Goal: Transaction & Acquisition: Purchase product/service

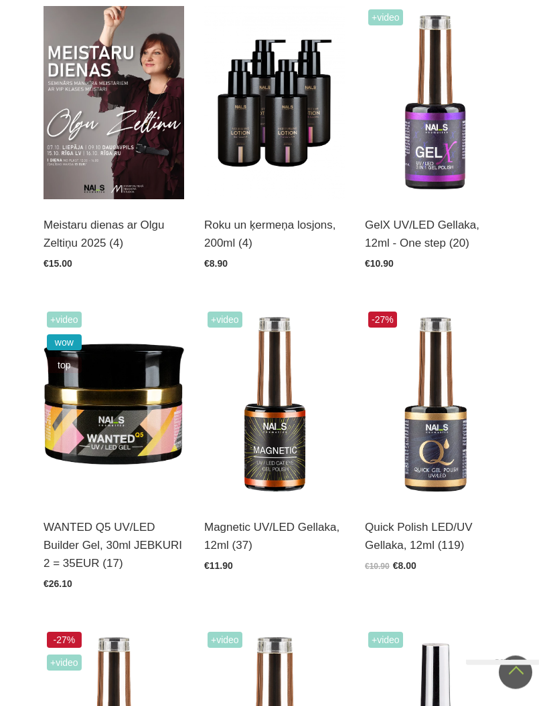
scroll to position [323, 0]
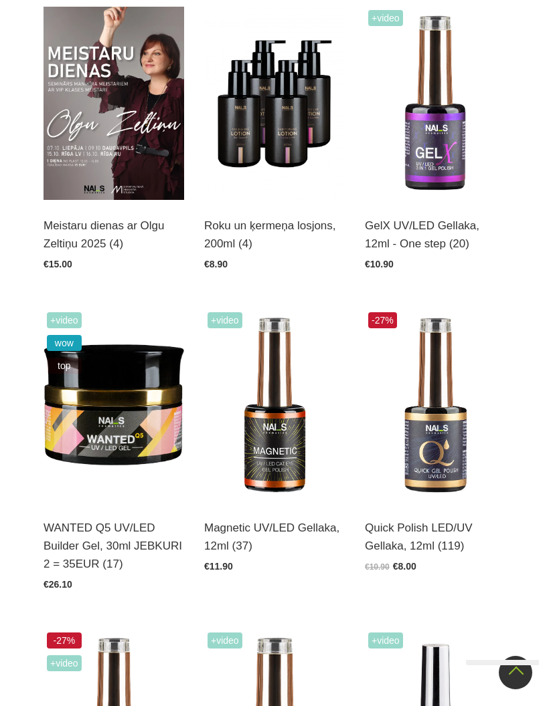
click at [98, 413] on img at bounding box center [113, 405] width 140 height 193
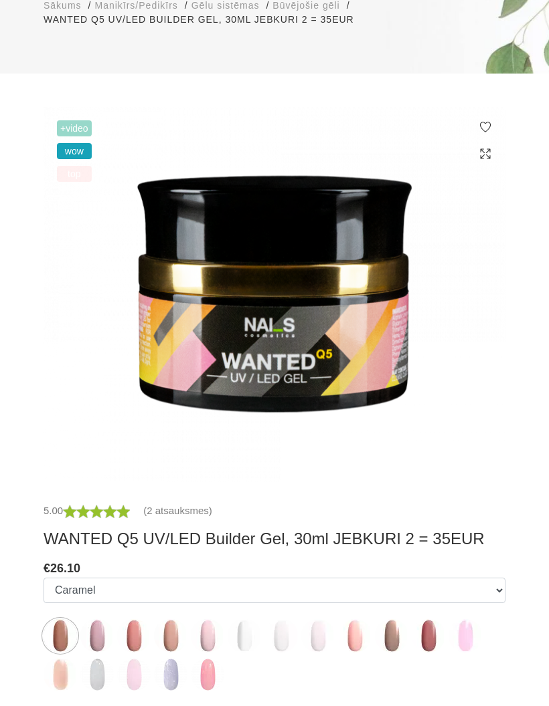
scroll to position [238, 0]
click at [97, 634] on img at bounding box center [96, 635] width 33 height 33
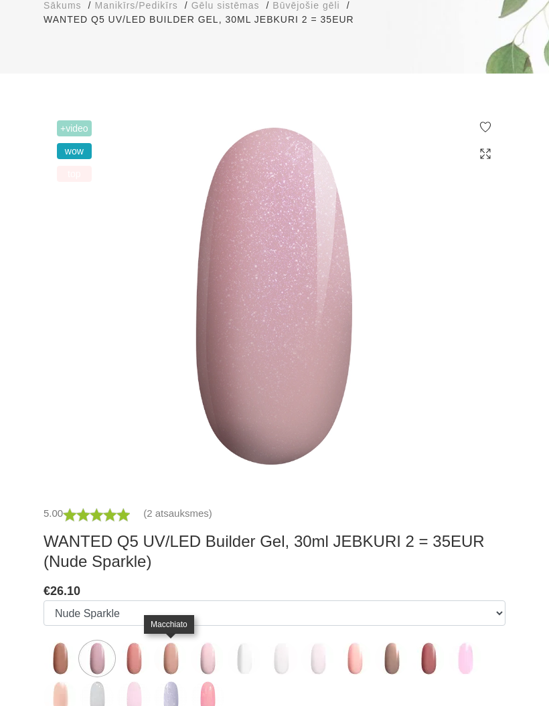
click at [163, 664] on img at bounding box center [170, 658] width 33 height 33
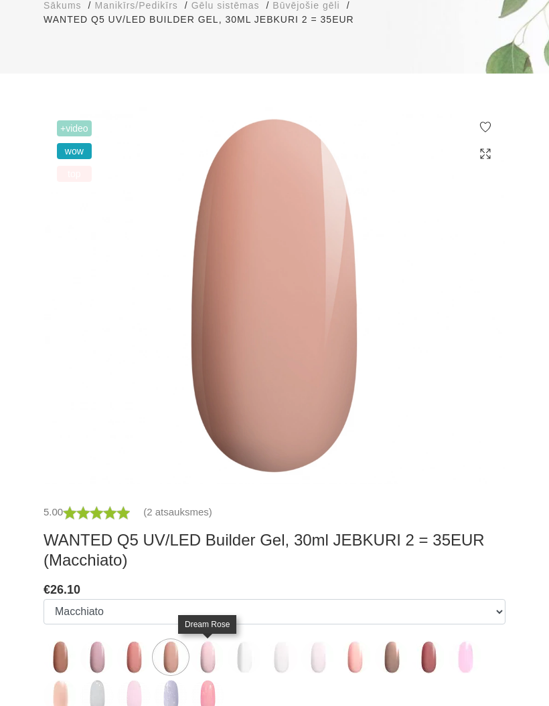
click at [199, 671] on img at bounding box center [207, 657] width 33 height 33
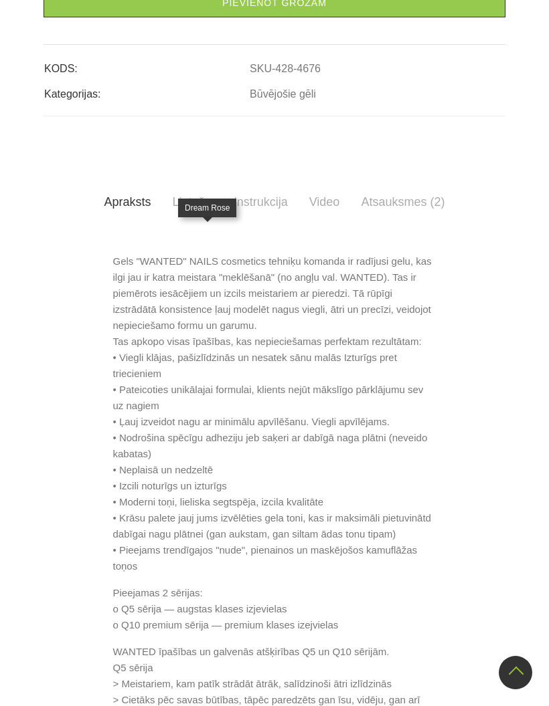
scroll to position [654, 0]
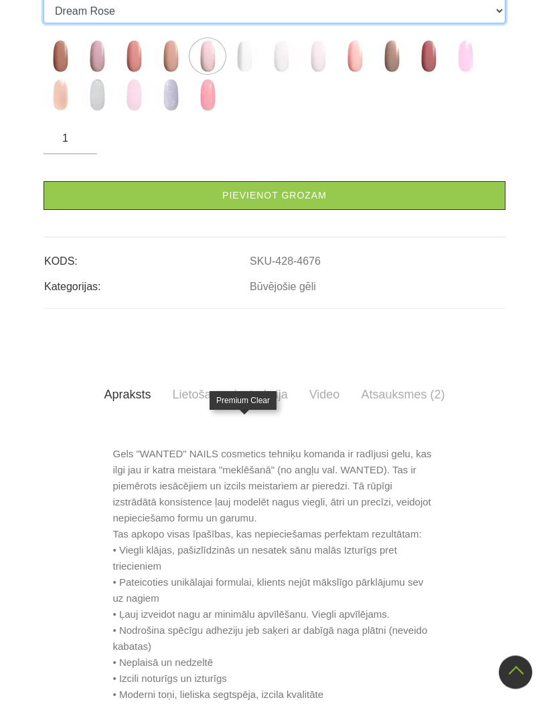
scroll to position [462, 0]
click at [243, 73] on img at bounding box center [243, 55] width 33 height 33
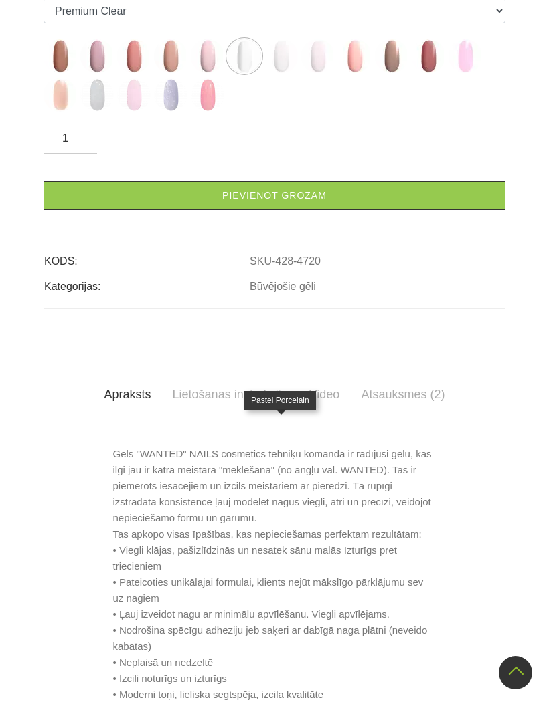
click at [281, 73] on img at bounding box center [280, 55] width 33 height 33
click at [320, 73] on img at bounding box center [317, 55] width 33 height 33
click at [93, 112] on img at bounding box center [96, 94] width 33 height 33
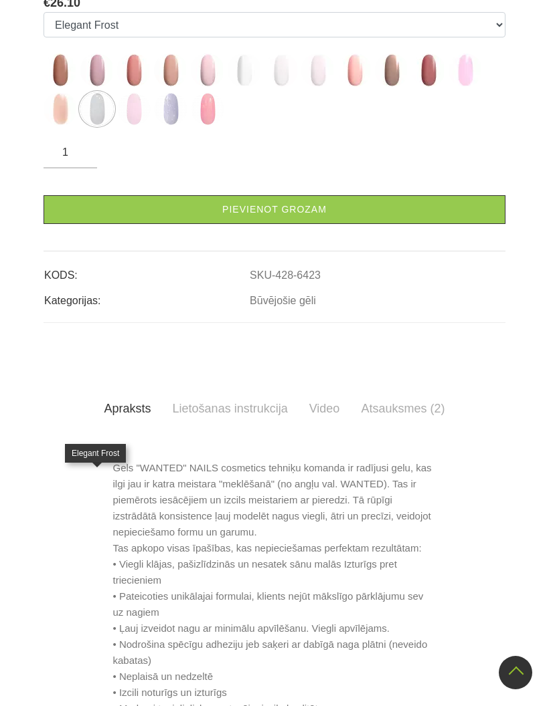
scroll to position [456, 0]
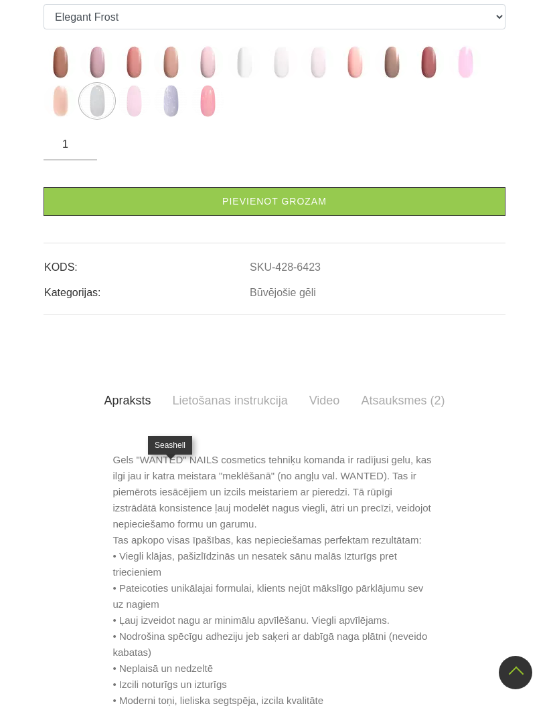
click at [169, 118] on img at bounding box center [170, 100] width 33 height 33
click at [469, 79] on img at bounding box center [464, 61] width 33 height 33
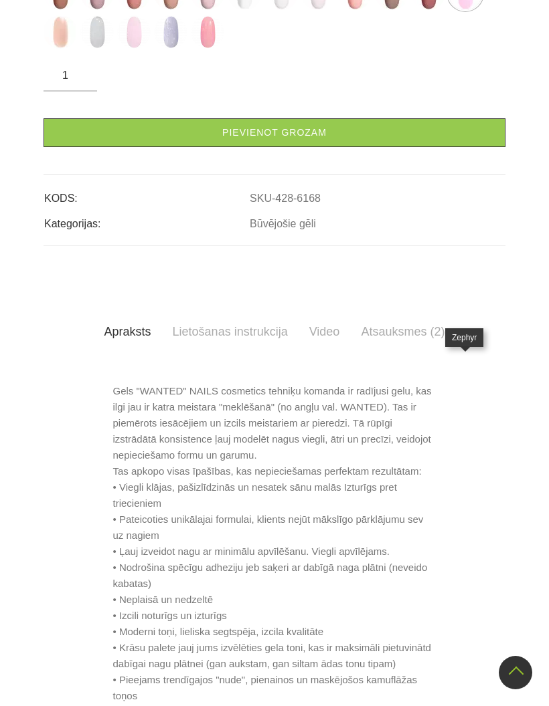
scroll to position [522, 0]
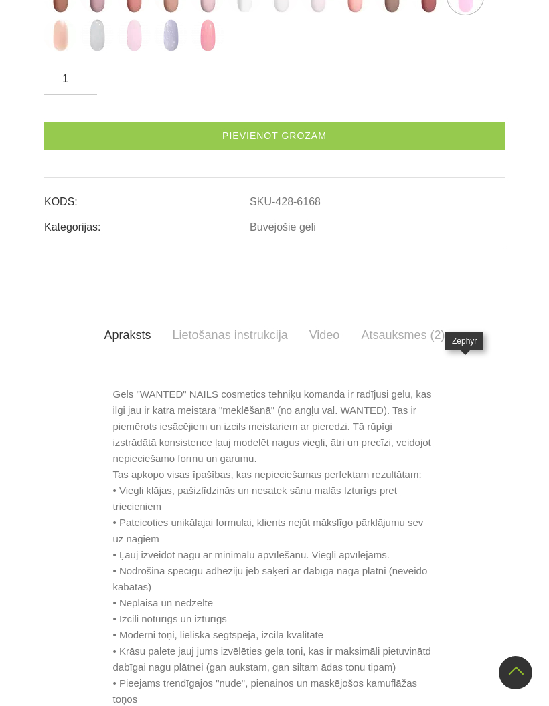
click at [122, 52] on img at bounding box center [133, 35] width 33 height 33
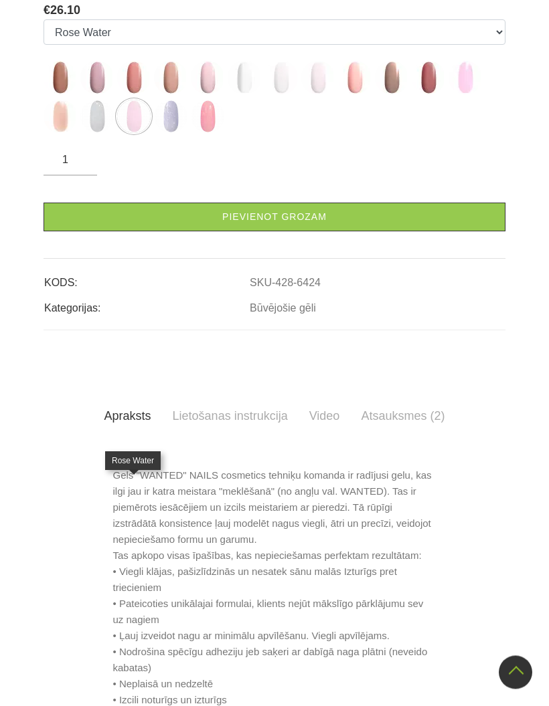
scroll to position [441, 0]
click at [103, 94] on img at bounding box center [96, 77] width 33 height 33
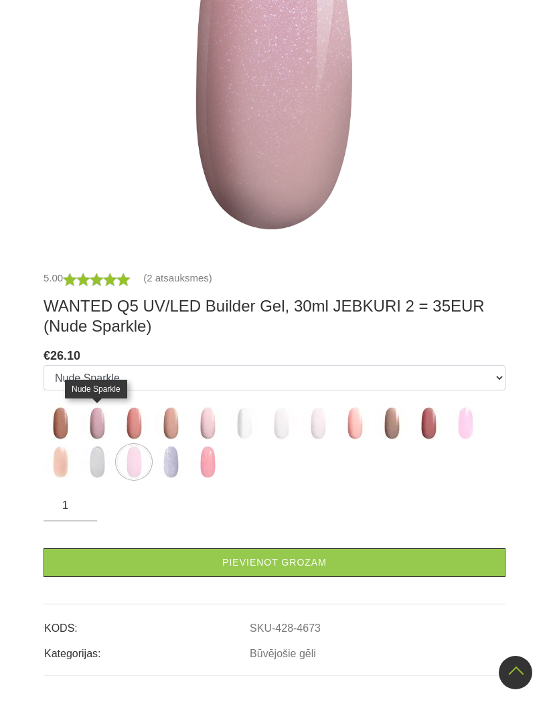
scroll to position [472, 0]
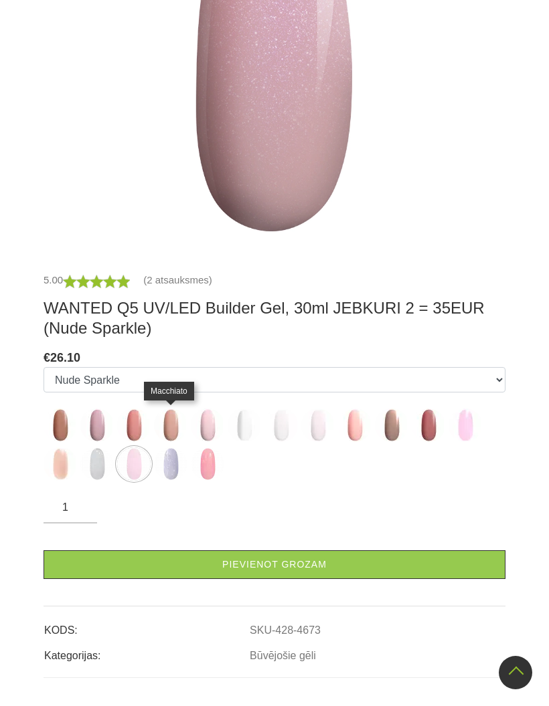
click at [168, 419] on img at bounding box center [170, 425] width 33 height 33
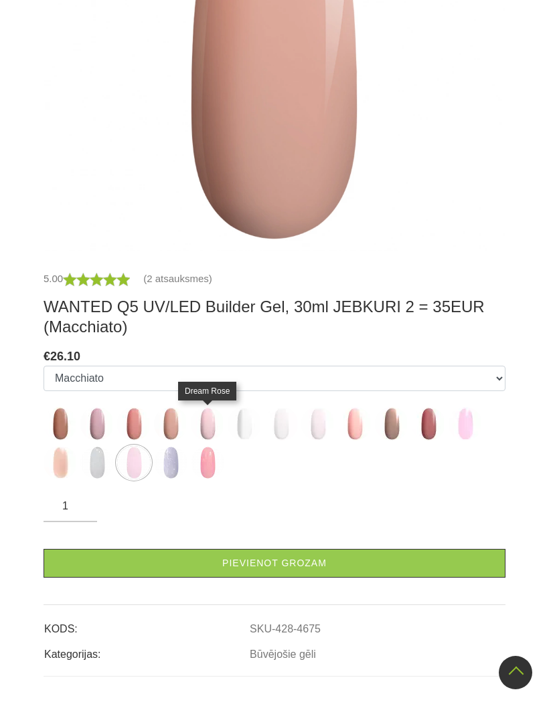
click at [210, 429] on img at bounding box center [207, 423] width 33 height 33
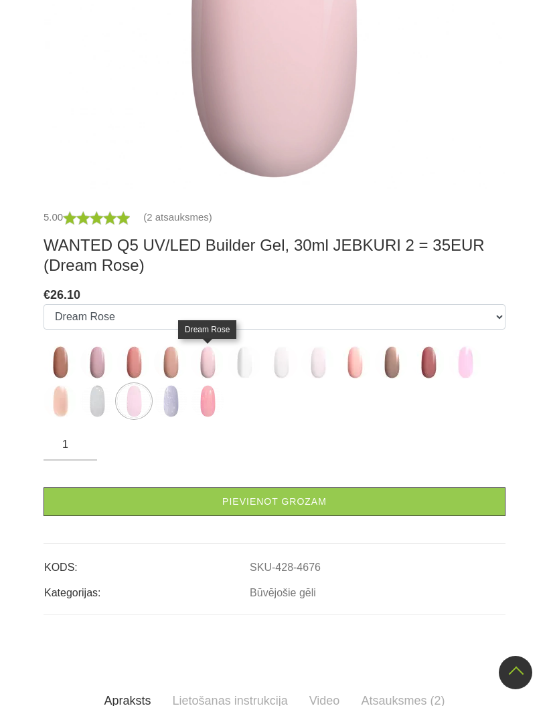
scroll to position [532, 0]
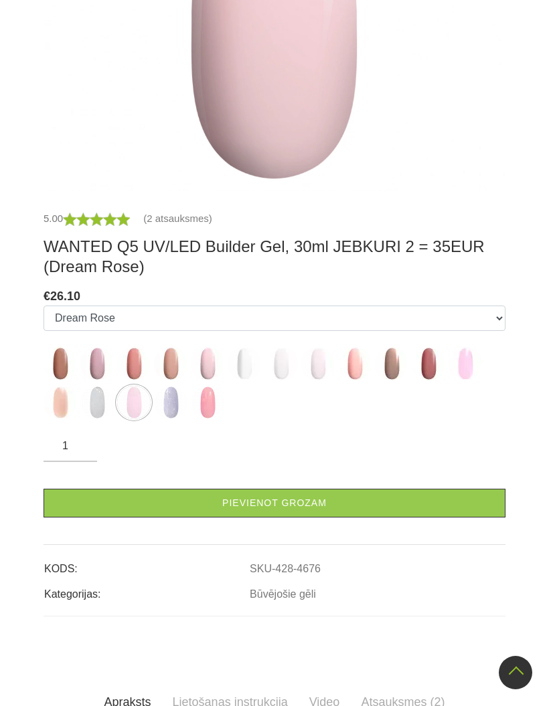
click at [314, 506] on link "Pievienot grozam" at bounding box center [274, 503] width 462 height 29
click at [245, 363] on img at bounding box center [243, 363] width 33 height 33
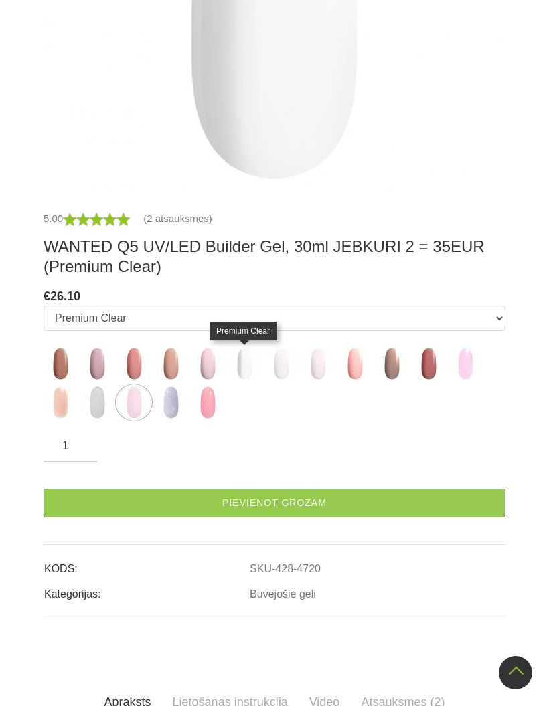
click at [278, 369] on img at bounding box center [280, 363] width 33 height 33
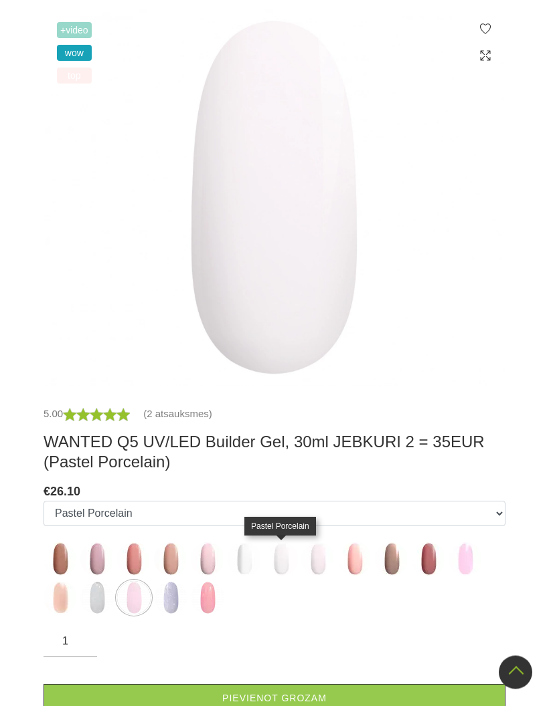
scroll to position [336, 0]
click at [322, 565] on img at bounding box center [317, 559] width 33 height 33
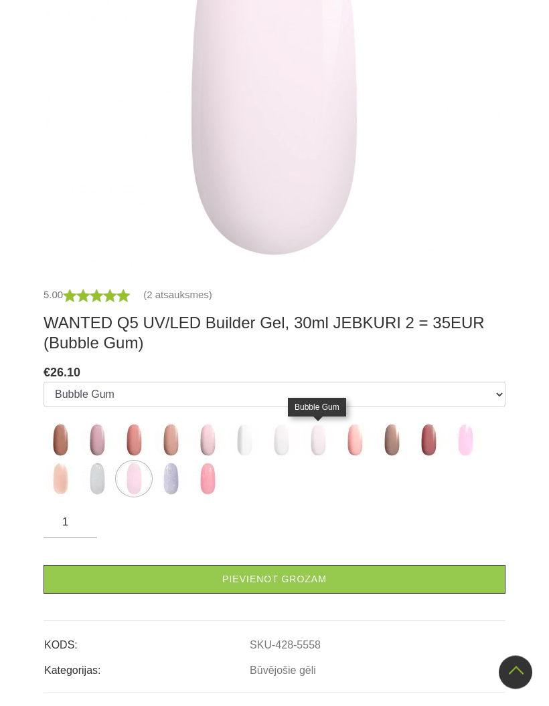
scroll to position [461, 0]
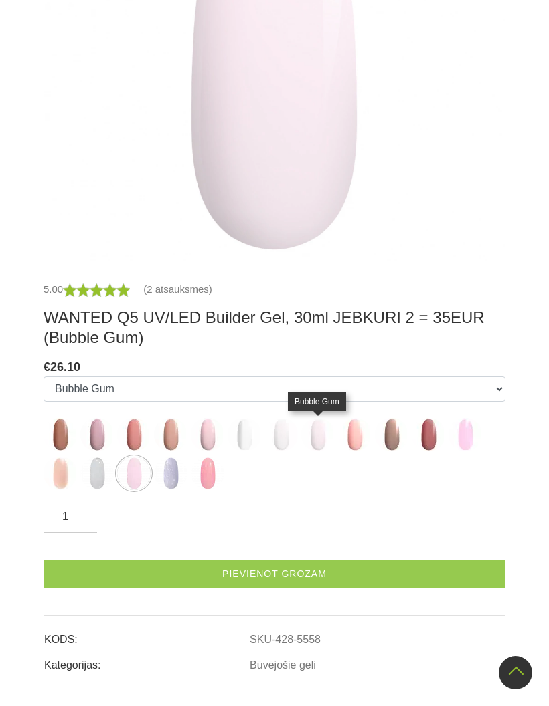
click at [312, 572] on link "Pievienot grozam" at bounding box center [274, 574] width 462 height 29
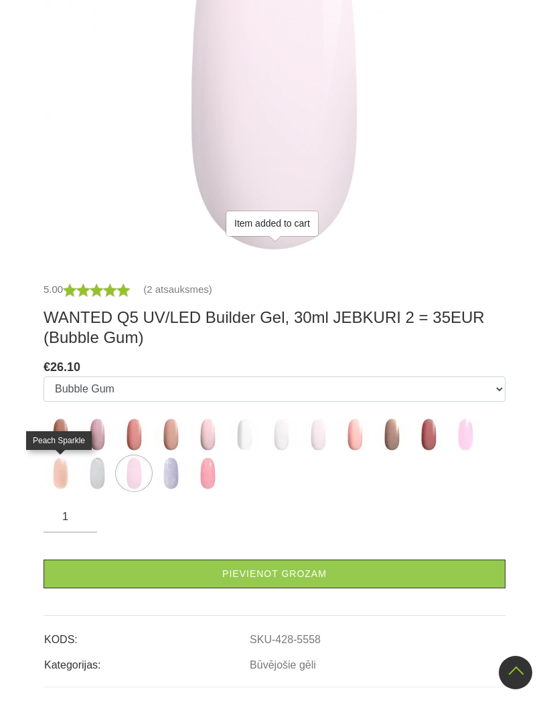
click at [60, 476] on img at bounding box center [59, 473] width 33 height 33
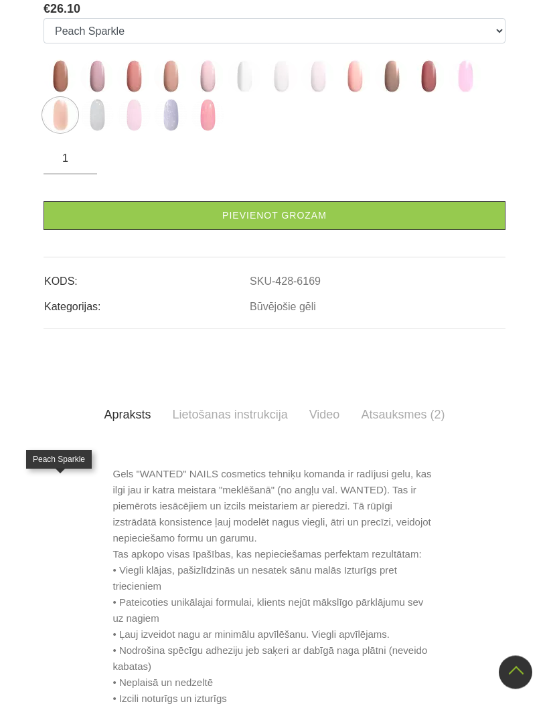
scroll to position [440, 0]
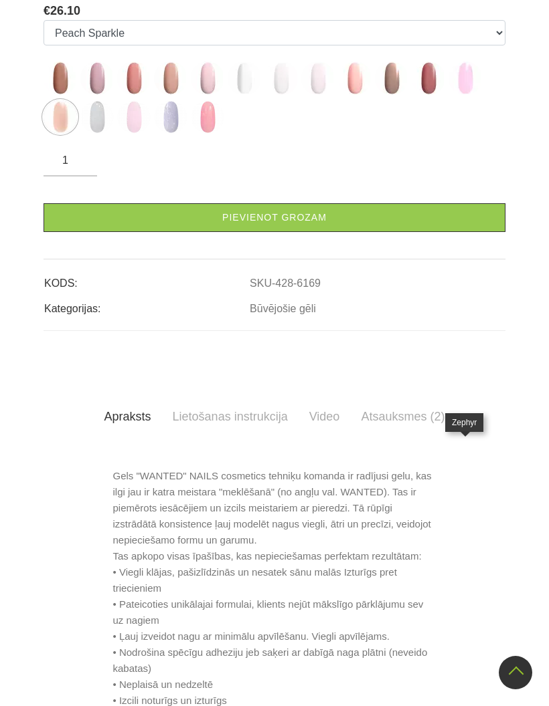
click at [458, 95] on img at bounding box center [464, 78] width 33 height 33
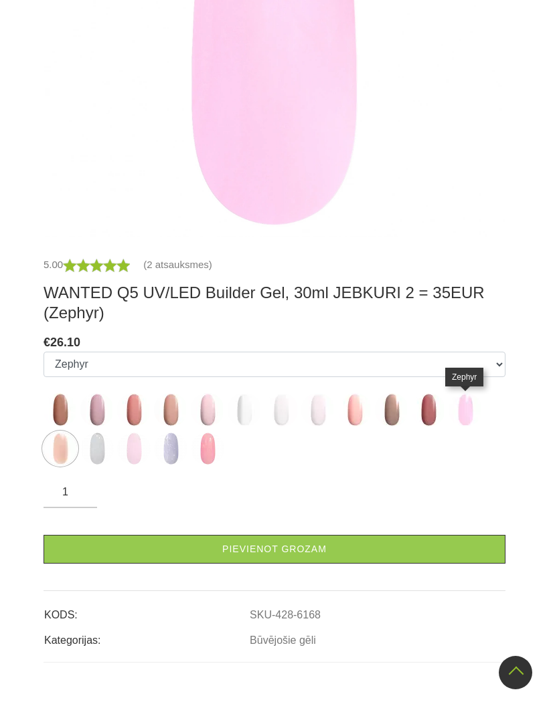
scroll to position [463, 0]
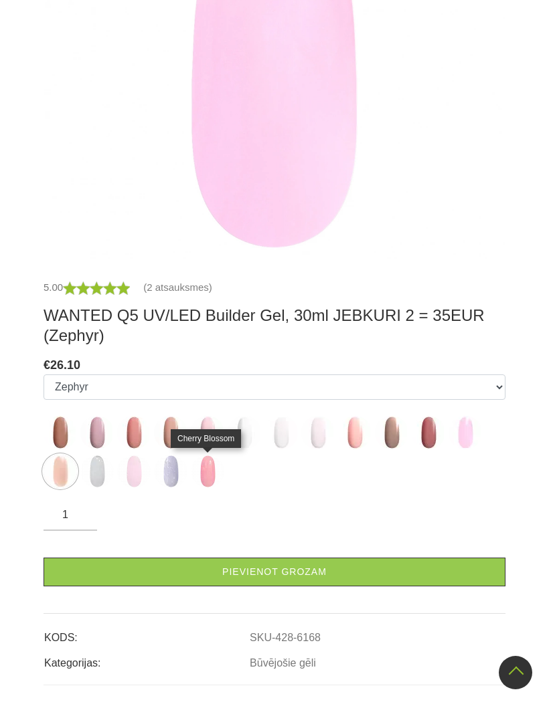
click at [197, 472] on img at bounding box center [207, 471] width 33 height 33
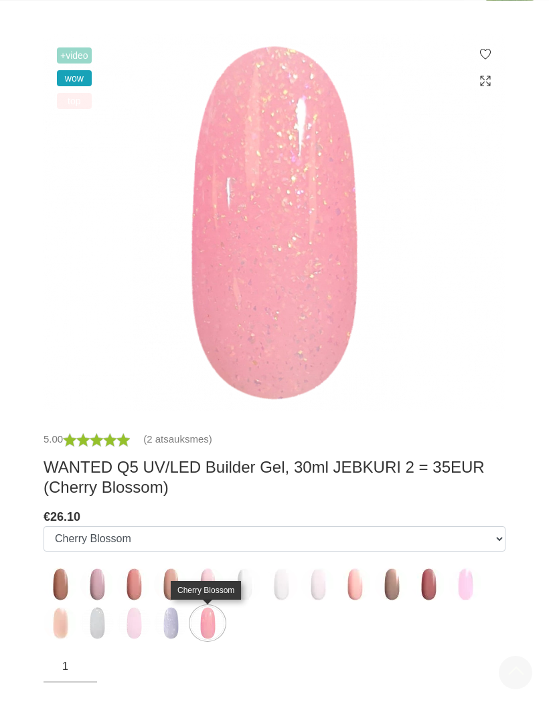
scroll to position [313, 0]
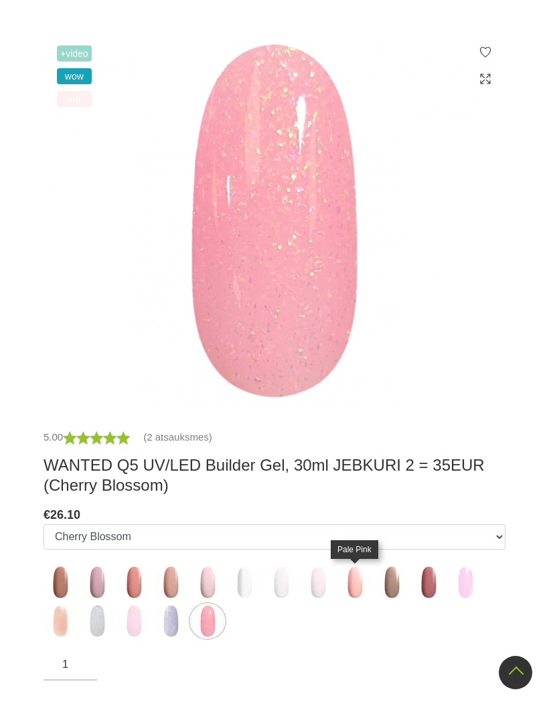
click at [353, 591] on img at bounding box center [354, 582] width 33 height 33
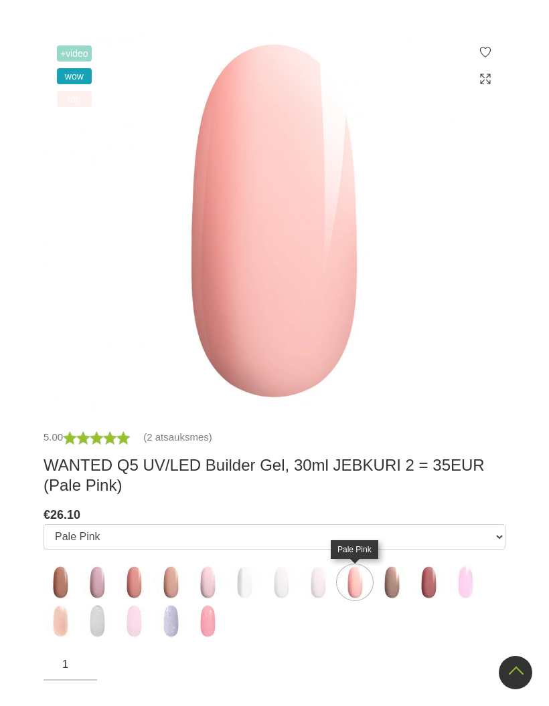
click at [389, 596] on img at bounding box center [391, 582] width 33 height 33
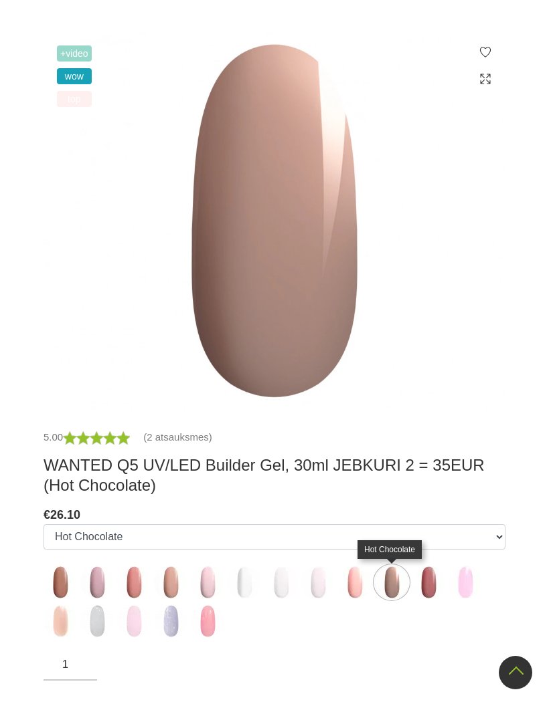
click at [421, 586] on img at bounding box center [427, 582] width 33 height 33
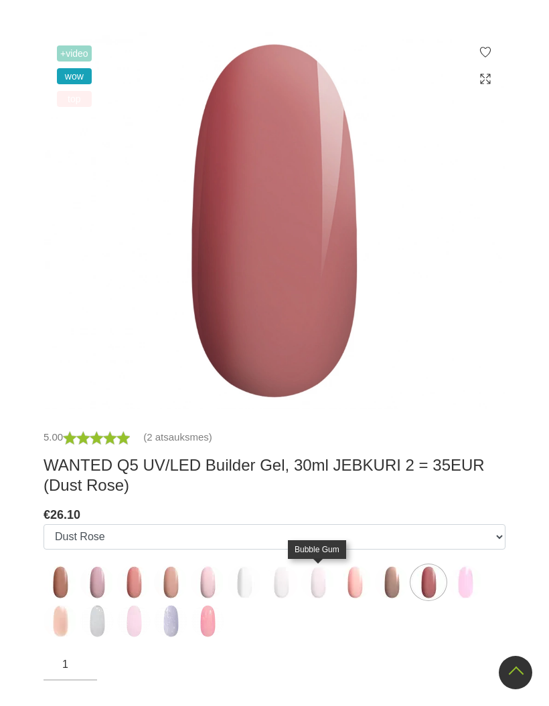
click at [320, 588] on img at bounding box center [317, 582] width 33 height 33
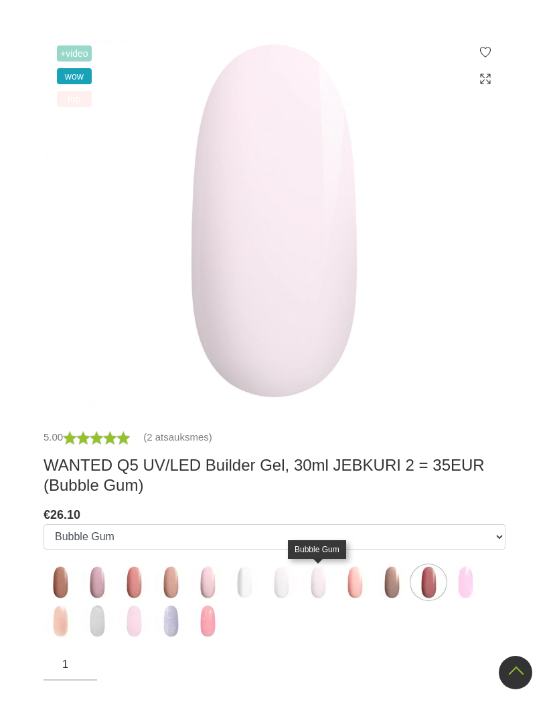
click at [354, 585] on img at bounding box center [354, 582] width 33 height 33
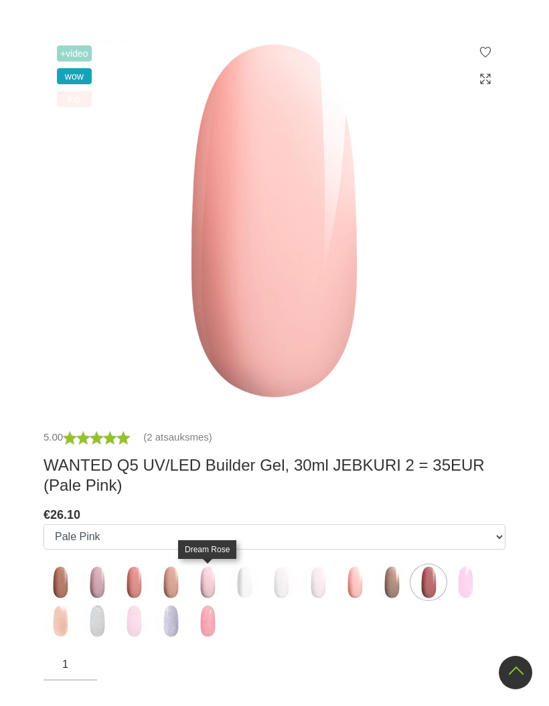
click at [199, 584] on img at bounding box center [207, 582] width 33 height 33
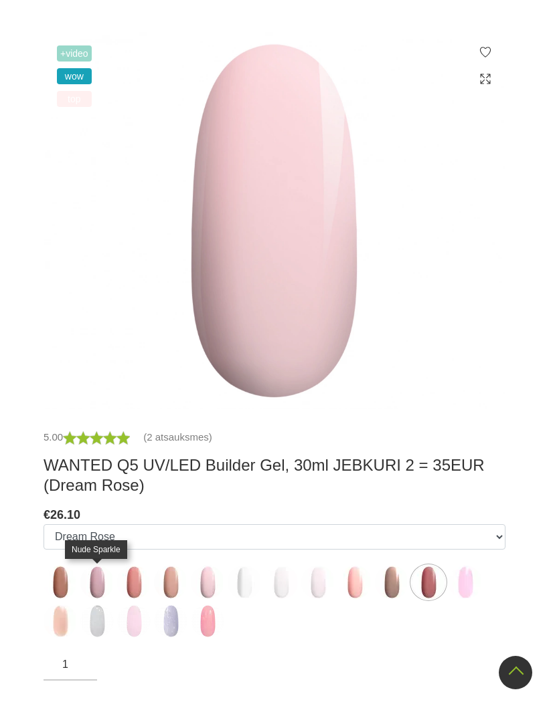
click at [99, 586] on img at bounding box center [96, 582] width 33 height 33
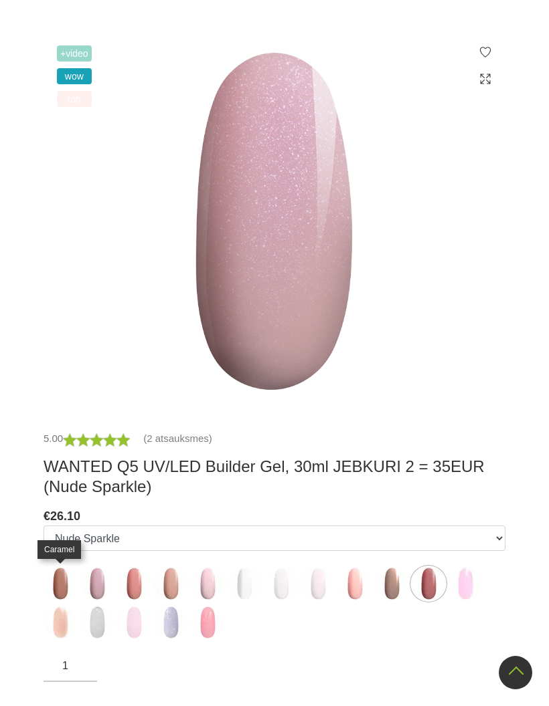
click at [60, 585] on img at bounding box center [59, 583] width 33 height 33
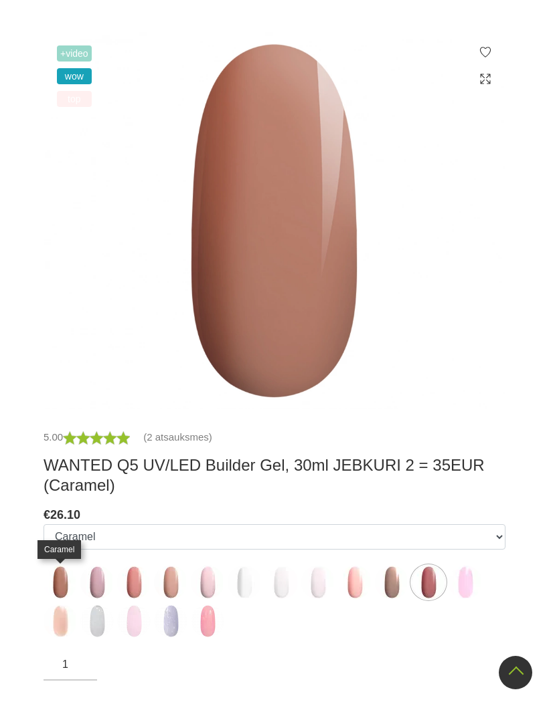
click at [128, 625] on img at bounding box center [133, 621] width 33 height 33
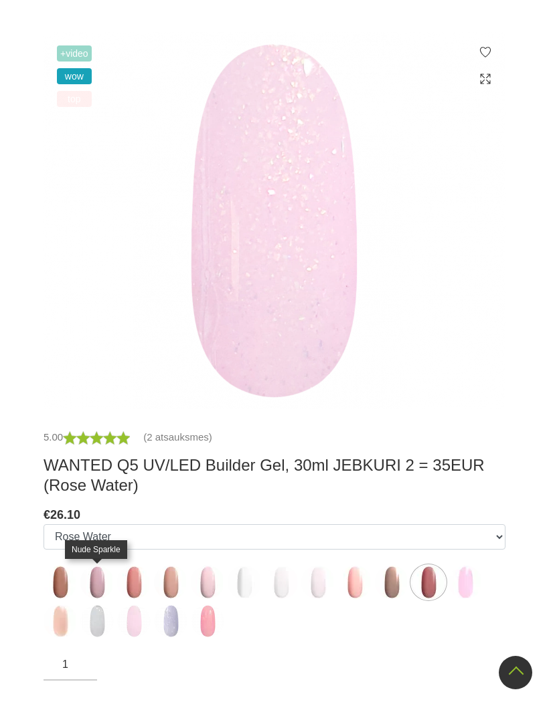
click at [94, 575] on img at bounding box center [96, 582] width 33 height 33
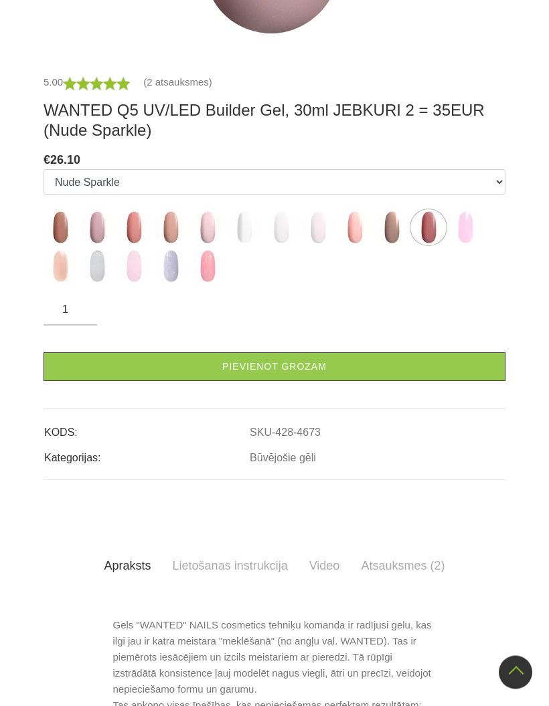
scroll to position [670, 0]
click at [241, 219] on img at bounding box center [243, 227] width 33 height 33
select select "4720"
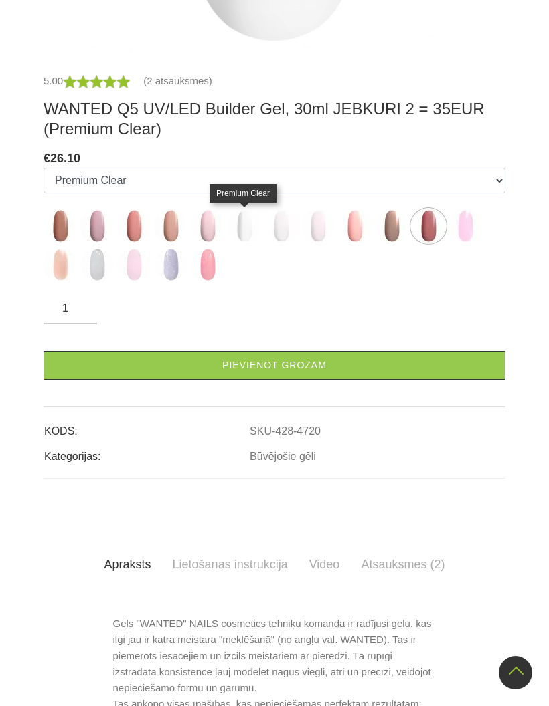
click at [288, 371] on link "Pievienot grozam" at bounding box center [274, 365] width 462 height 29
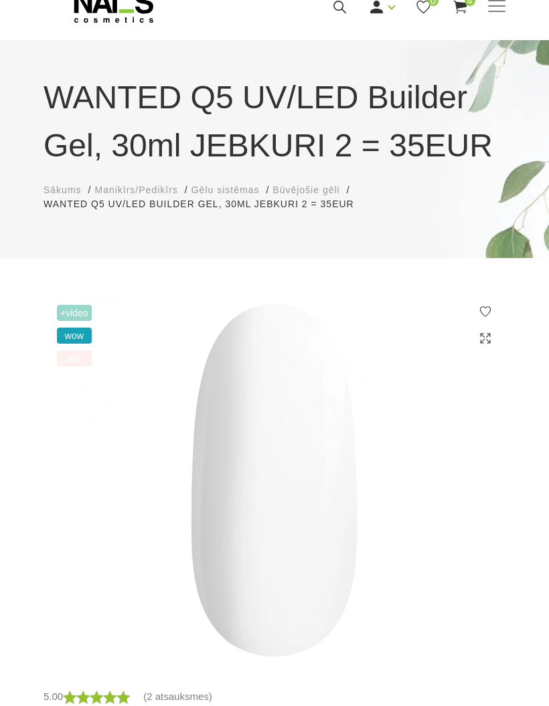
scroll to position [0, 0]
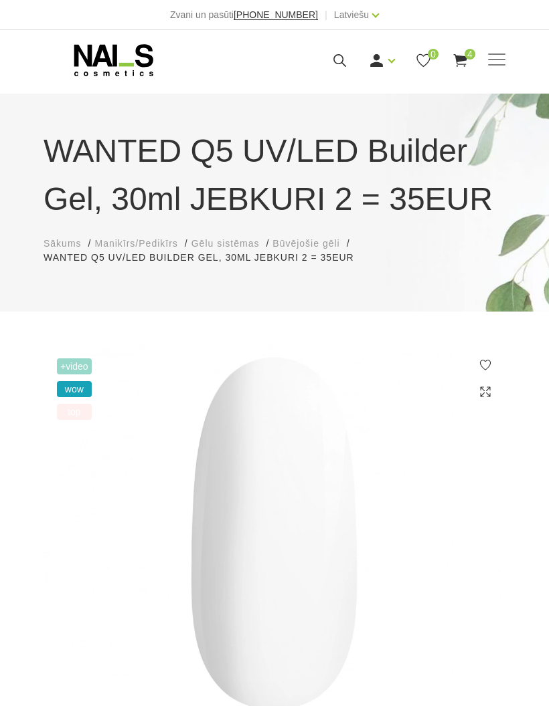
click at [464, 60] on use at bounding box center [459, 60] width 13 height 13
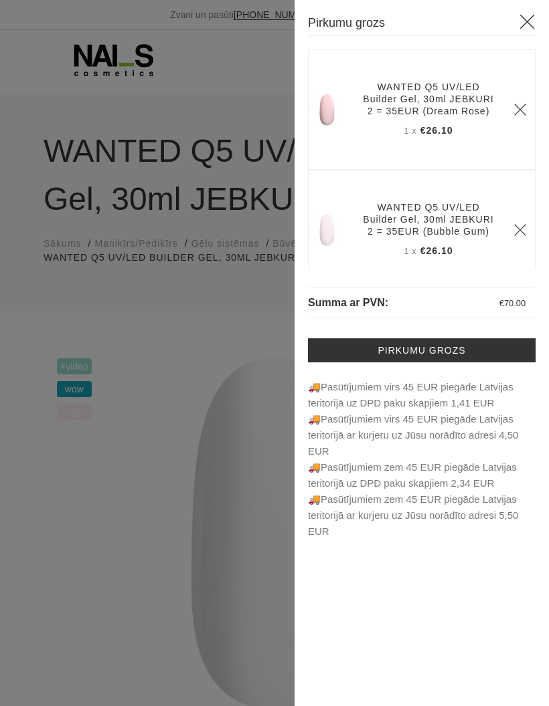
click at [524, 27] on icon at bounding box center [526, 21] width 17 height 17
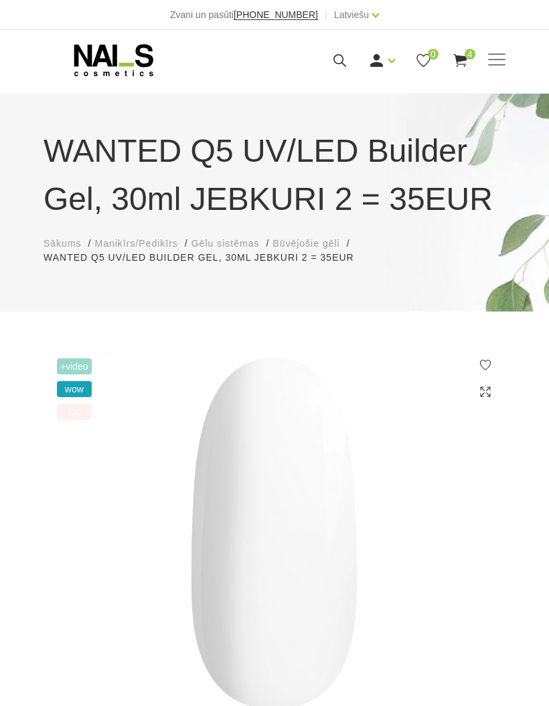
click at [116, 62] on use at bounding box center [113, 60] width 79 height 32
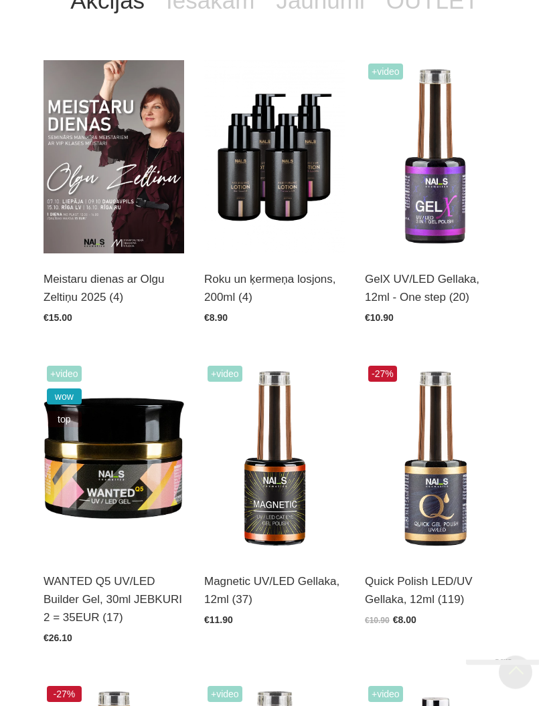
scroll to position [304, 0]
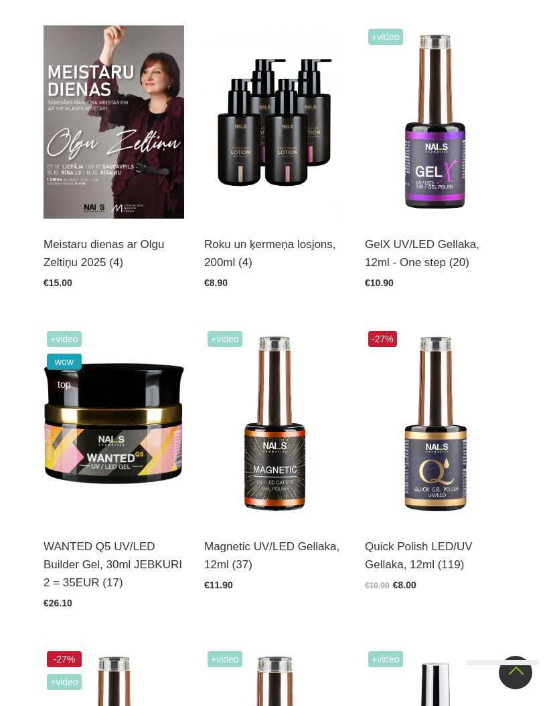
click at [428, 457] on img at bounding box center [435, 424] width 140 height 193
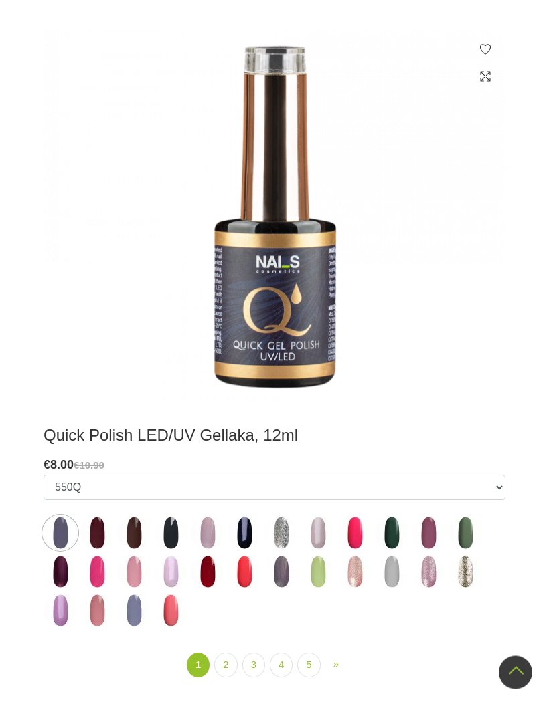
scroll to position [315, 0]
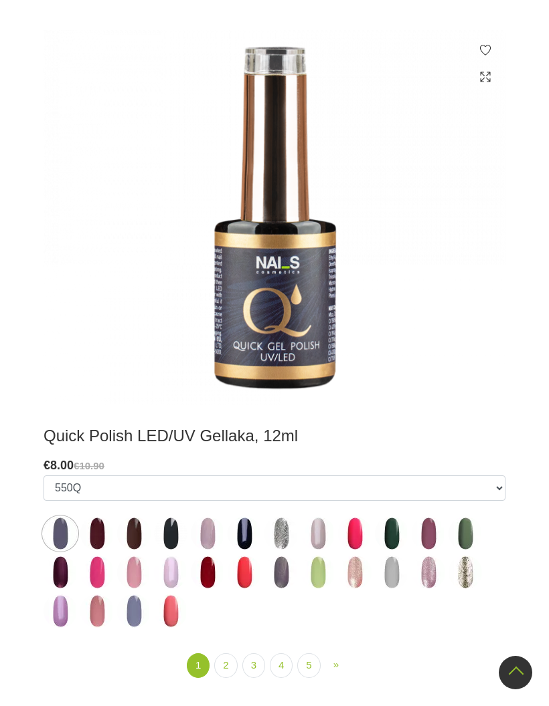
click at [226, 669] on link "2" at bounding box center [225, 666] width 23 height 25
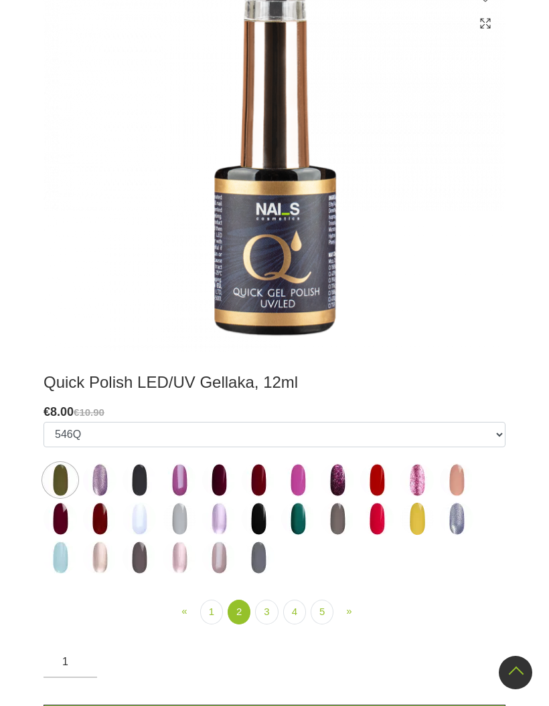
click at [270, 609] on link "3" at bounding box center [266, 612] width 23 height 25
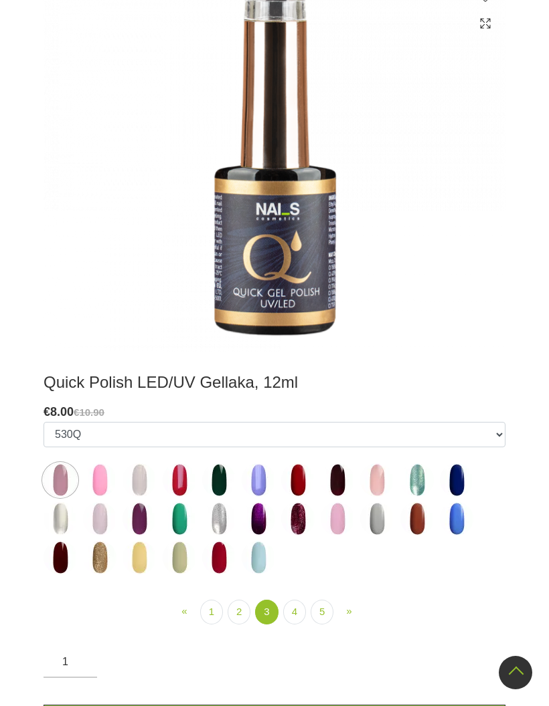
click at [183, 478] on img at bounding box center [179, 480] width 33 height 33
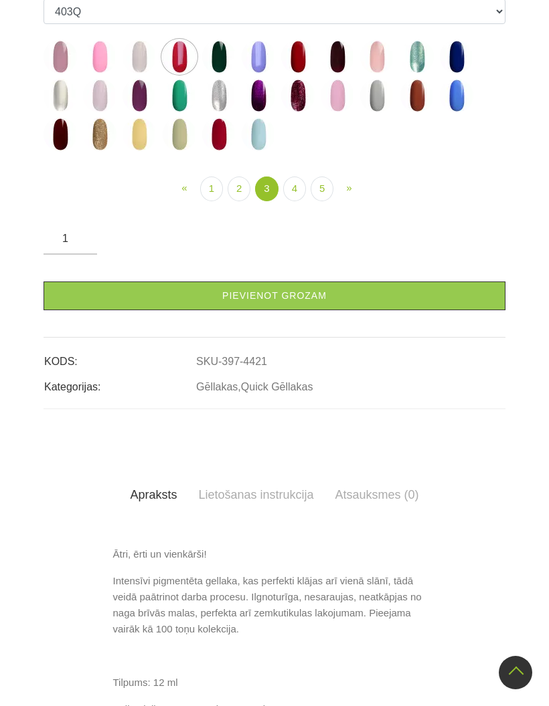
scroll to position [504, 0]
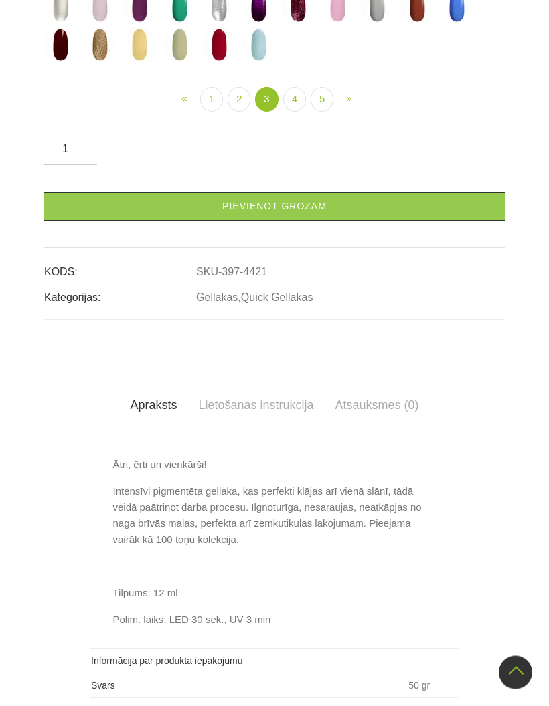
click at [316, 221] on link "Pievienot grozam" at bounding box center [274, 207] width 462 height 29
click at [71, 62] on img at bounding box center [59, 44] width 33 height 33
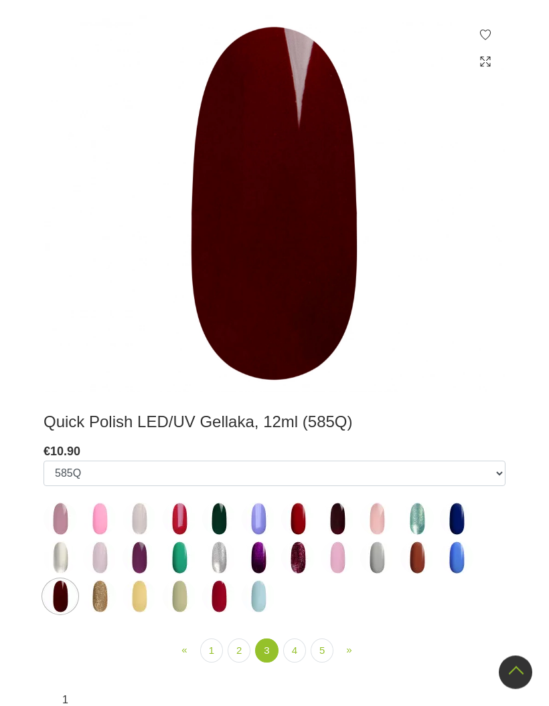
scroll to position [453, 0]
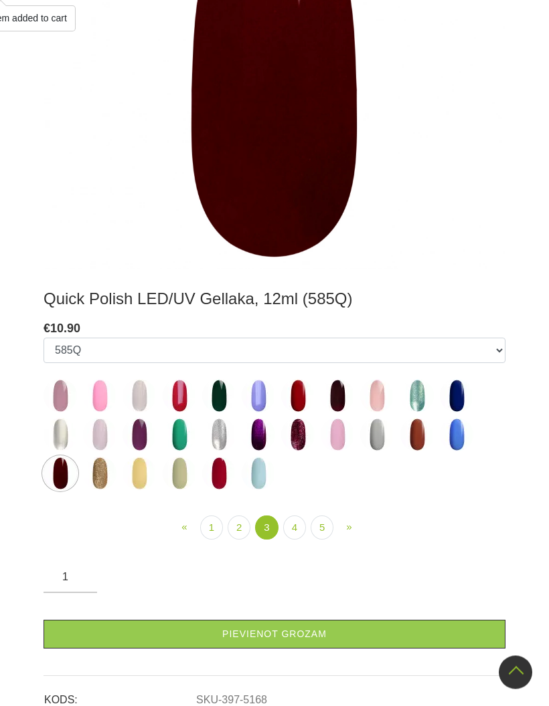
click at [302, 629] on link "Pievienot grozam" at bounding box center [274, 635] width 462 height 29
click at [108, 403] on img at bounding box center [99, 395] width 33 height 33
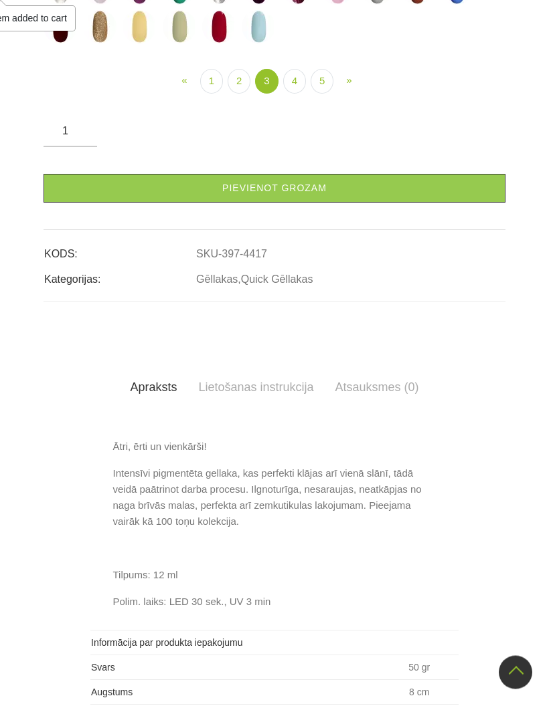
select select "4429"
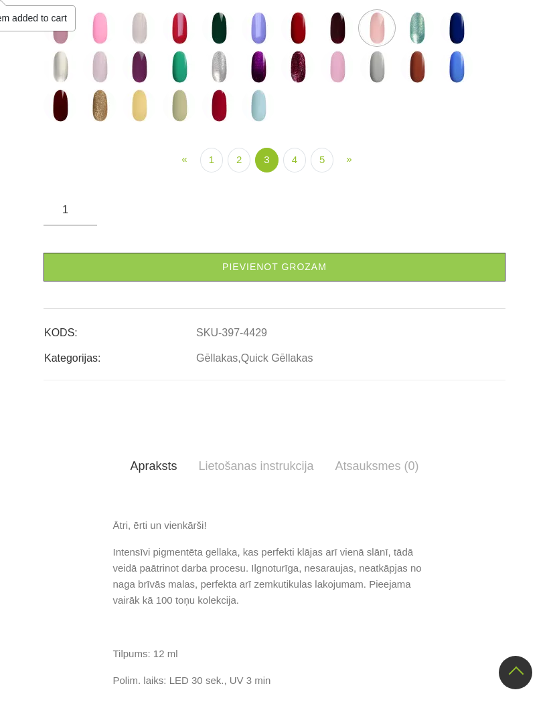
scroll to position [446, 0]
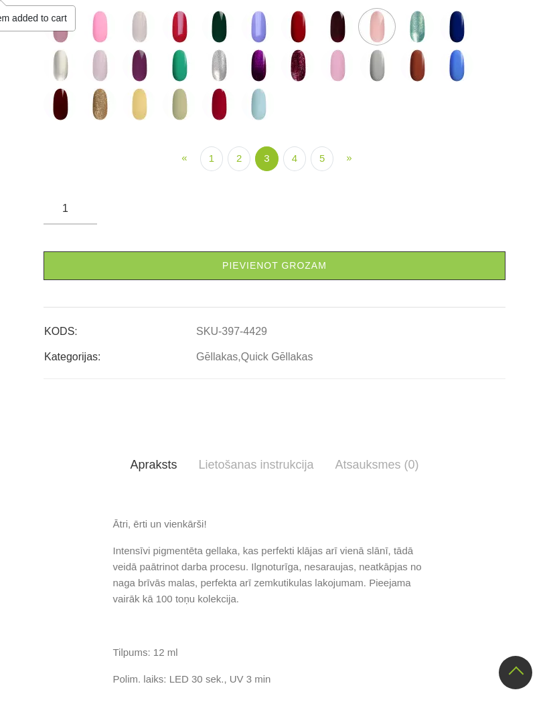
click at [298, 280] on link "Pievienot grozam" at bounding box center [274, 266] width 462 height 29
click at [298, 171] on link "4" at bounding box center [294, 159] width 23 height 25
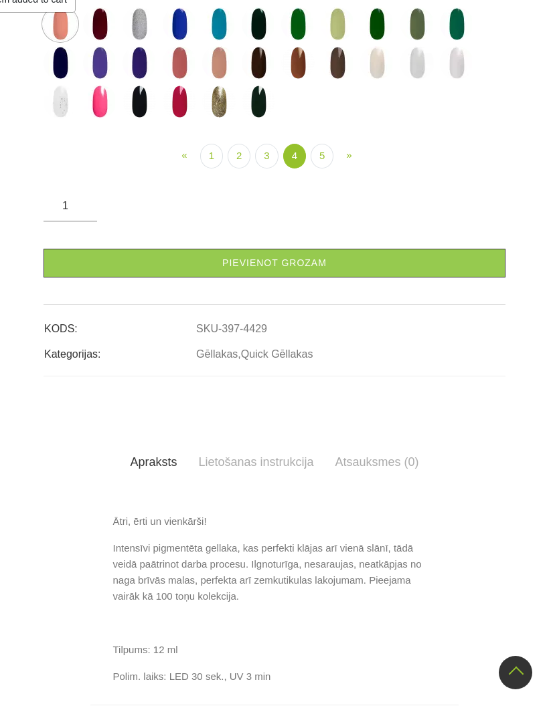
scroll to position [447, 0]
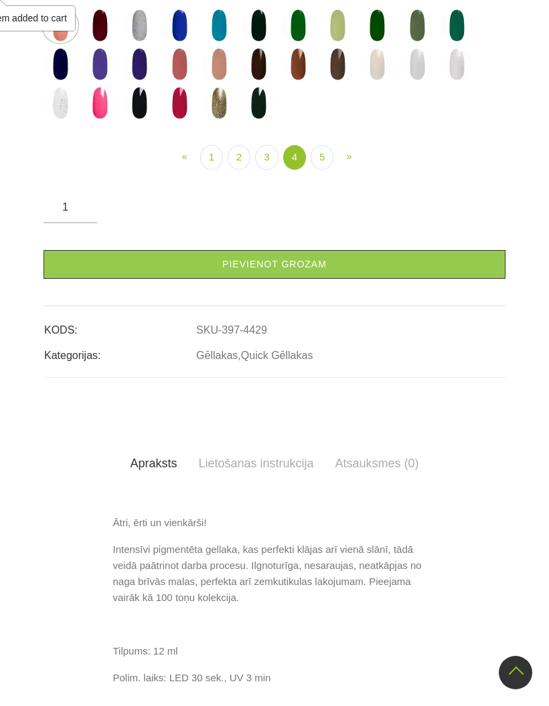
click at [327, 170] on link "5" at bounding box center [321, 157] width 23 height 25
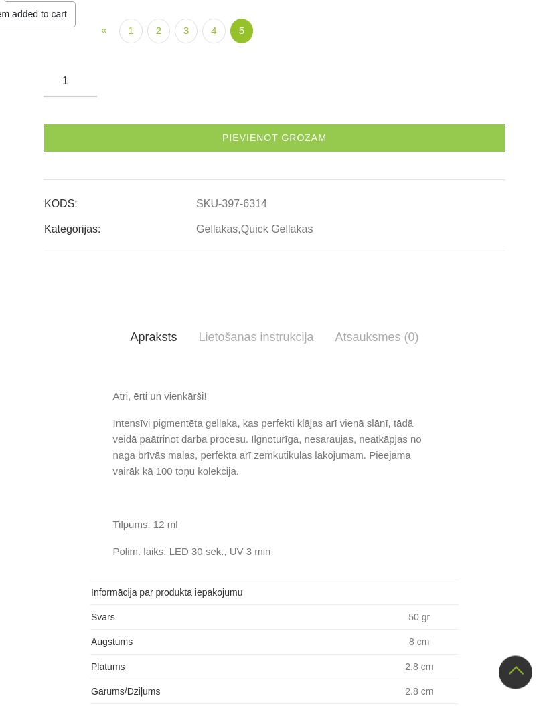
scroll to position [496, 0]
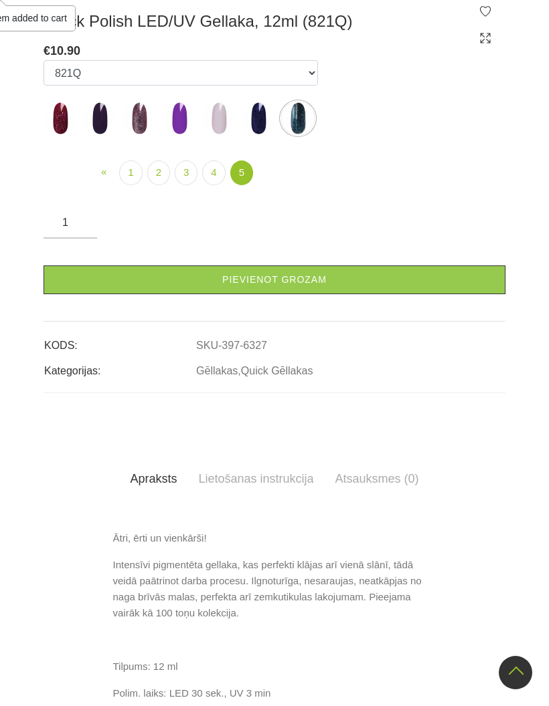
scroll to position [353, 0]
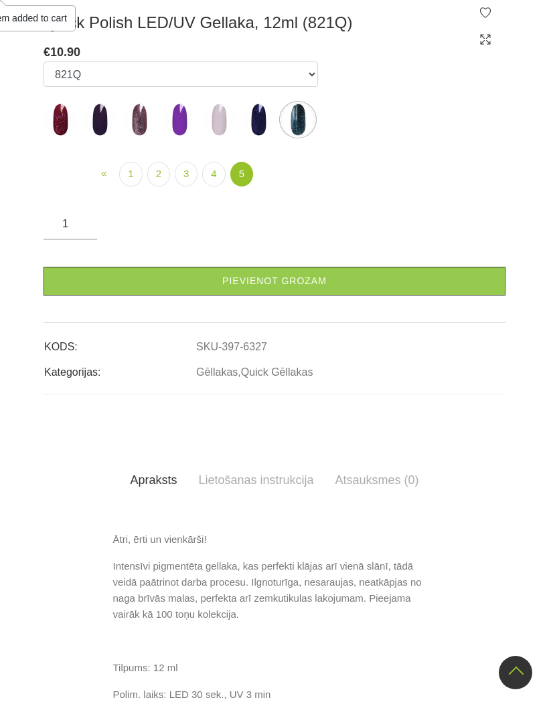
click at [258, 136] on img at bounding box center [257, 119] width 33 height 33
click at [222, 136] on img at bounding box center [218, 119] width 33 height 33
select select "6318"
click at [222, 187] on link "4" at bounding box center [213, 174] width 23 height 25
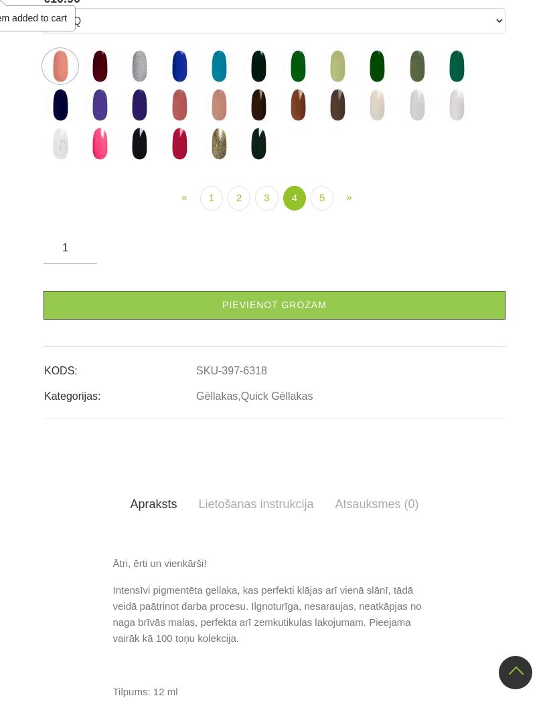
click at [462, 122] on img at bounding box center [456, 104] width 33 height 33
click at [420, 122] on img at bounding box center [416, 104] width 33 height 33
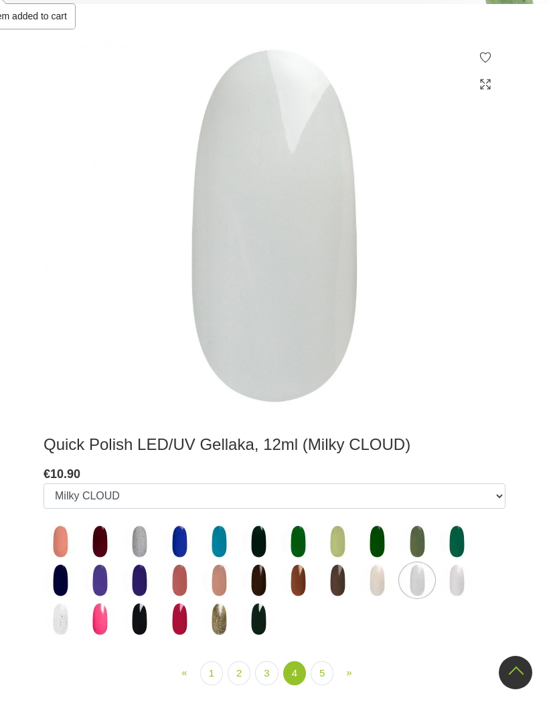
scroll to position [298, 0]
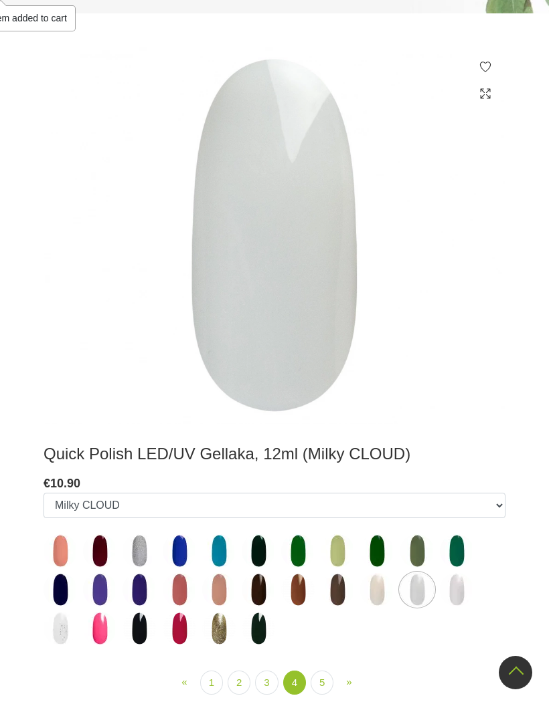
click at [461, 593] on img at bounding box center [456, 589] width 33 height 33
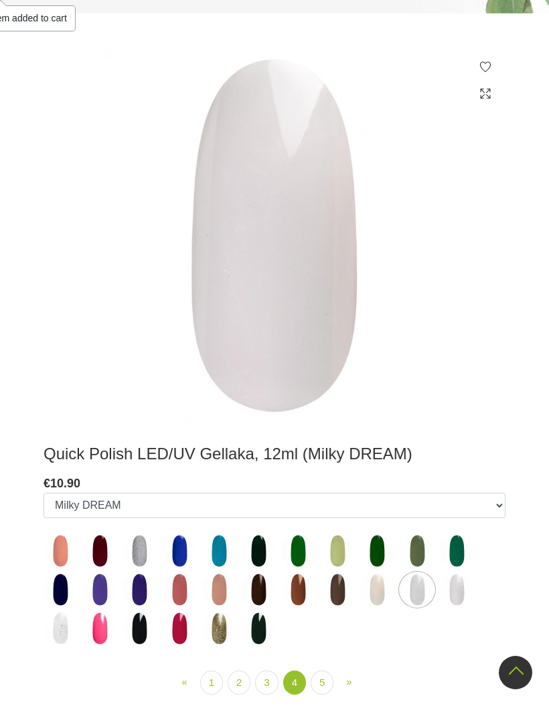
click at [452, 586] on img at bounding box center [456, 589] width 33 height 33
click at [454, 585] on img at bounding box center [456, 589] width 33 height 33
click at [406, 601] on img at bounding box center [416, 589] width 33 height 33
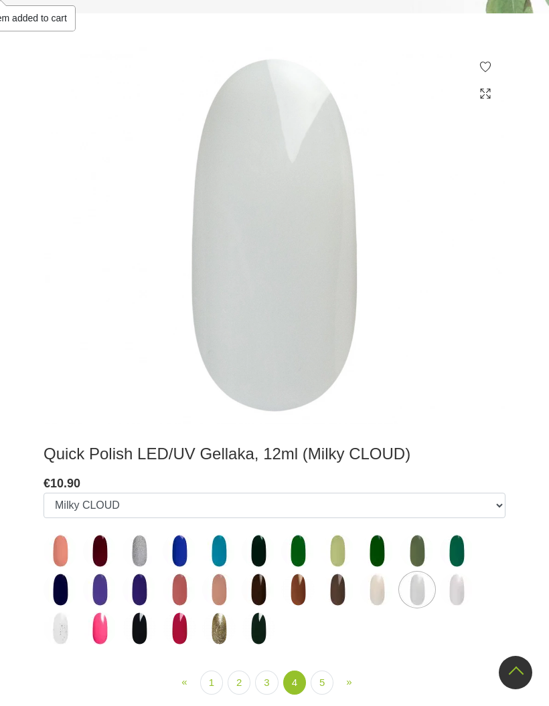
click at [456, 585] on img at bounding box center [456, 589] width 33 height 33
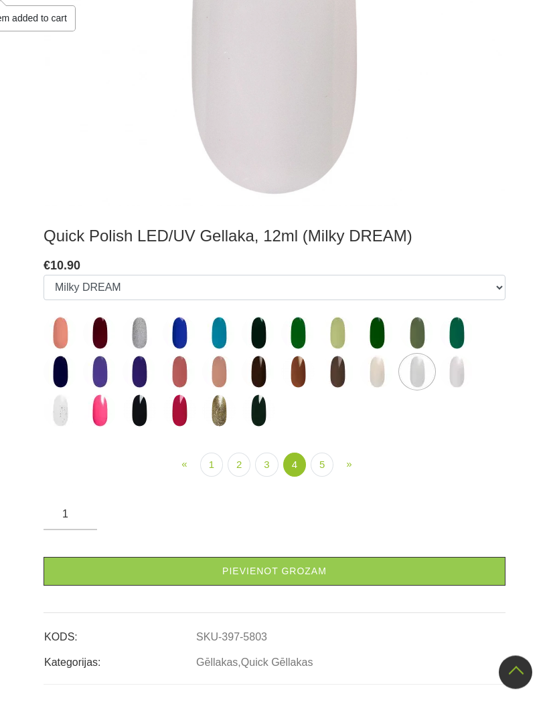
scroll to position [516, 0]
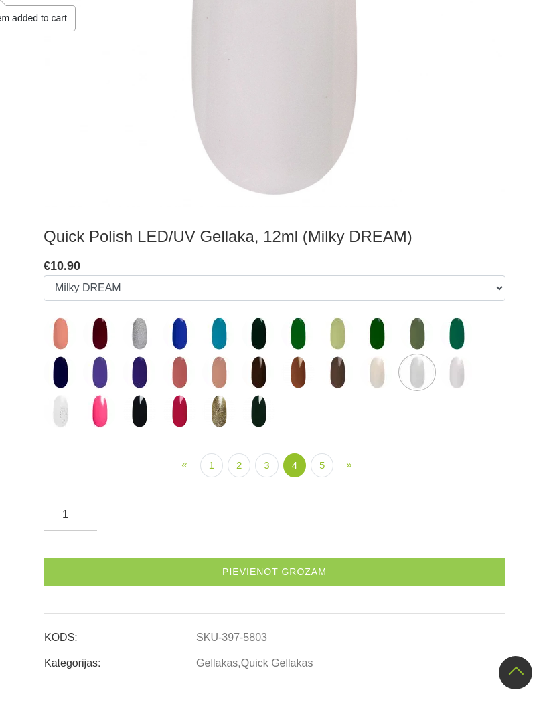
click at [339, 573] on link "Pievienot grozam" at bounding box center [274, 572] width 462 height 29
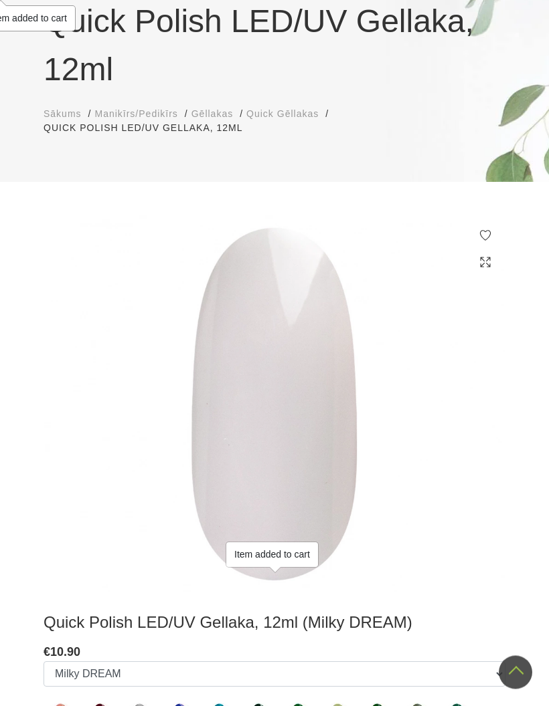
scroll to position [0, 0]
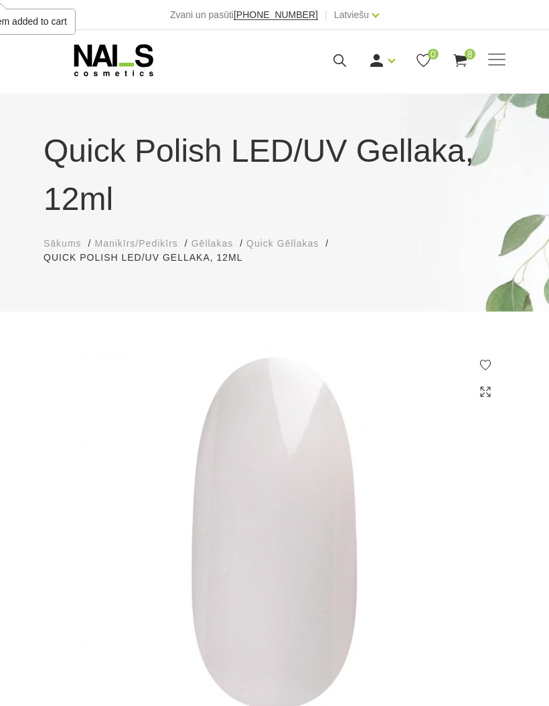
click at [466, 59] on use at bounding box center [459, 60] width 13 height 13
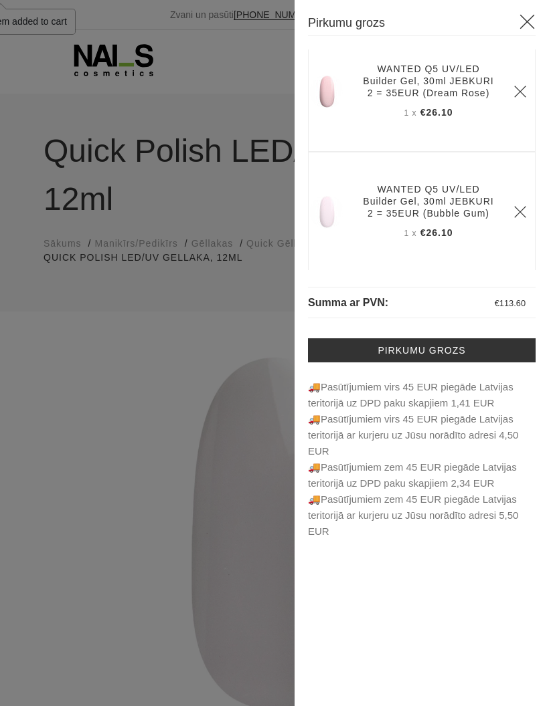
scroll to position [28, 0]
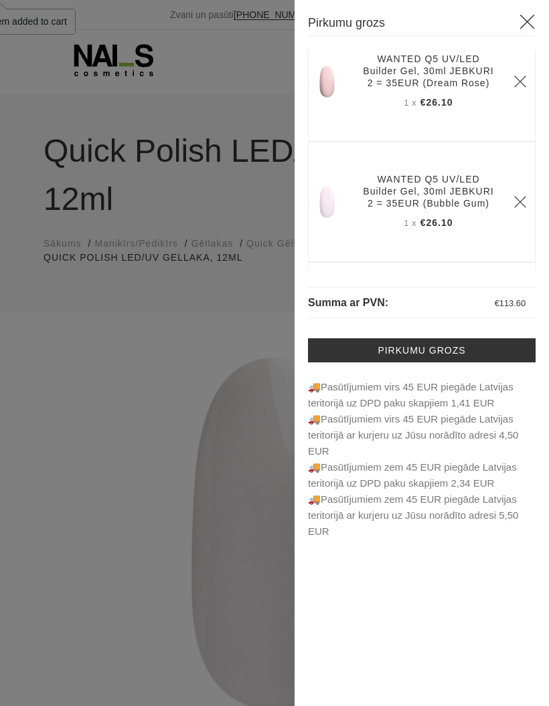
click at [436, 350] on link "Pirkumu grozs" at bounding box center [421, 350] width 227 height 24
click at [77, 297] on div at bounding box center [274, 353] width 549 height 706
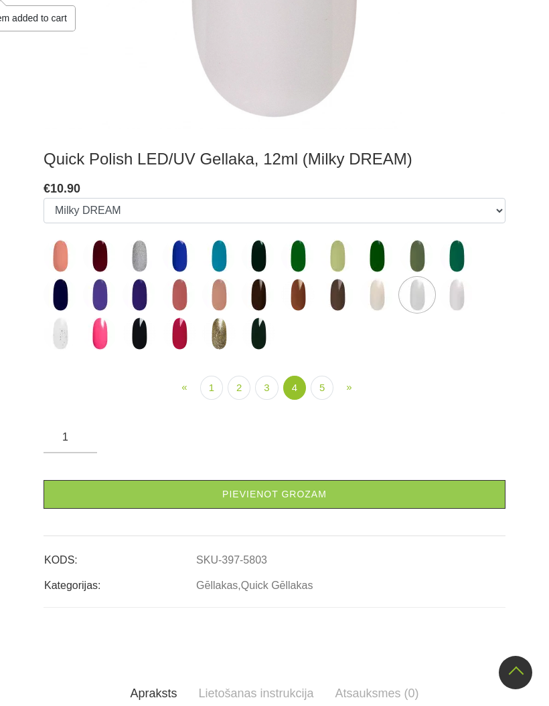
scroll to position [595, 0]
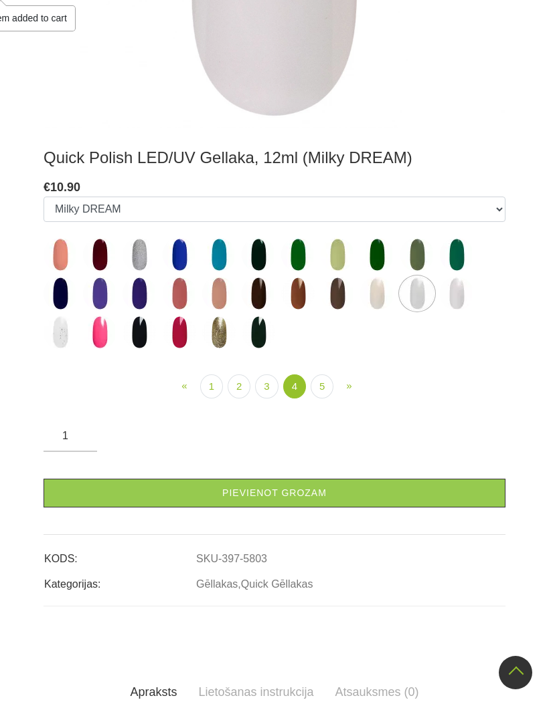
click at [131, 329] on img at bounding box center [138, 332] width 33 height 33
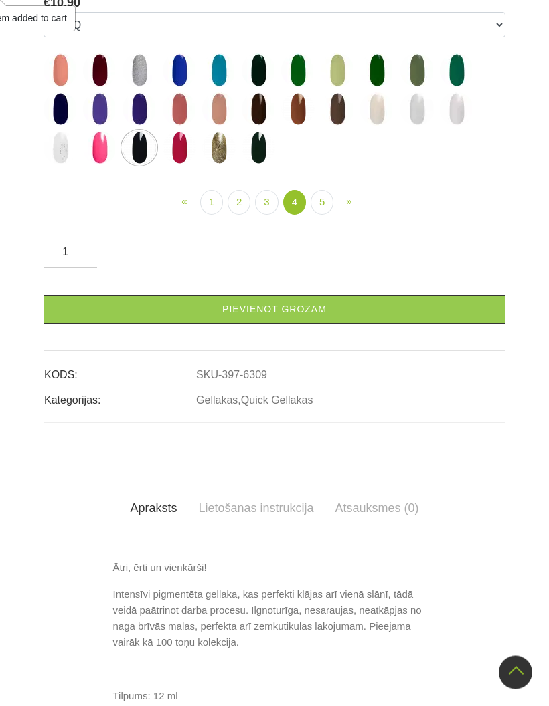
click at [252, 165] on img at bounding box center [257, 148] width 33 height 33
click at [148, 165] on img at bounding box center [138, 147] width 33 height 33
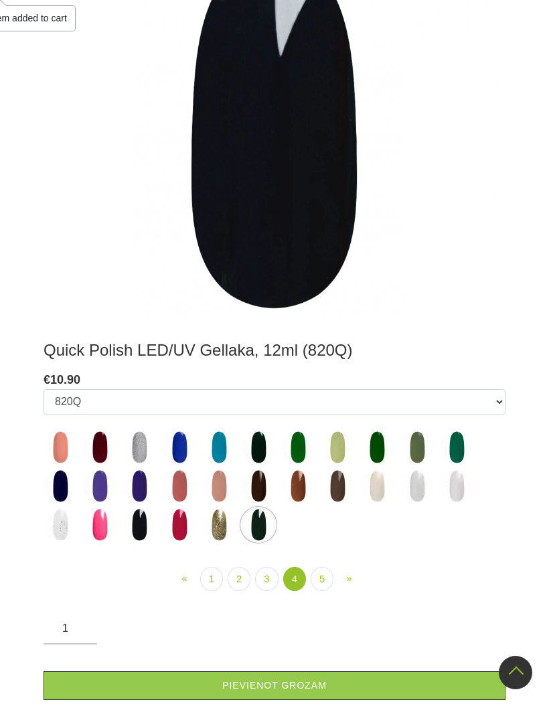
click at [334, 489] on img at bounding box center [336, 486] width 33 height 33
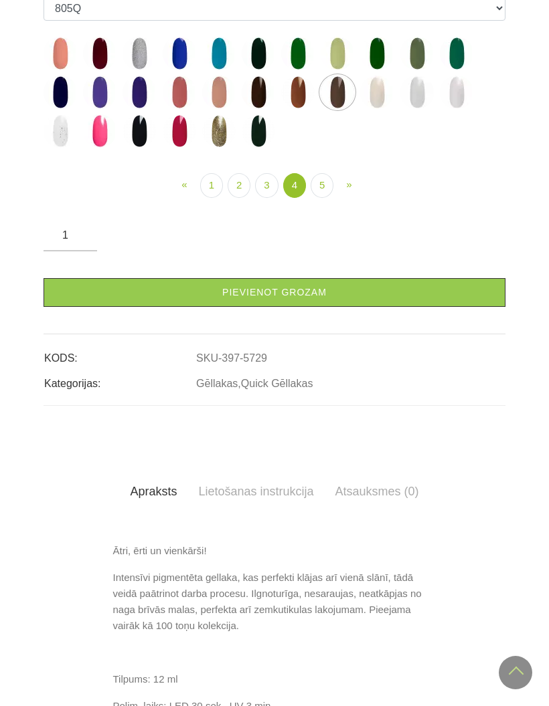
scroll to position [422, 0]
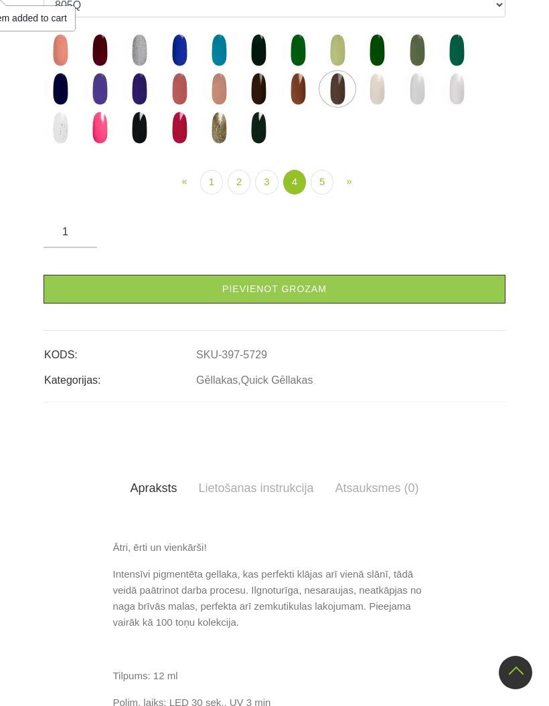
click at [307, 304] on link "Pievienot grozam" at bounding box center [274, 289] width 462 height 29
click at [261, 67] on img at bounding box center [257, 49] width 33 height 33
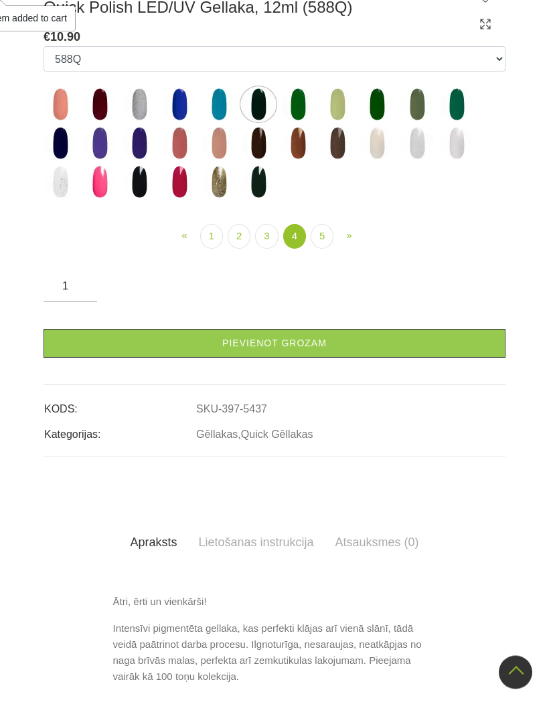
click at [415, 122] on img at bounding box center [416, 104] width 33 height 33
select select "5441"
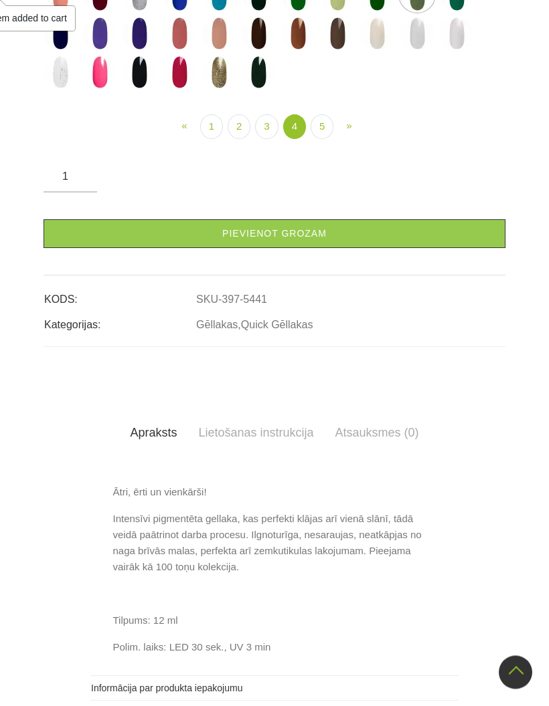
click at [373, 249] on link "Pievienot grozam" at bounding box center [274, 234] width 462 height 29
click at [267, 139] on link "3" at bounding box center [266, 126] width 23 height 25
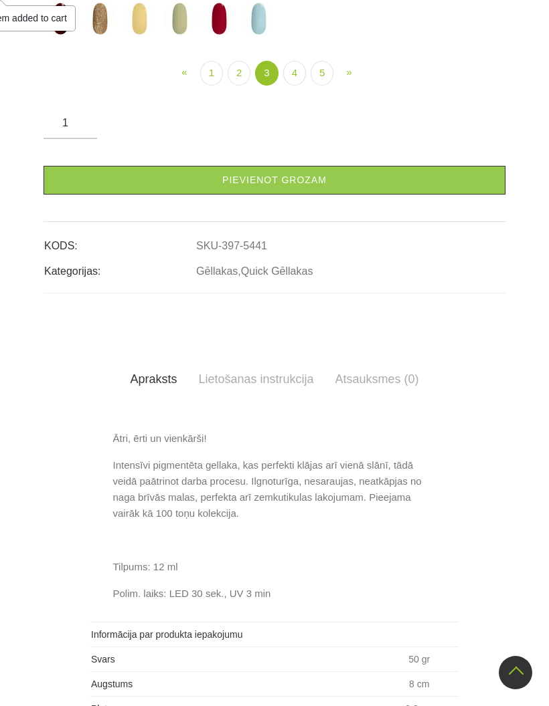
select select "4897"
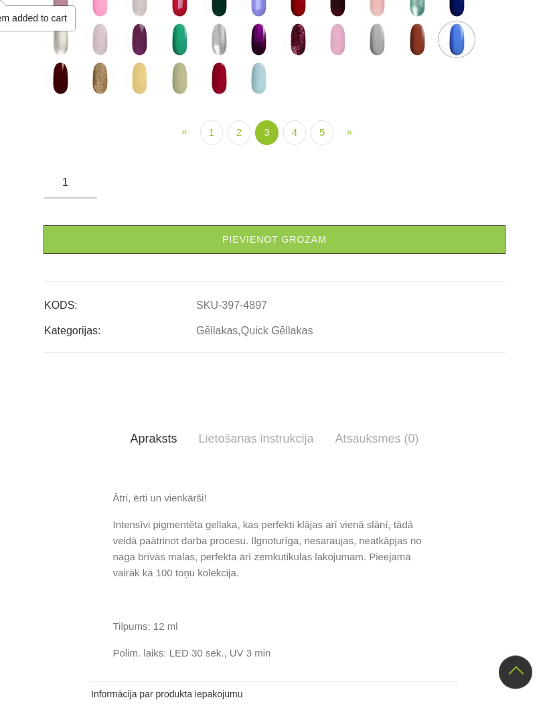
scroll to position [472, 0]
click at [326, 254] on link "Pievienot grozam" at bounding box center [274, 239] width 462 height 29
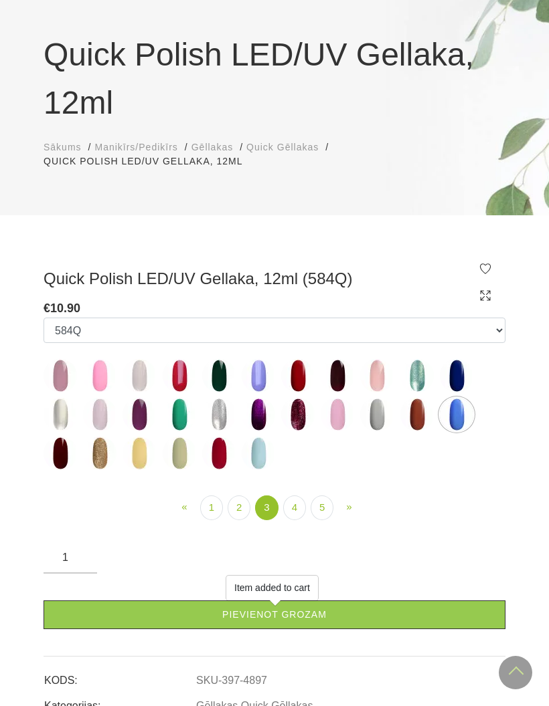
scroll to position [0, 0]
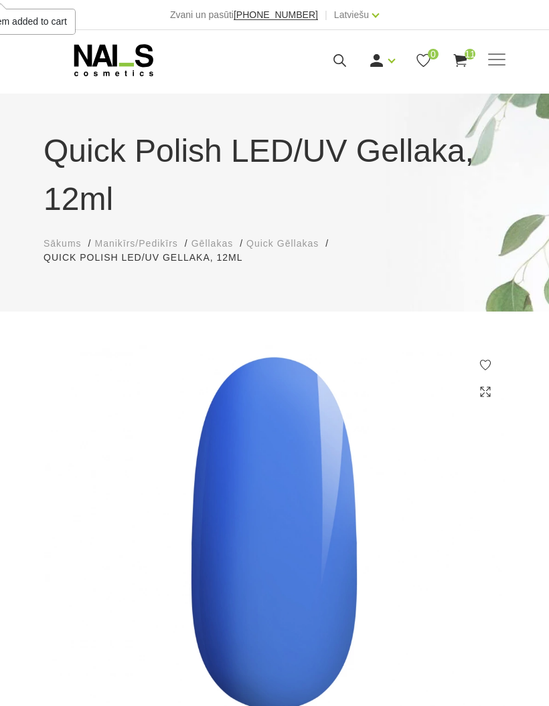
click at [460, 55] on icon at bounding box center [460, 60] width 17 height 17
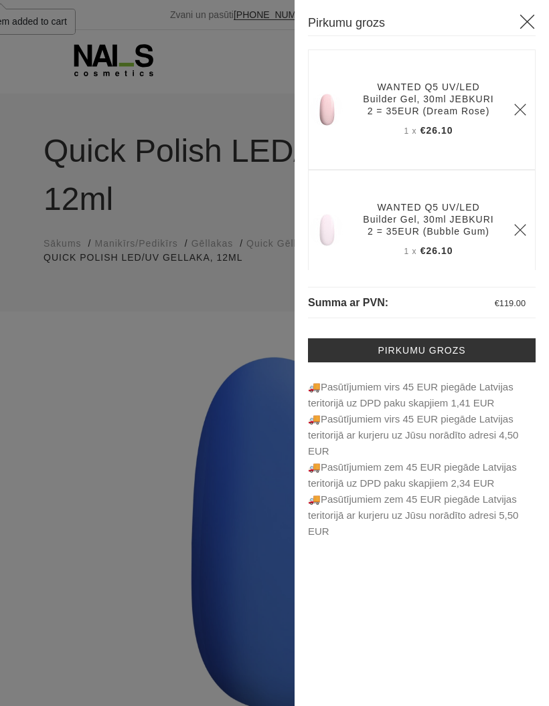
click at [460, 353] on link "Pirkumu grozs" at bounding box center [421, 350] width 227 height 24
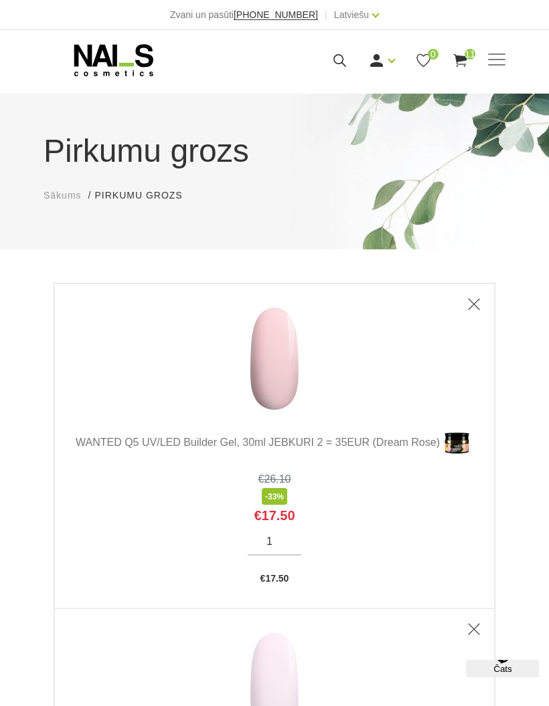
click at [114, 65] on use at bounding box center [113, 60] width 79 height 32
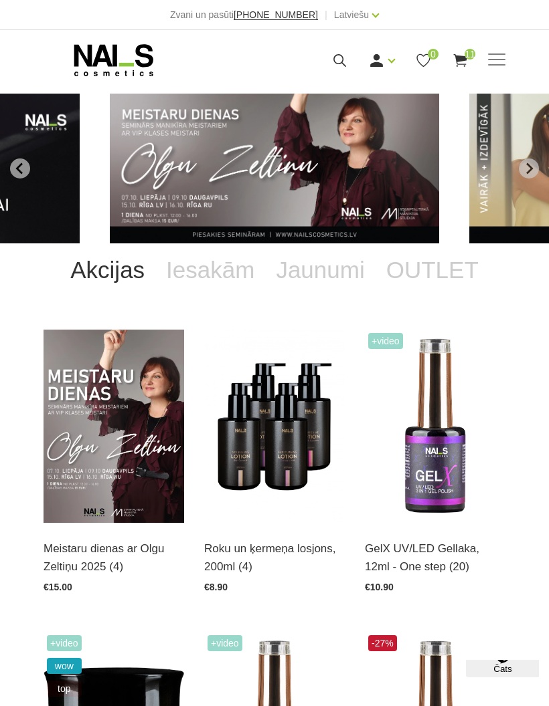
click at [492, 58] on span at bounding box center [496, 60] width 17 height 13
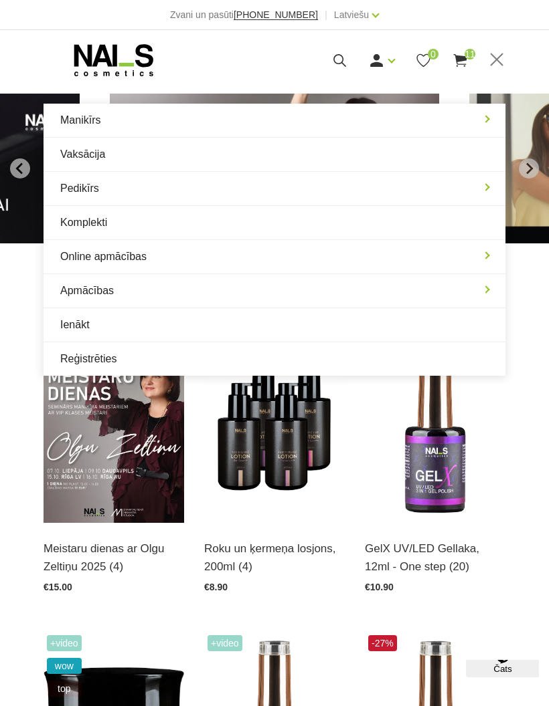
click at [486, 118] on link "Manikīrs" at bounding box center [274, 120] width 462 height 33
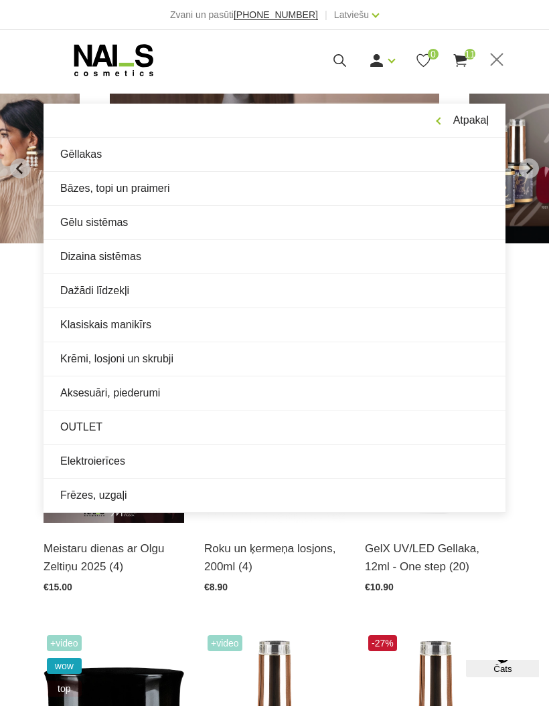
click at [80, 351] on link "Krēmi, losjoni un skrubji" at bounding box center [274, 359] width 462 height 33
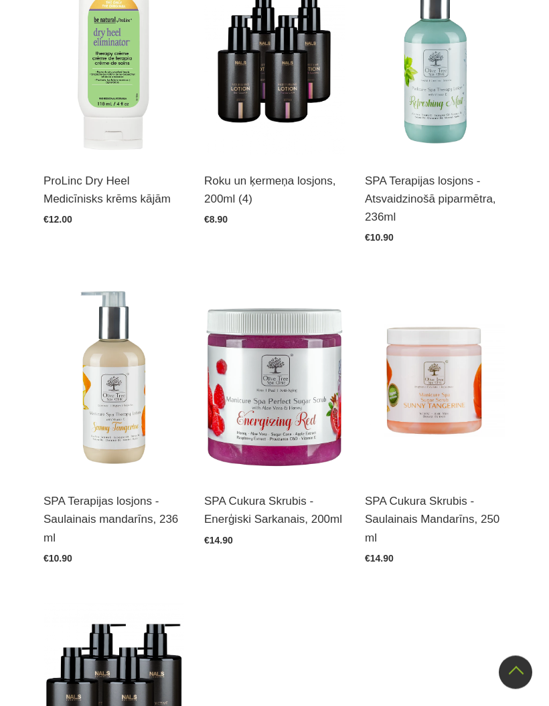
scroll to position [456, 0]
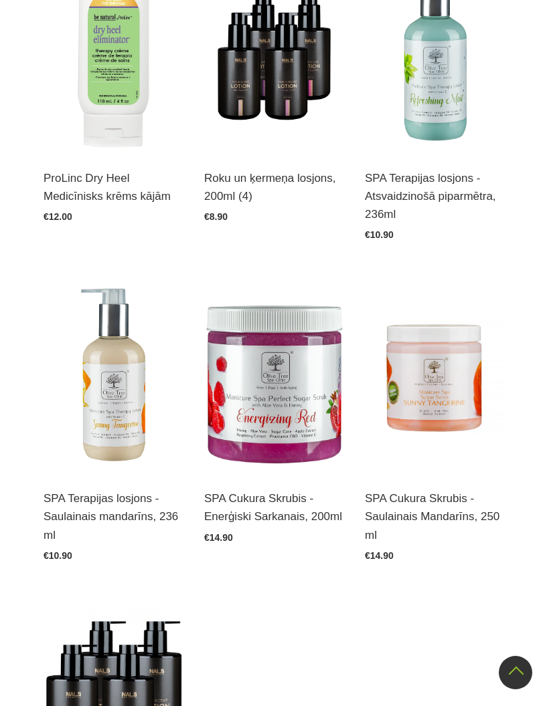
click at [274, 100] on img at bounding box center [274, 55] width 140 height 193
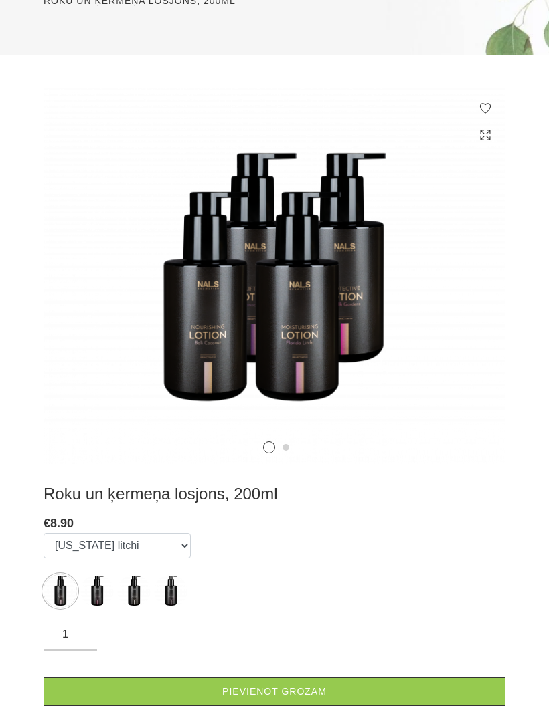
scroll to position [340, 0]
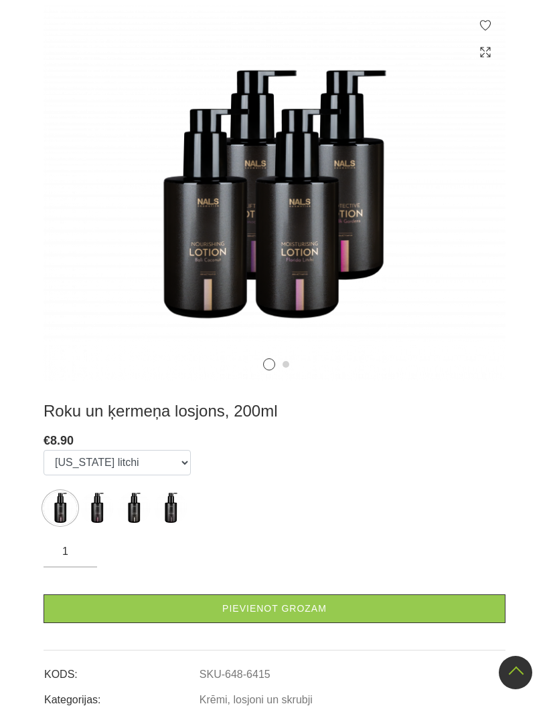
click at [178, 450] on select "Florida litchi Amalfi gardens Bali coconut Monaco mist" at bounding box center [116, 462] width 147 height 25
select select "6417"
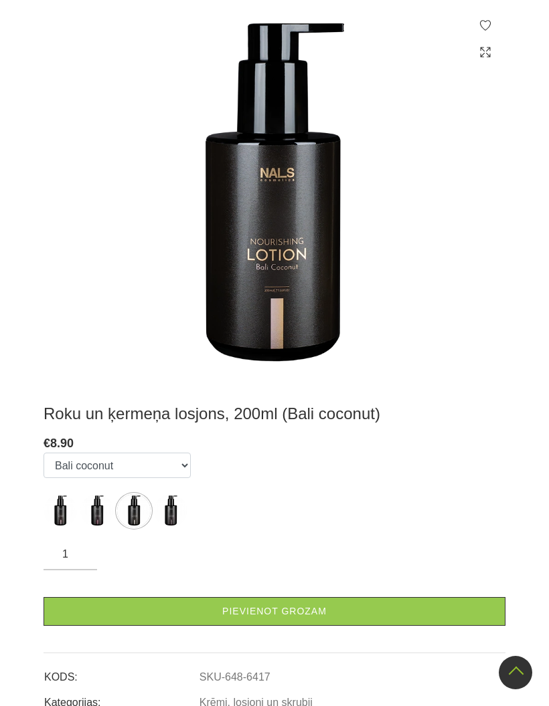
click at [380, 597] on link "Pievienot grozam" at bounding box center [274, 611] width 462 height 29
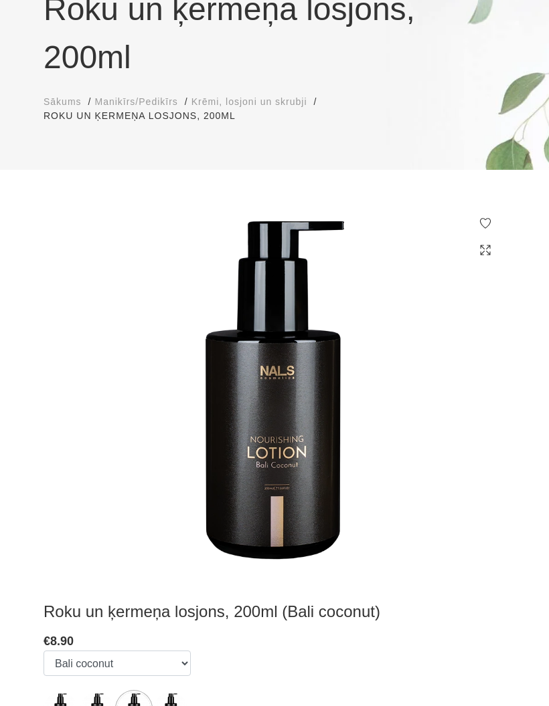
scroll to position [0, 0]
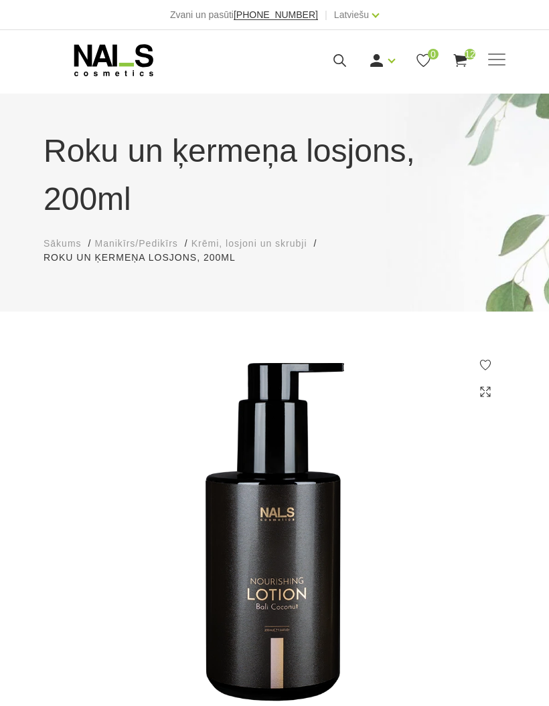
click at [494, 61] on span at bounding box center [496, 60] width 17 height 13
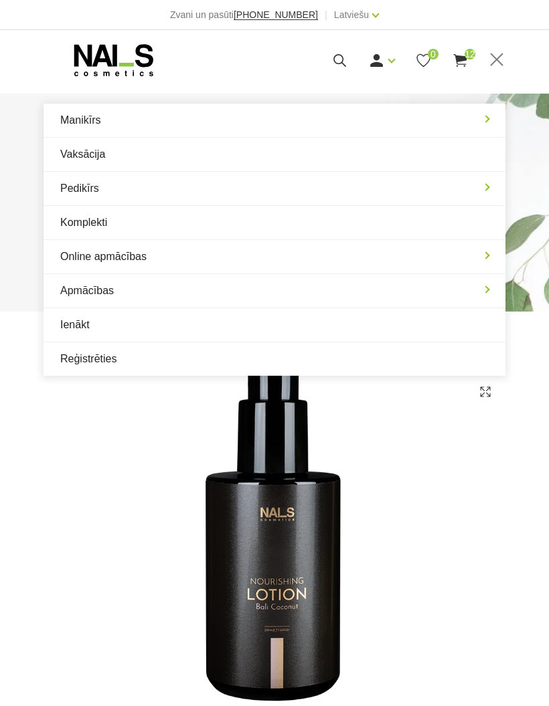
click at [490, 120] on link "Manikīrs" at bounding box center [274, 120] width 462 height 33
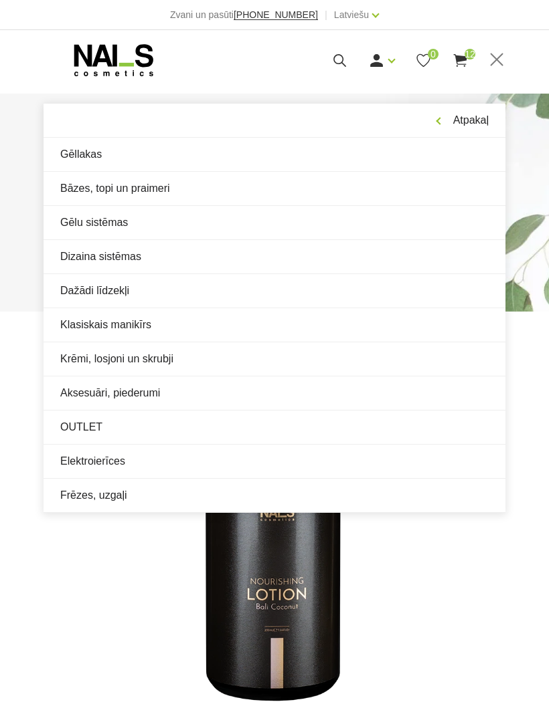
click at [82, 290] on link "Dažādi līdzekļi" at bounding box center [274, 290] width 462 height 33
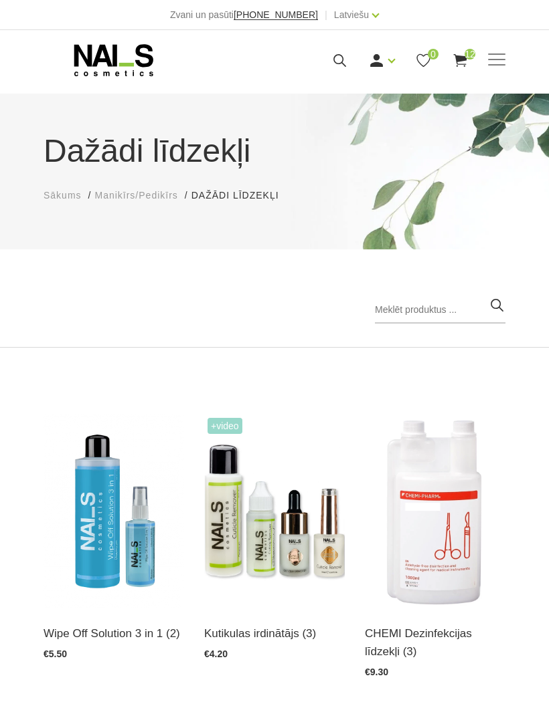
click at [488, 64] on span at bounding box center [496, 60] width 17 height 13
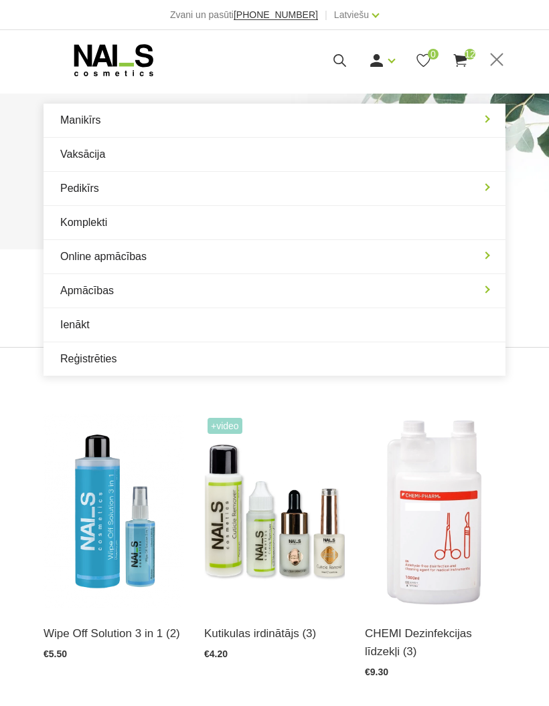
click at [492, 116] on link "Manikīrs" at bounding box center [274, 120] width 462 height 33
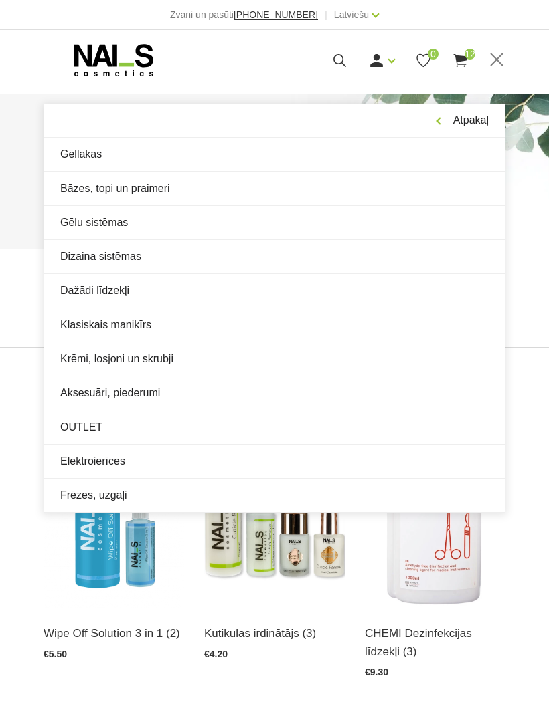
click at [97, 396] on link "Aksesuāri, piederumi" at bounding box center [274, 393] width 462 height 33
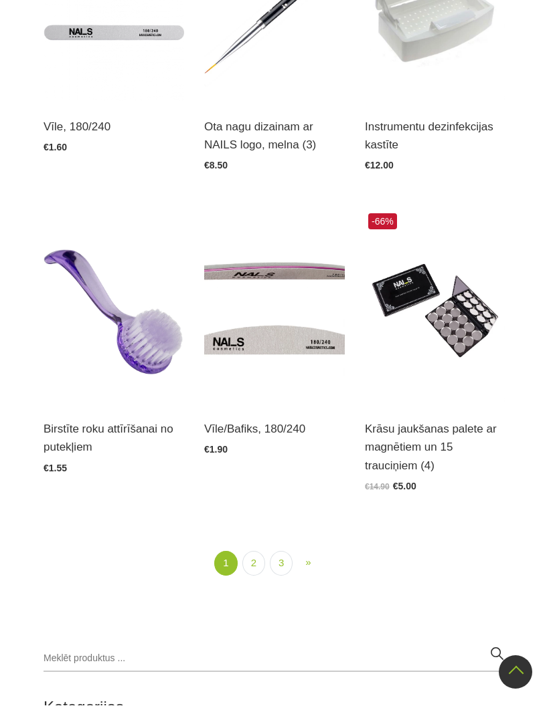
scroll to position [2358, 0]
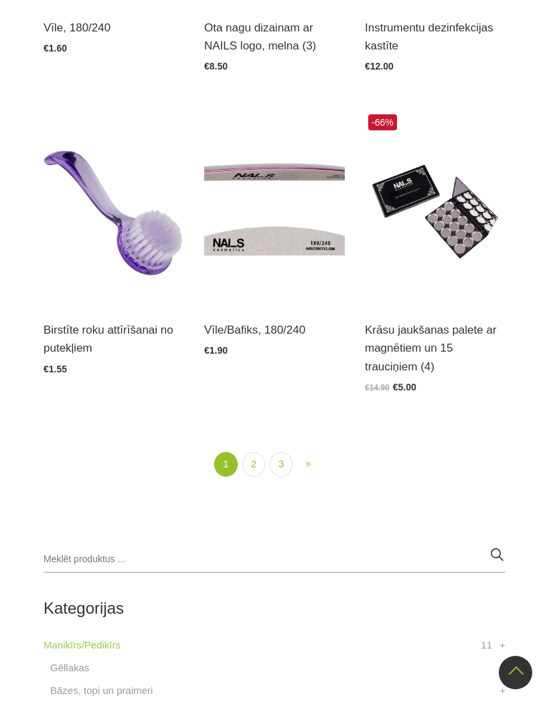
click at [282, 460] on link "3" at bounding box center [281, 464] width 23 height 25
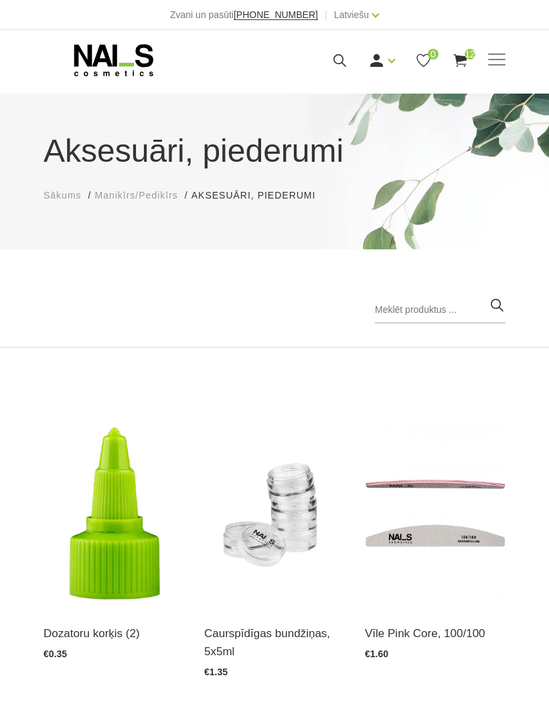
click at [498, 66] on span at bounding box center [496, 60] width 17 height 13
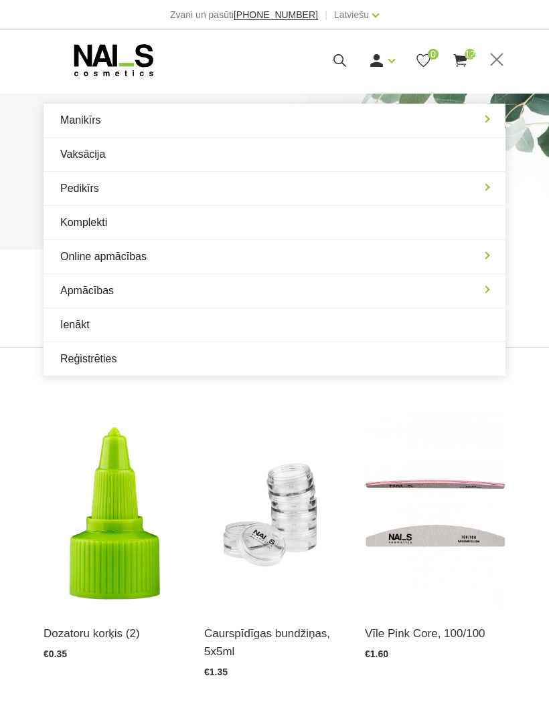
click at [490, 120] on link "Manikīrs" at bounding box center [274, 120] width 462 height 33
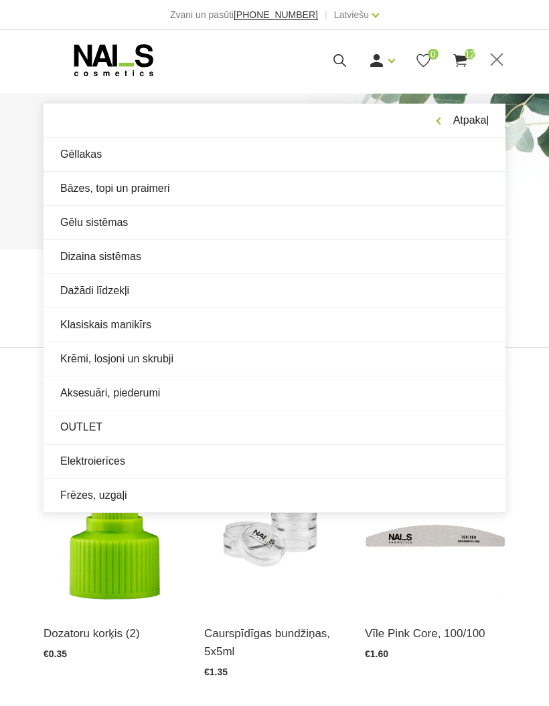
click at [245, 268] on link "Dizaina sistēmas" at bounding box center [274, 256] width 462 height 33
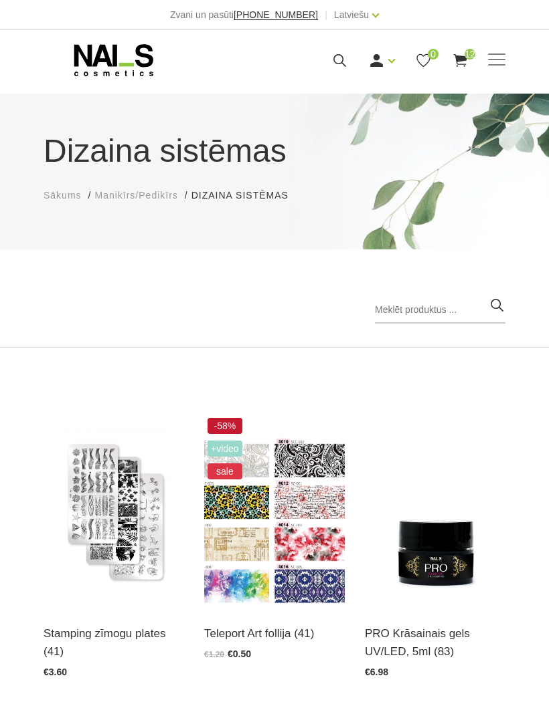
click at [498, 59] on span at bounding box center [496, 59] width 17 height 1
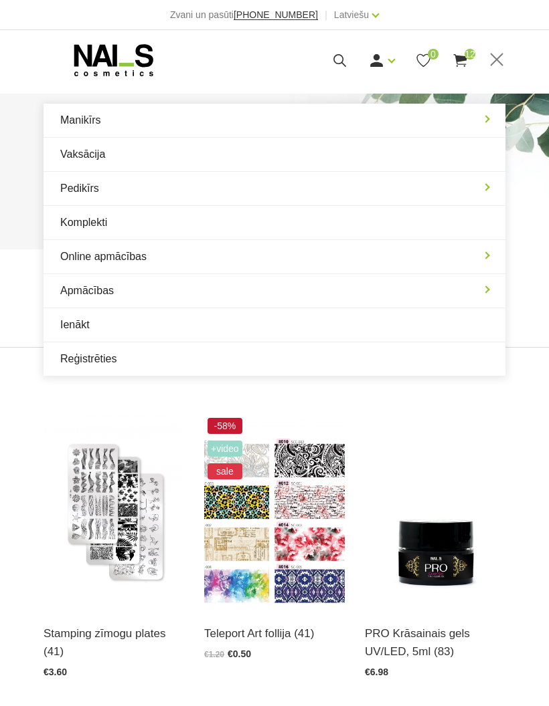
click at [490, 116] on link "Manikīrs" at bounding box center [274, 120] width 462 height 33
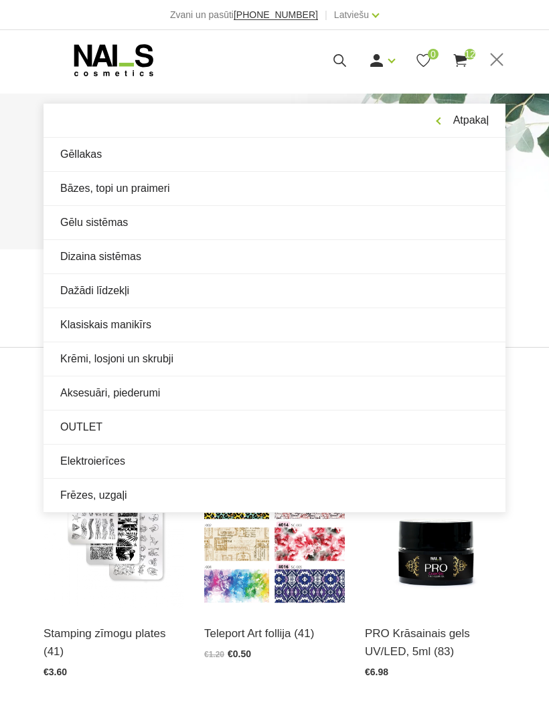
click at [115, 392] on link "Aksesuāri, piederumi" at bounding box center [274, 393] width 462 height 33
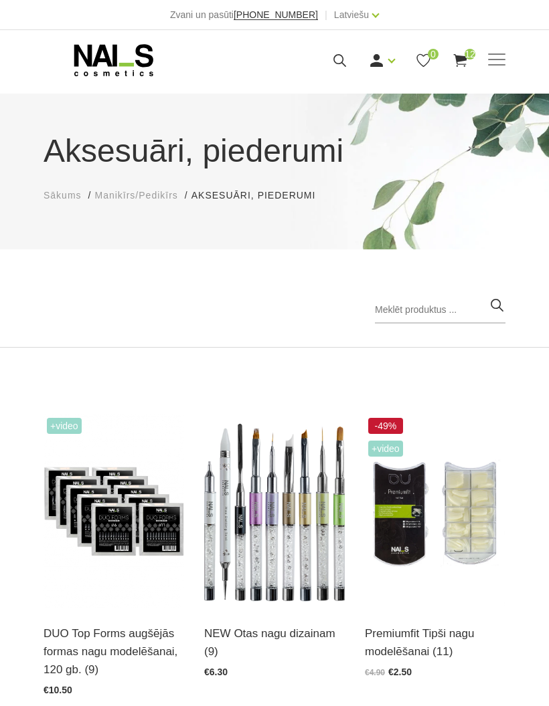
click at [498, 58] on span at bounding box center [496, 60] width 17 height 13
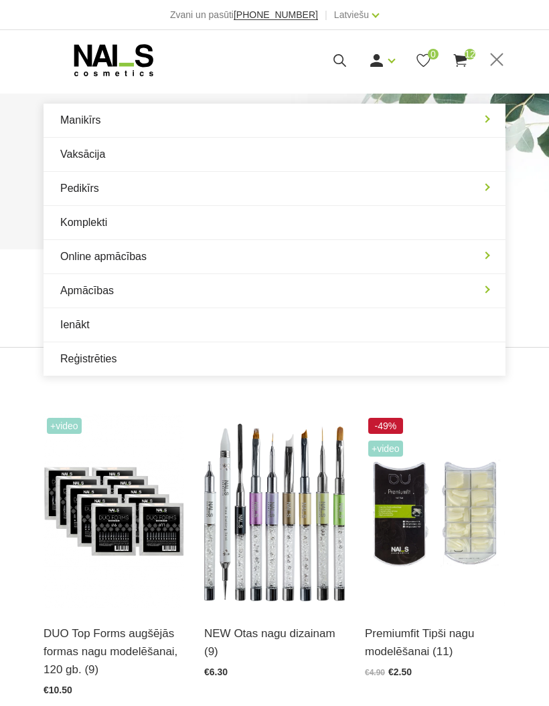
click at [491, 118] on link "Manikīrs" at bounding box center [274, 120] width 462 height 33
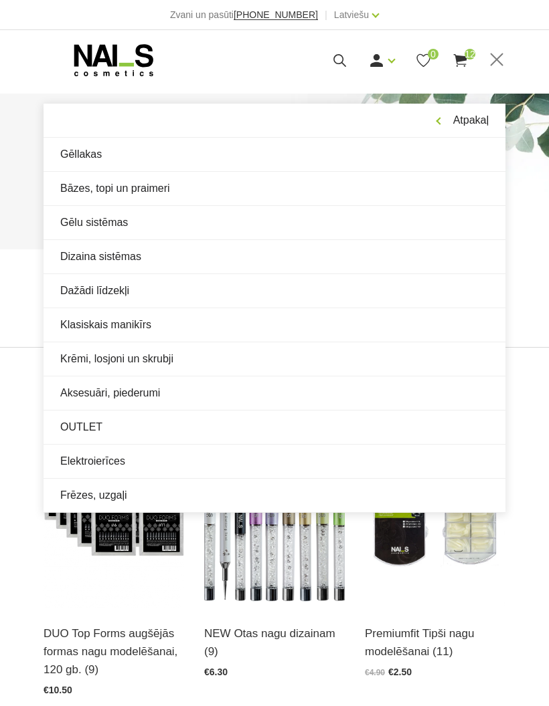
click at [79, 191] on link "Bāzes, topi un praimeri" at bounding box center [274, 188] width 462 height 33
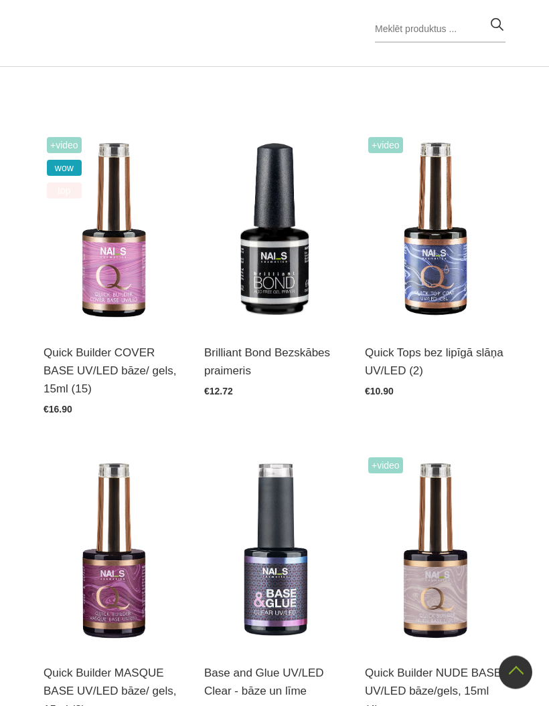
scroll to position [281, 0]
click at [103, 282] on img at bounding box center [113, 230] width 140 height 193
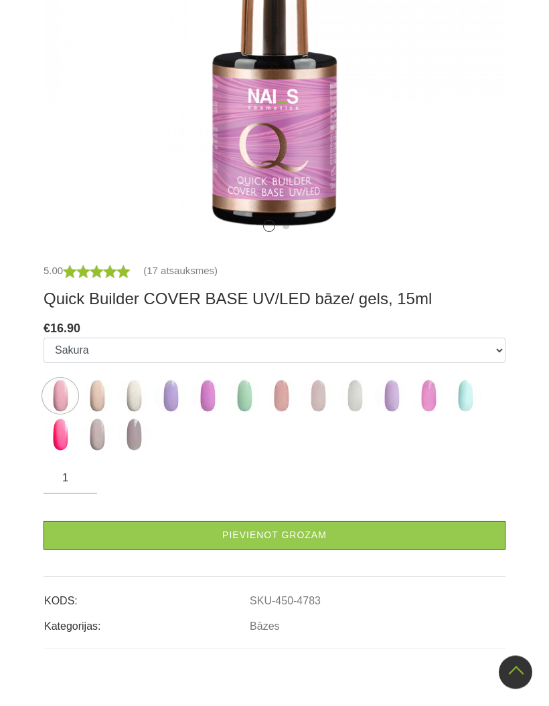
scroll to position [478, 0]
click at [136, 399] on img at bounding box center [133, 395] width 33 height 33
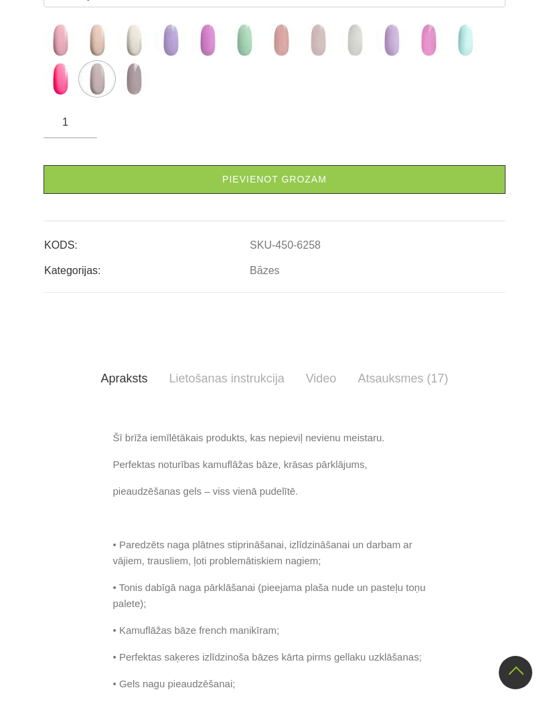
click at [413, 194] on link "Pievienot grozam" at bounding box center [274, 179] width 462 height 29
click at [439, 57] on img at bounding box center [427, 39] width 33 height 33
click at [396, 57] on img at bounding box center [391, 39] width 33 height 33
click at [359, 57] on img at bounding box center [354, 39] width 33 height 33
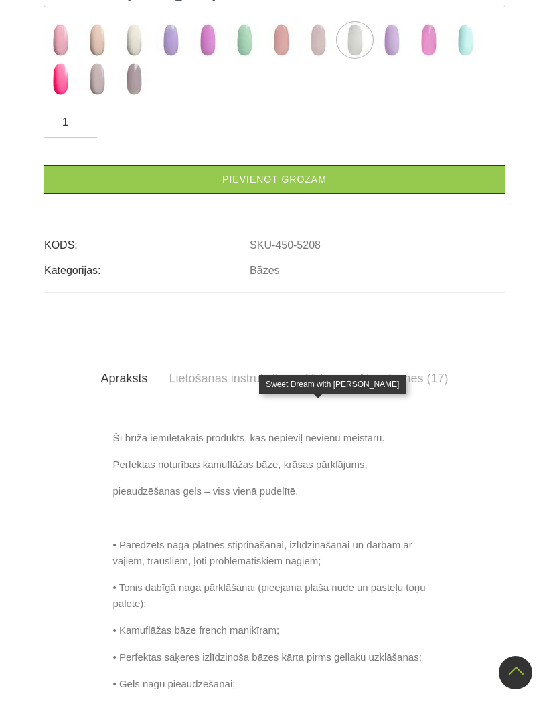
click at [322, 57] on img at bounding box center [317, 39] width 33 height 33
click at [367, 194] on link "Pievienot grozam" at bounding box center [274, 179] width 462 height 29
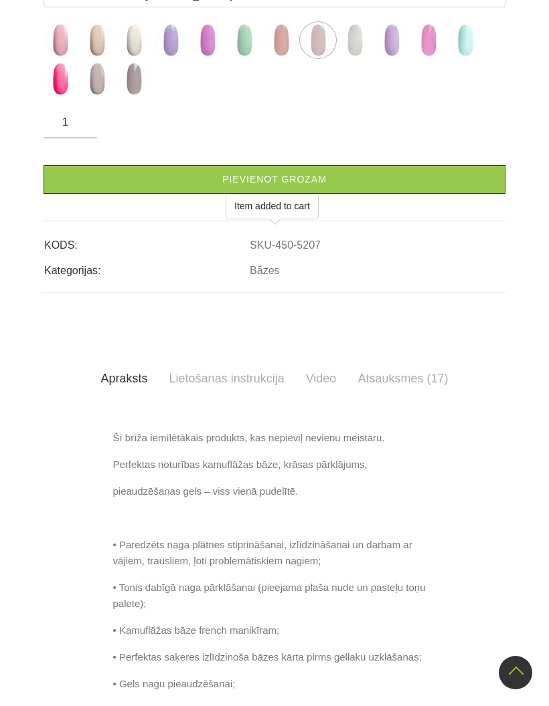
click at [66, 57] on img at bounding box center [59, 39] width 33 height 33
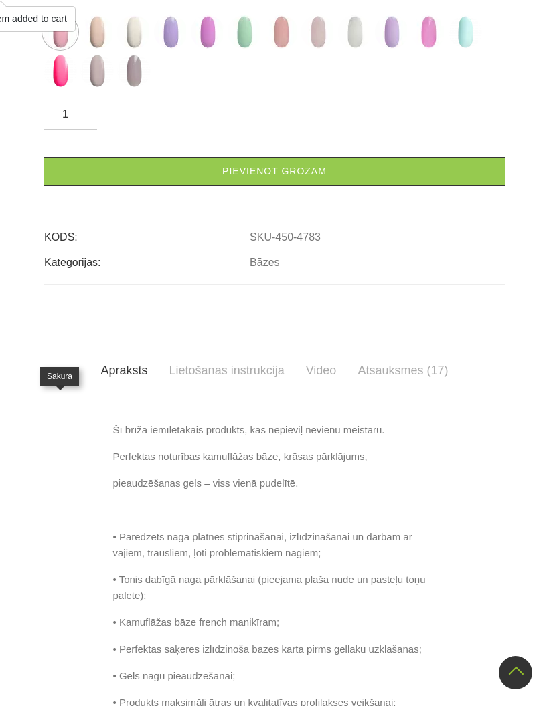
scroll to position [468, 0]
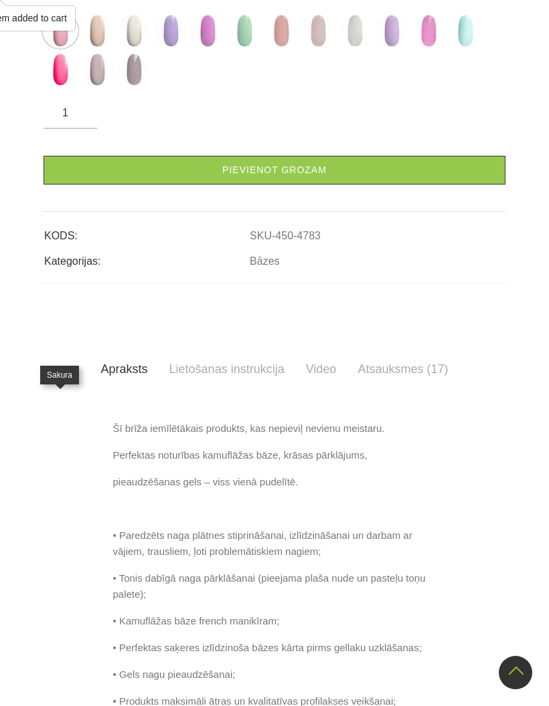
click at [61, 86] on img at bounding box center [59, 69] width 33 height 33
select select "6257"
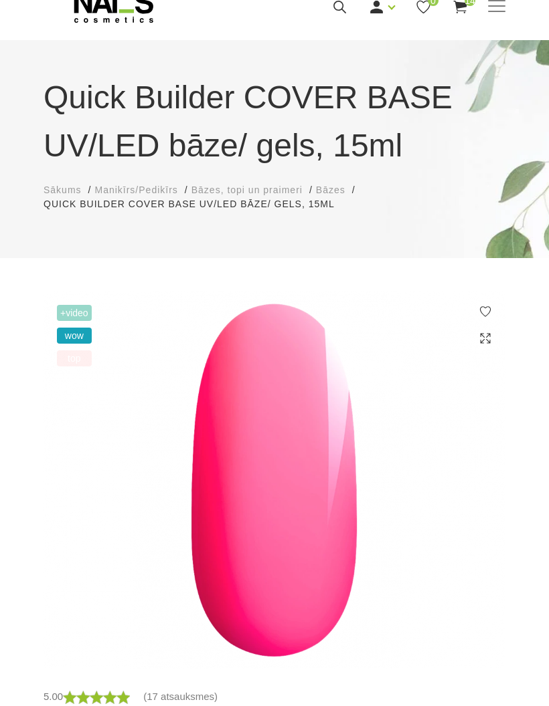
scroll to position [0, 0]
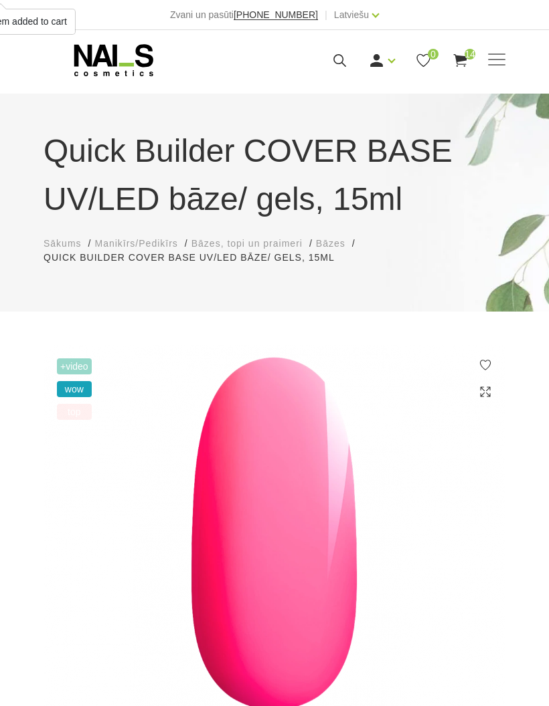
click at [496, 56] on span at bounding box center [496, 60] width 17 height 13
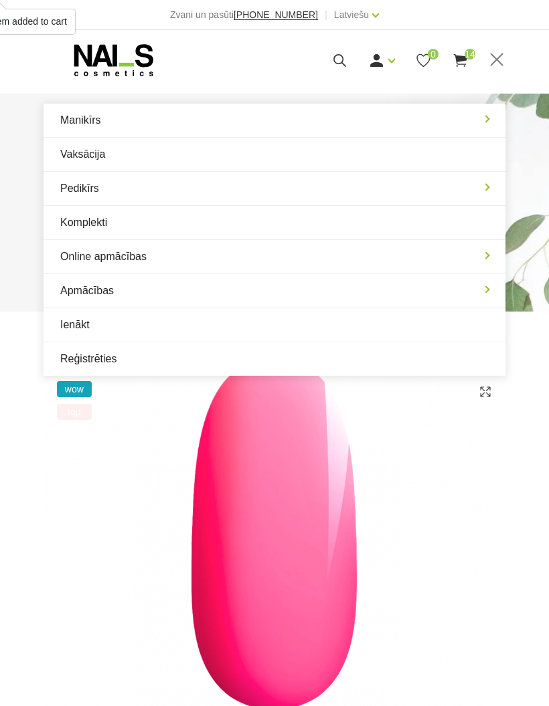
click at [488, 122] on link "Manikīrs" at bounding box center [274, 120] width 462 height 33
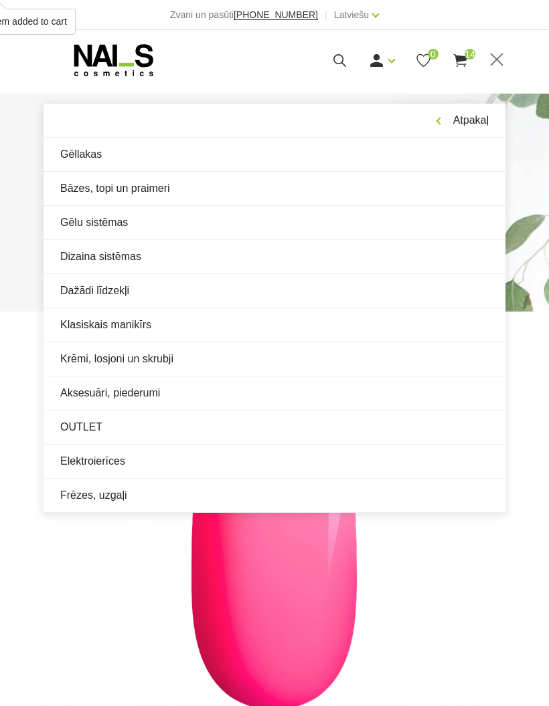
click at [76, 189] on link "Bāzes, topi un praimeri" at bounding box center [274, 188] width 462 height 33
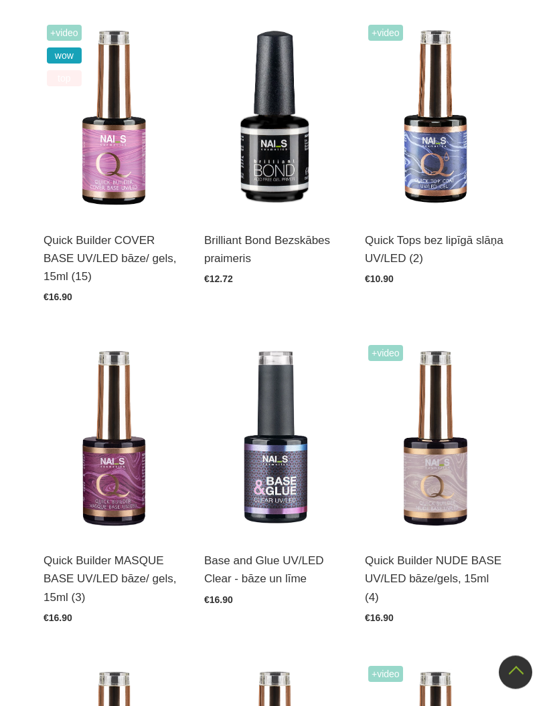
scroll to position [393, 0]
click at [446, 457] on img at bounding box center [435, 438] width 140 height 193
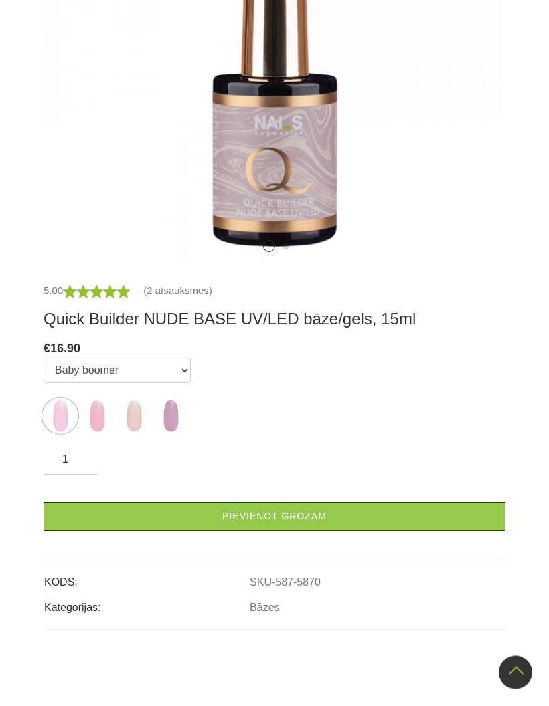
scroll to position [458, 0]
click at [103, 419] on img at bounding box center [96, 415] width 33 height 33
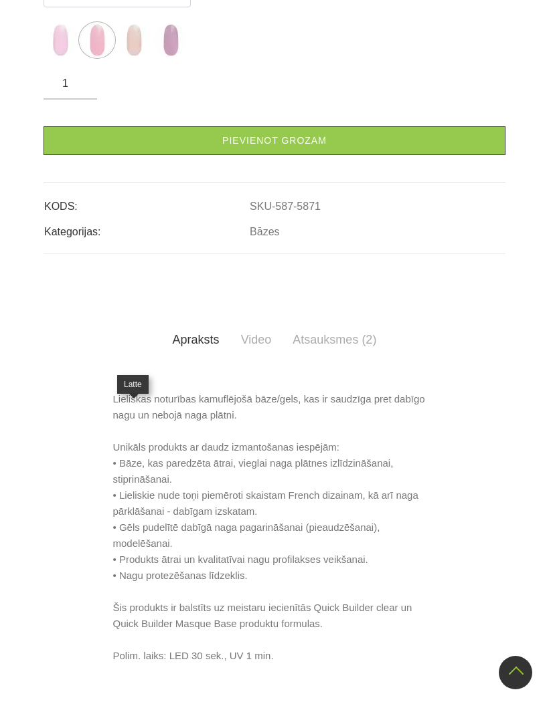
click at [143, 57] on img at bounding box center [133, 39] width 33 height 33
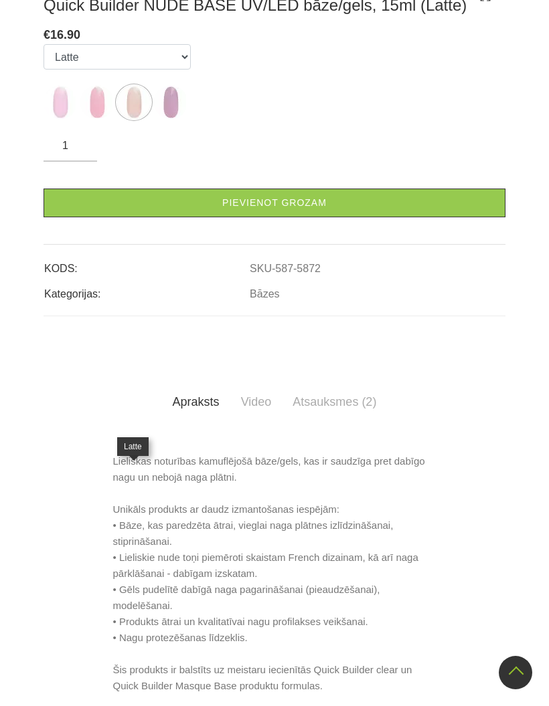
scroll to position [414, 0]
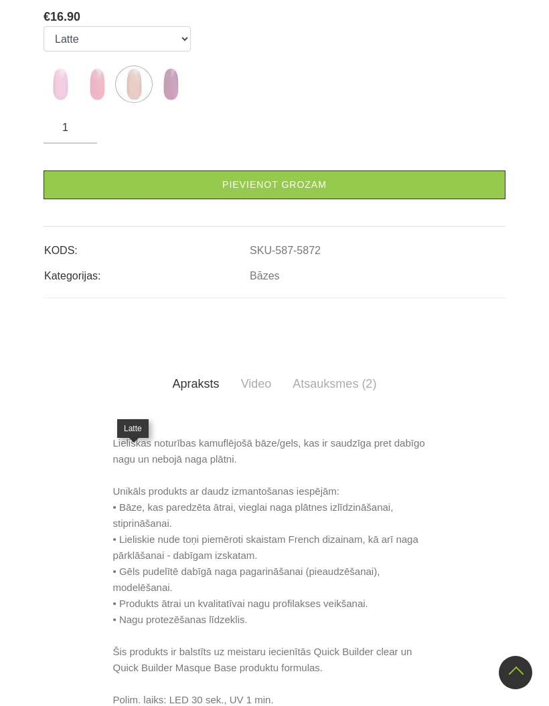
click at [172, 101] on img at bounding box center [170, 84] width 33 height 33
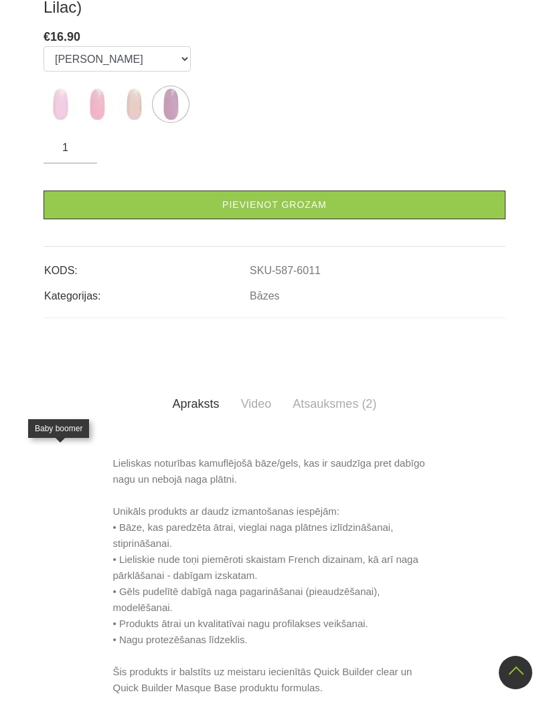
click at [64, 121] on img at bounding box center [59, 104] width 33 height 33
select select "5870"
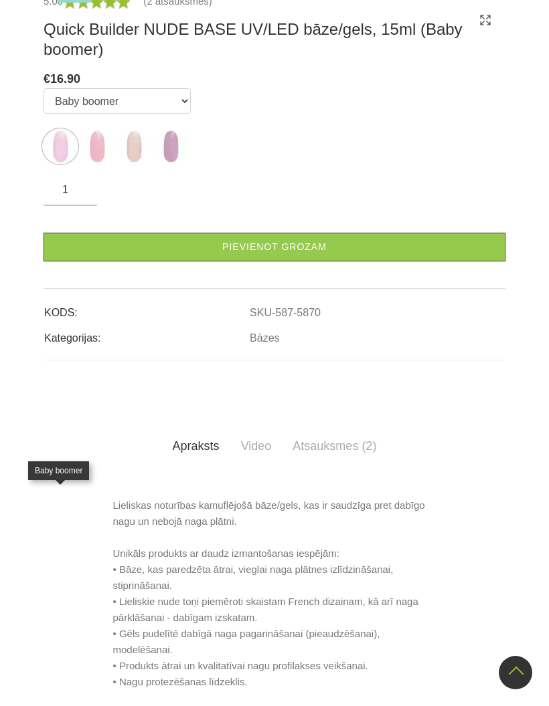
scroll to position [370, 0]
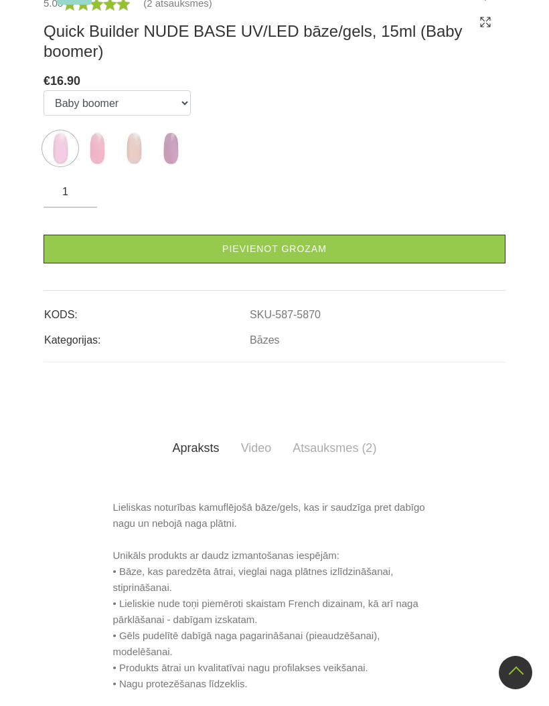
click at [399, 264] on link "Pievienot grozam" at bounding box center [274, 249] width 462 height 29
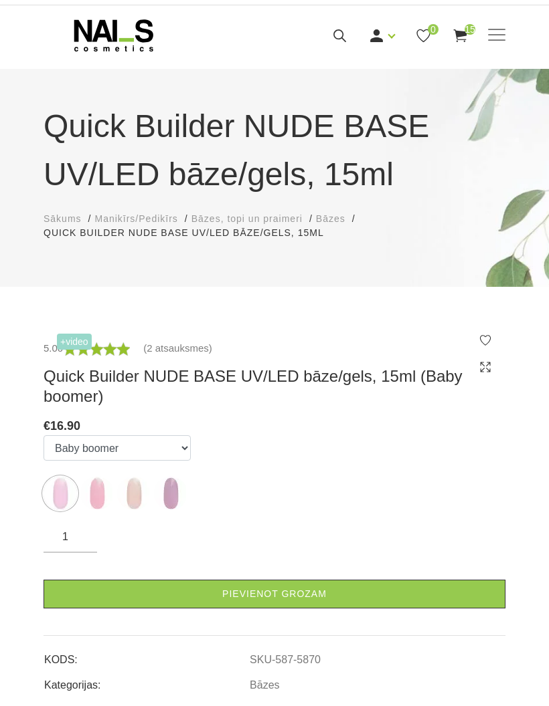
scroll to position [0, 0]
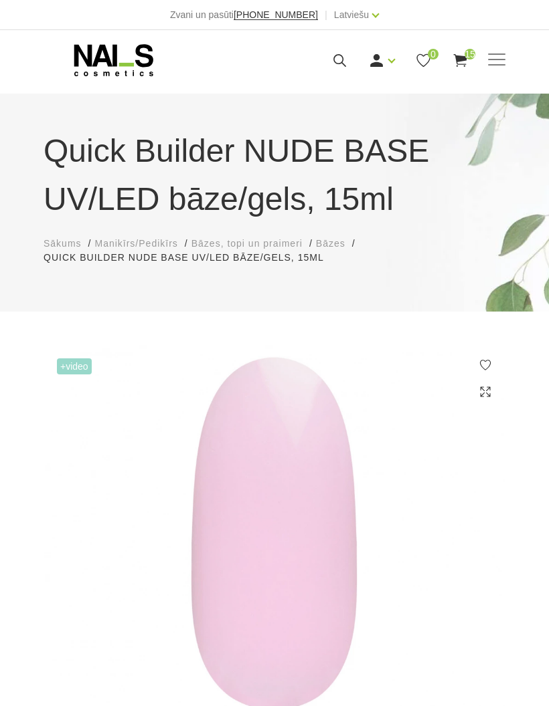
click at [498, 56] on span at bounding box center [496, 60] width 17 height 13
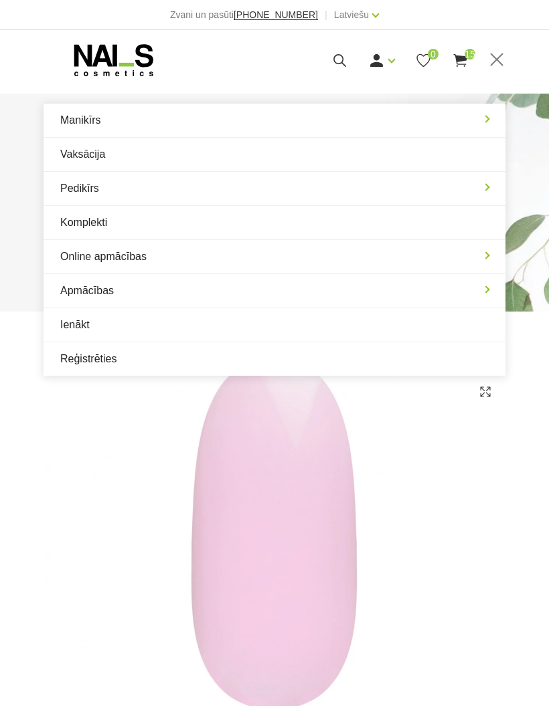
click at [492, 115] on link "Manikīrs" at bounding box center [274, 120] width 462 height 33
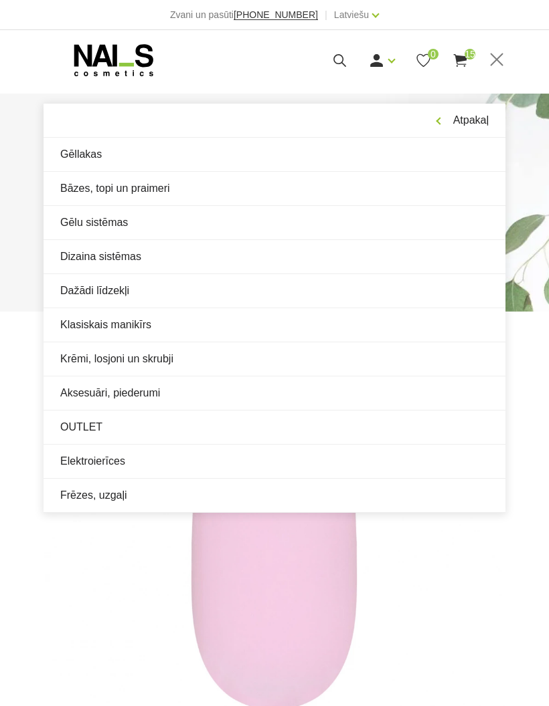
click at [72, 193] on link "Bāzes, topi un praimeri" at bounding box center [274, 188] width 462 height 33
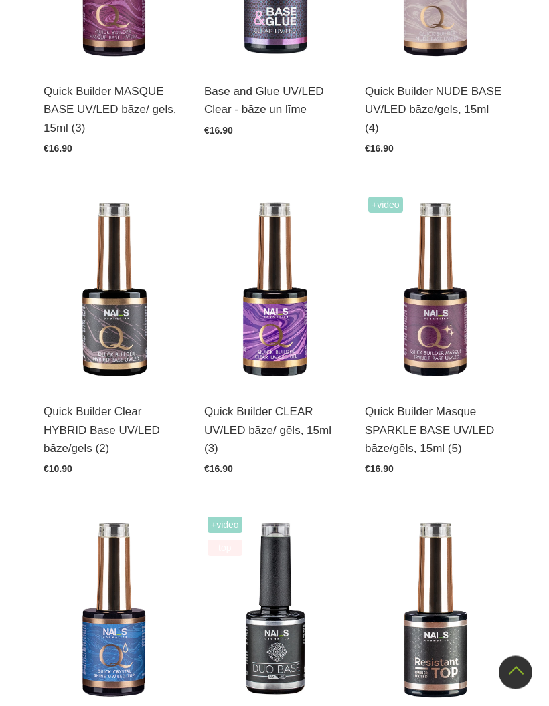
scroll to position [867, 0]
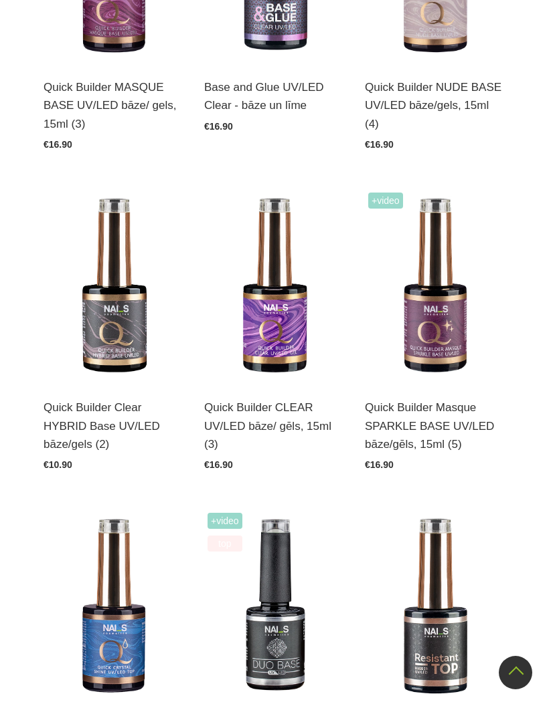
click at [108, 333] on img at bounding box center [113, 285] width 140 height 193
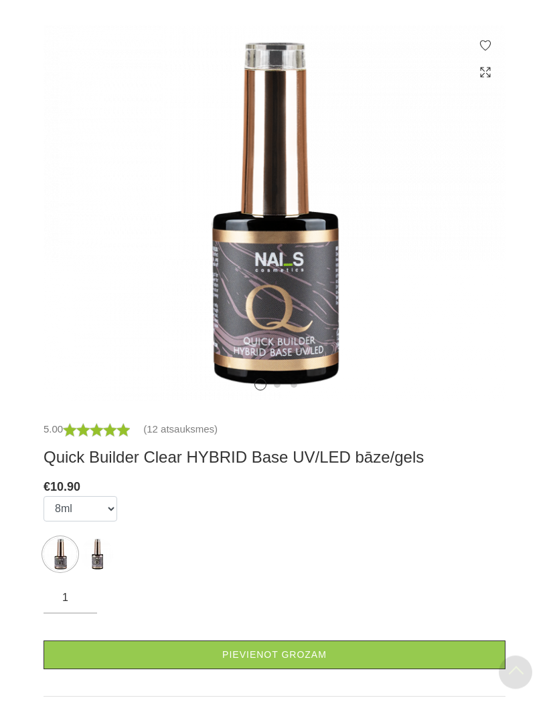
scroll to position [320, 0]
click at [92, 555] on img at bounding box center [96, 554] width 33 height 33
select select "5598"
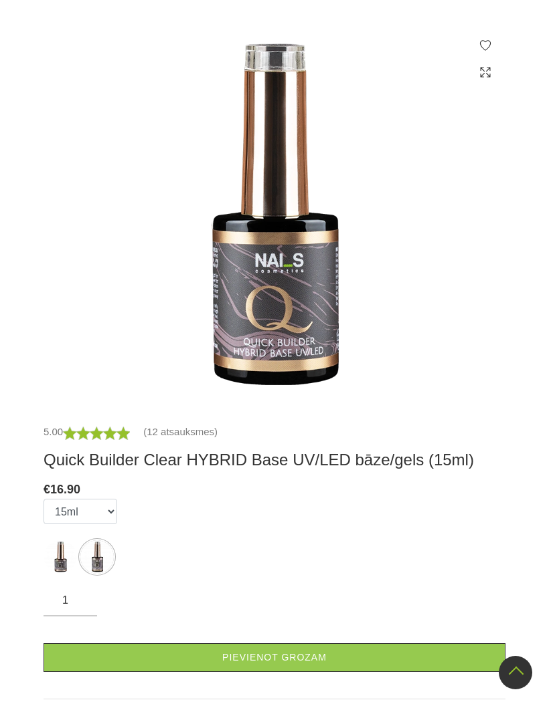
click at [414, 656] on link "Pievienot grozam" at bounding box center [274, 658] width 462 height 29
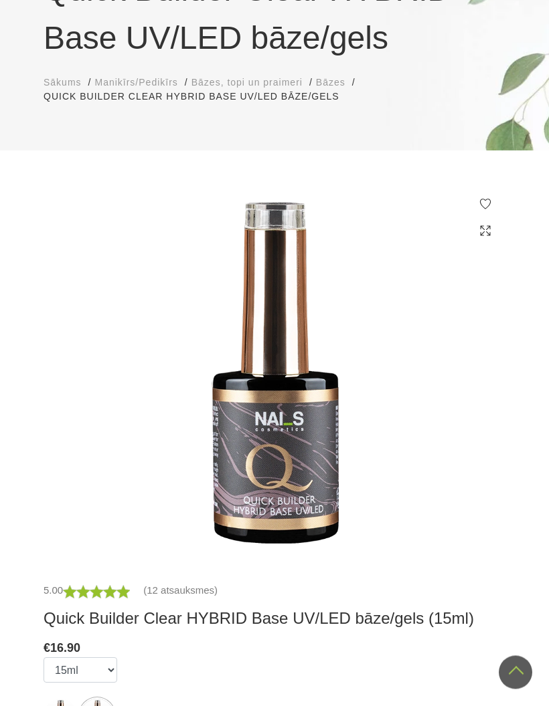
scroll to position [0, 0]
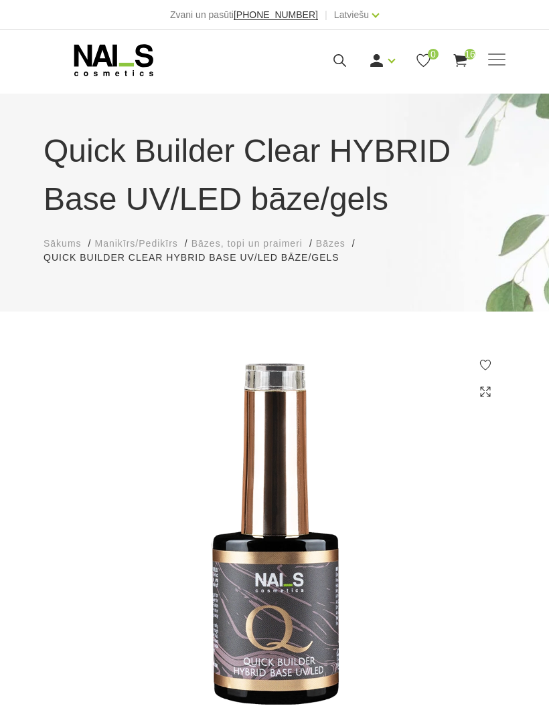
click at [495, 60] on span at bounding box center [496, 60] width 17 height 13
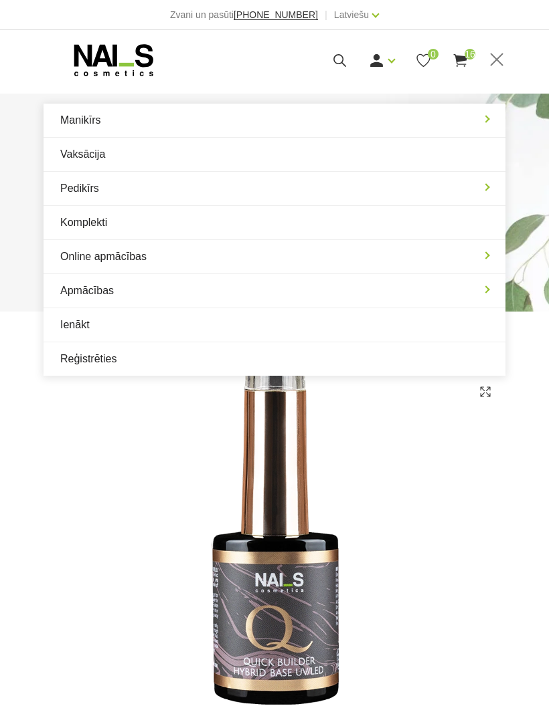
click at [485, 121] on link "Manikīrs" at bounding box center [274, 120] width 462 height 33
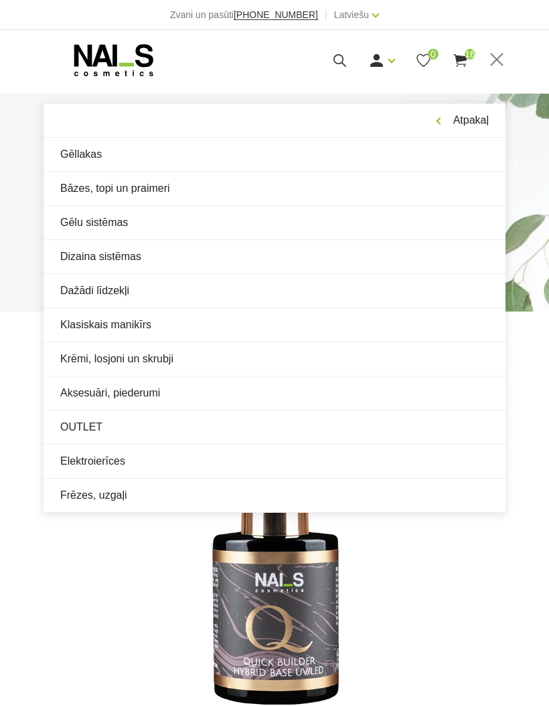
click at [80, 191] on link "Bāzes, topi un praimeri" at bounding box center [274, 188] width 462 height 33
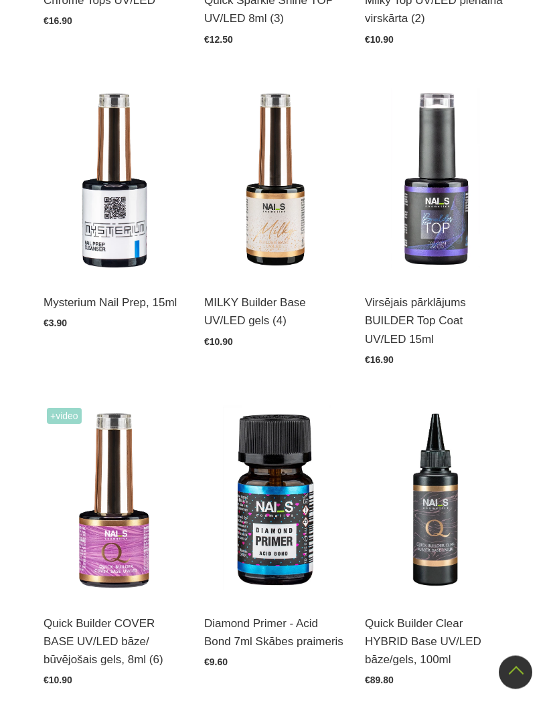
scroll to position [2219, 0]
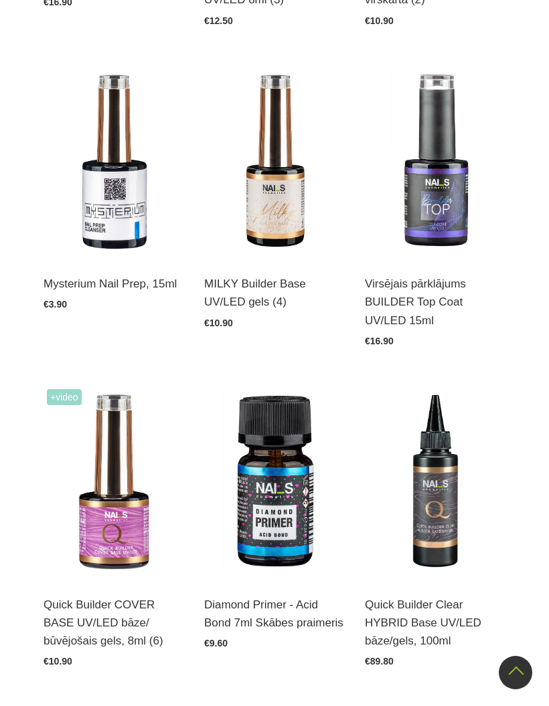
click at [118, 469] on img at bounding box center [113, 482] width 140 height 193
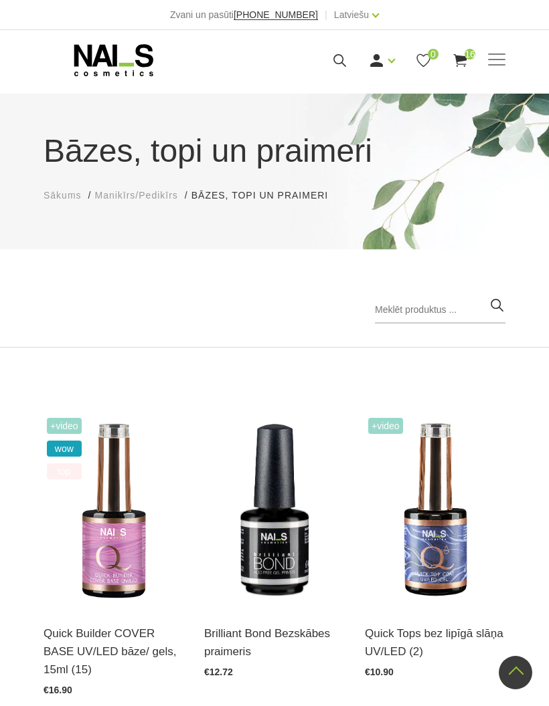
scroll to position [2272, 0]
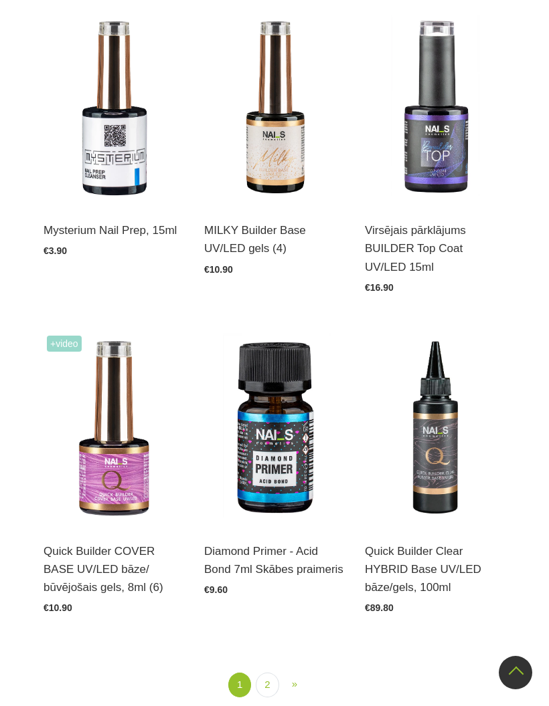
click at [440, 147] on img at bounding box center [435, 108] width 140 height 193
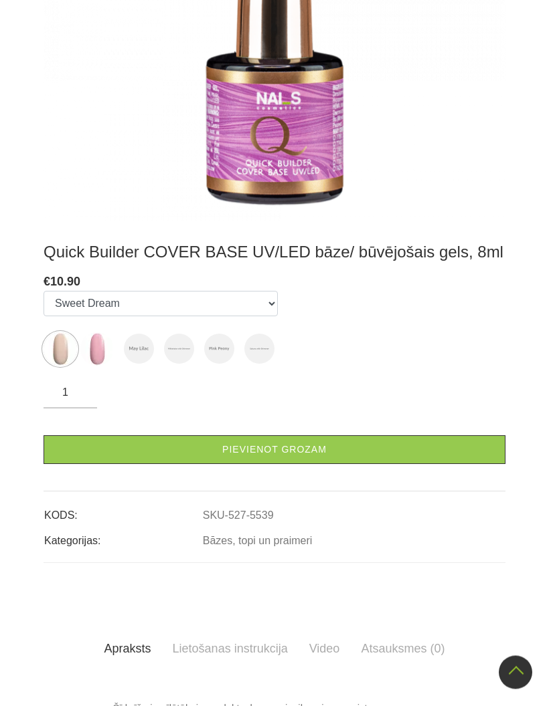
scroll to position [547, 0]
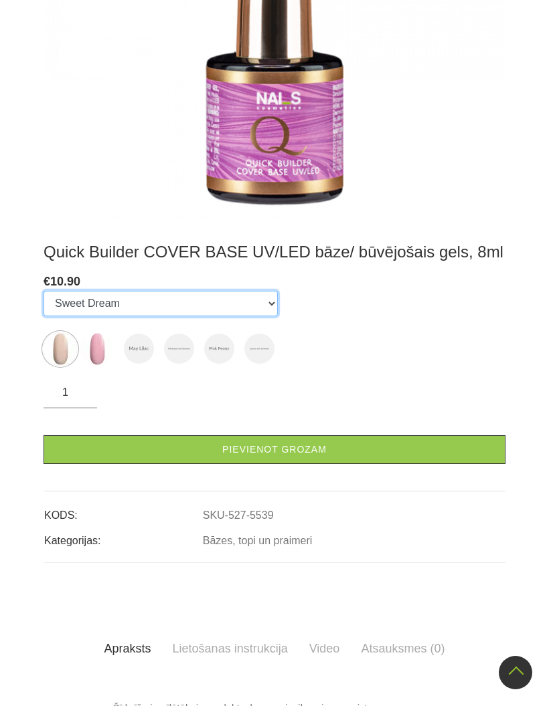
click at [260, 306] on select "Sweet Dream Sakura May Lilac Milkshake with Shimmer Pink Peony Sakura with Shim…" at bounding box center [160, 303] width 234 height 25
select select "6544"
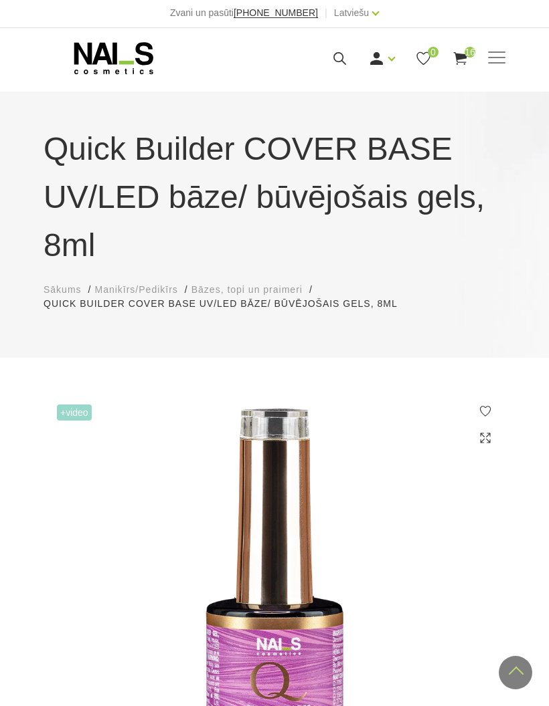
scroll to position [0, 0]
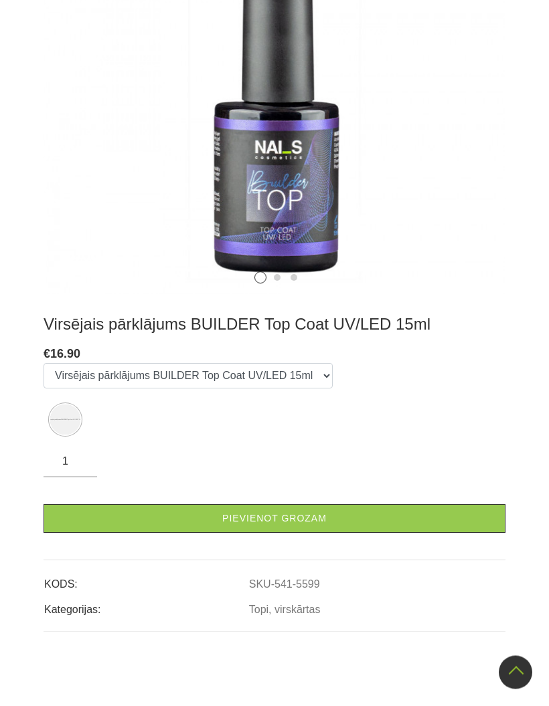
scroll to position [382, 0]
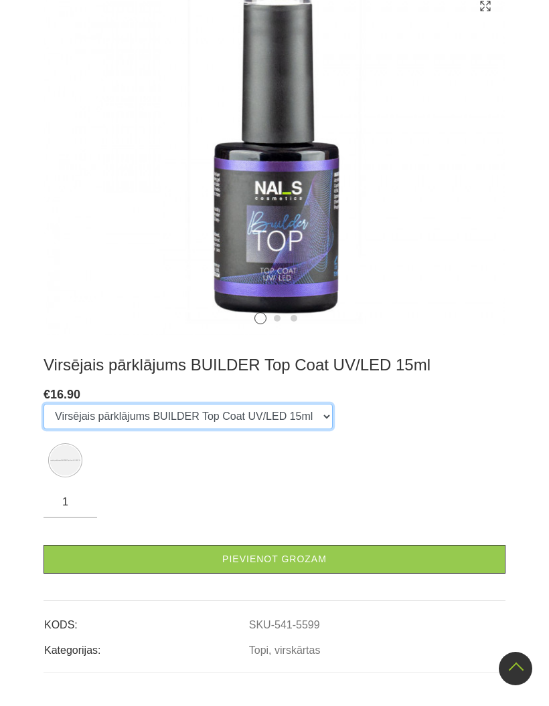
click at [81, 417] on select "Virsējais pārklājums BUILDER Top Coat UV/LED 15ml" at bounding box center [187, 420] width 289 height 25
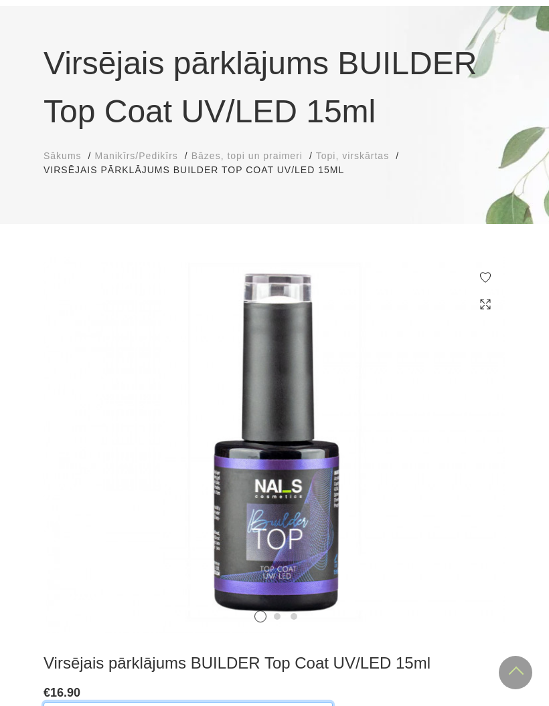
scroll to position [0, 0]
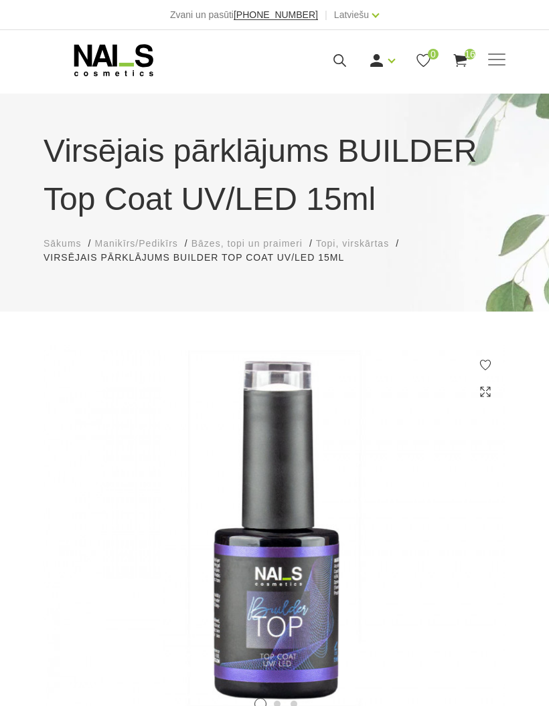
click at [495, 60] on span at bounding box center [496, 59] width 17 height 1
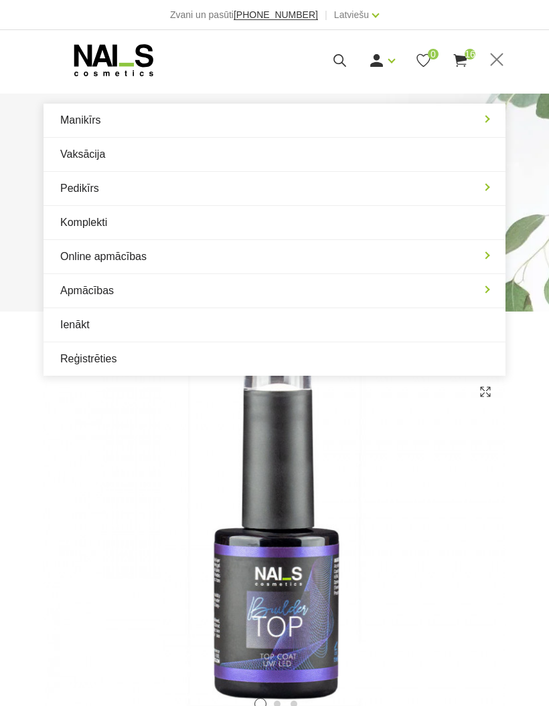
click at [349, 120] on link "Manikīrs" at bounding box center [274, 120] width 462 height 33
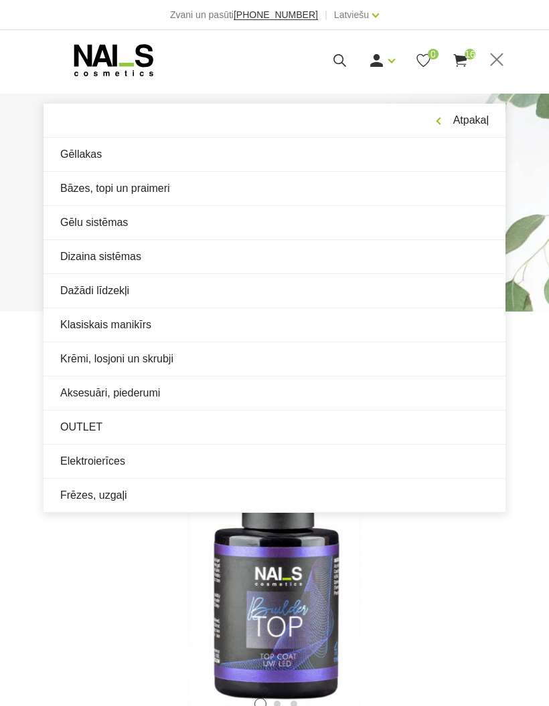
click at [81, 188] on link "Bāzes, topi un praimeri" at bounding box center [274, 188] width 462 height 33
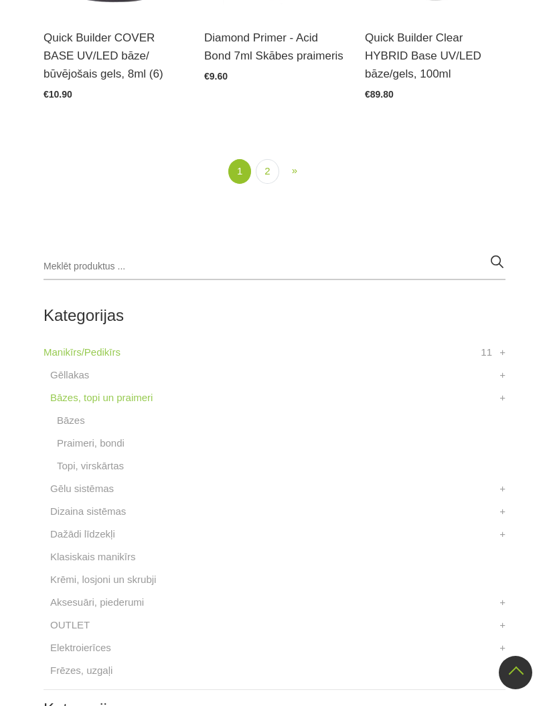
click at [260, 175] on link "2" at bounding box center [267, 171] width 23 height 25
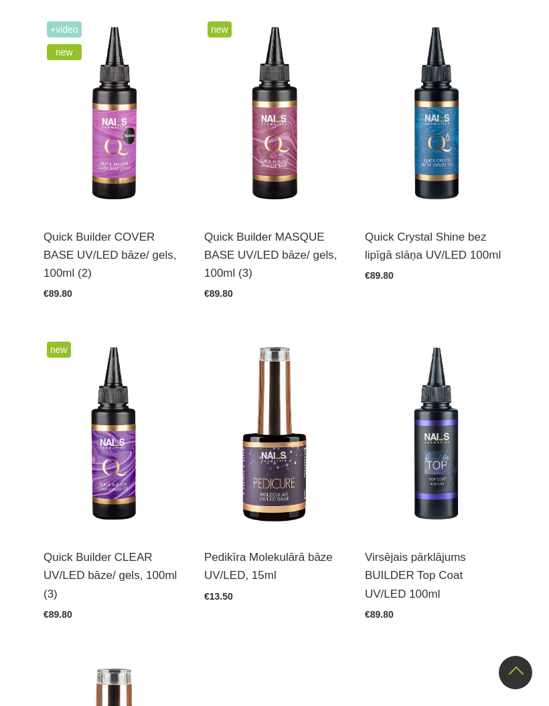
scroll to position [395, 0]
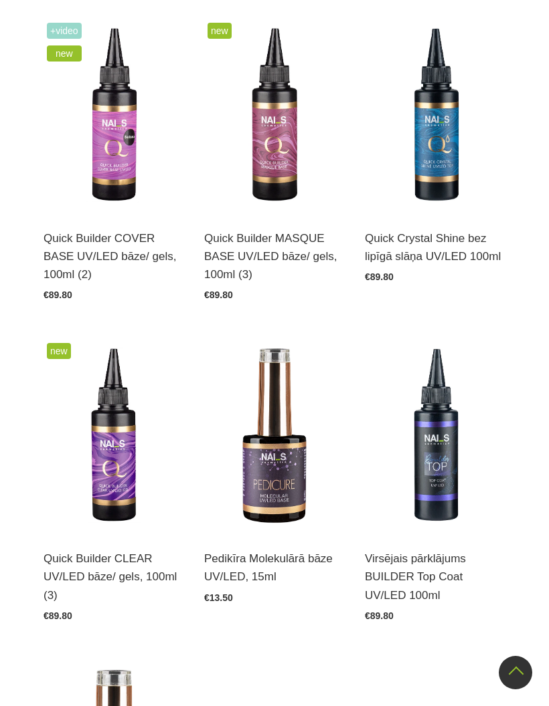
click at [278, 164] on img at bounding box center [274, 115] width 140 height 193
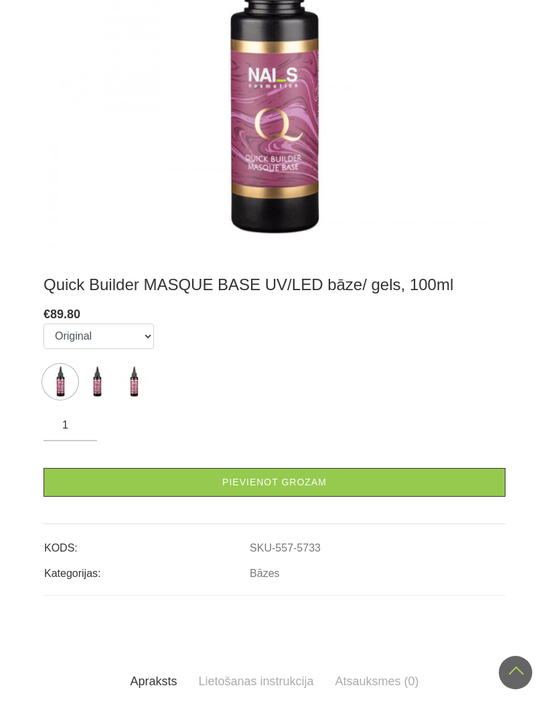
scroll to position [514, 0]
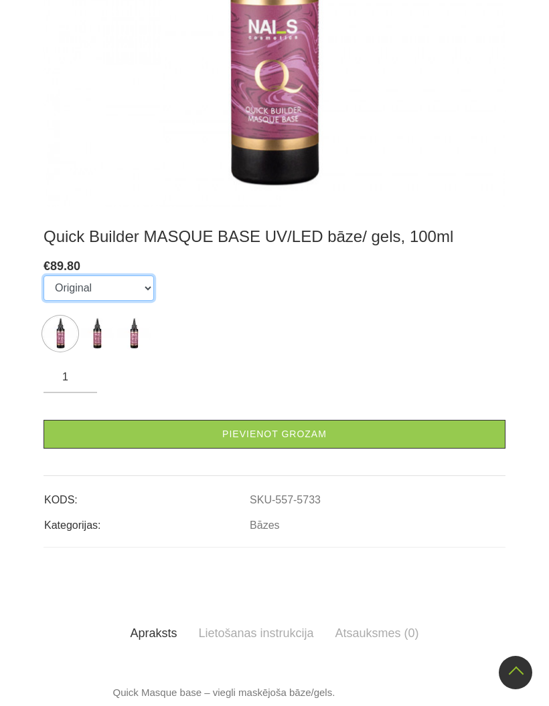
click at [74, 293] on select "Original I II" at bounding box center [98, 288] width 110 height 25
select select "5734"
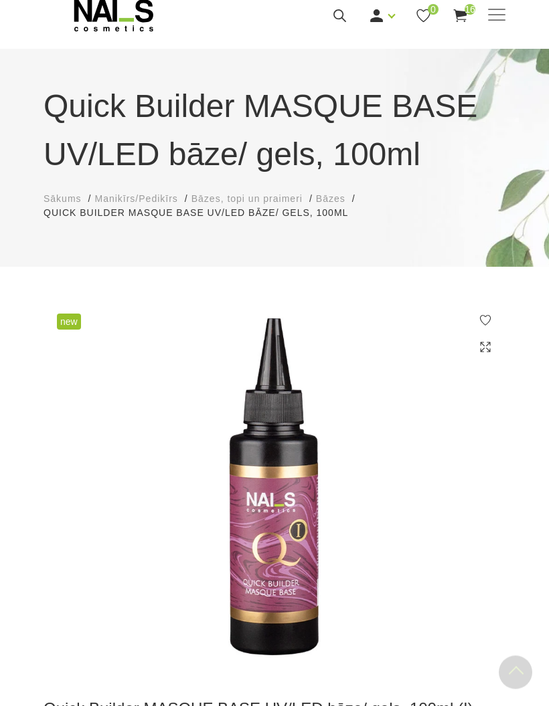
scroll to position [0, 0]
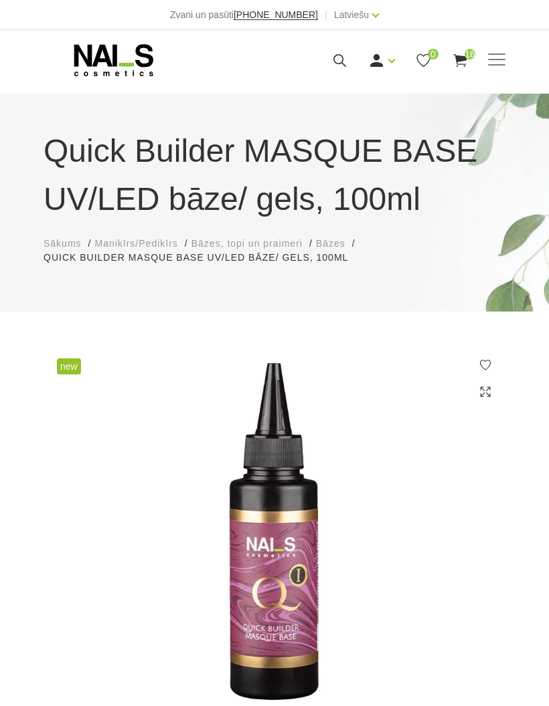
click at [492, 56] on span at bounding box center [496, 60] width 17 height 13
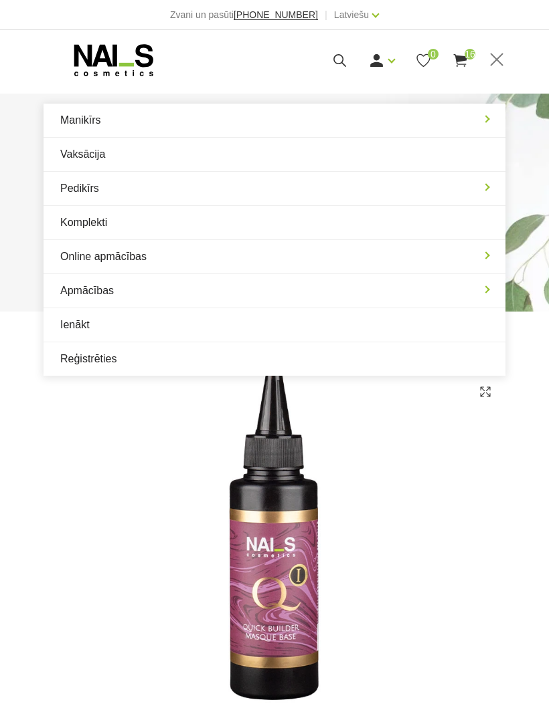
click at [371, 123] on link "Manikīrs" at bounding box center [274, 120] width 462 height 33
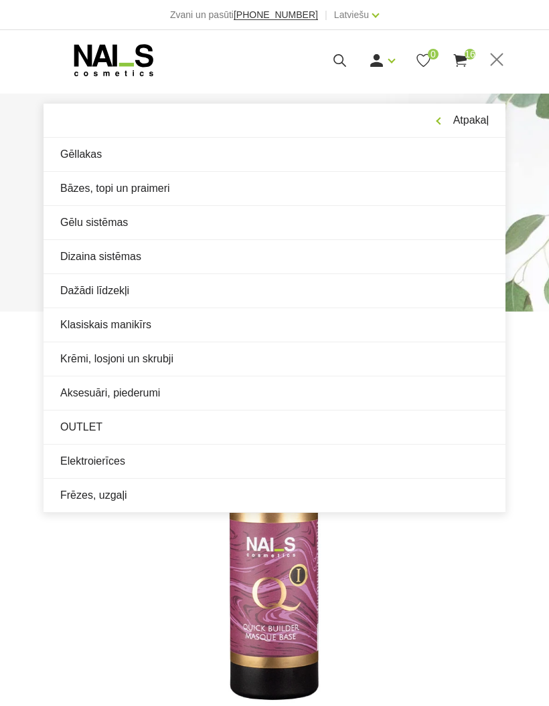
click at [75, 191] on link "Bāzes, topi un praimeri" at bounding box center [274, 188] width 462 height 33
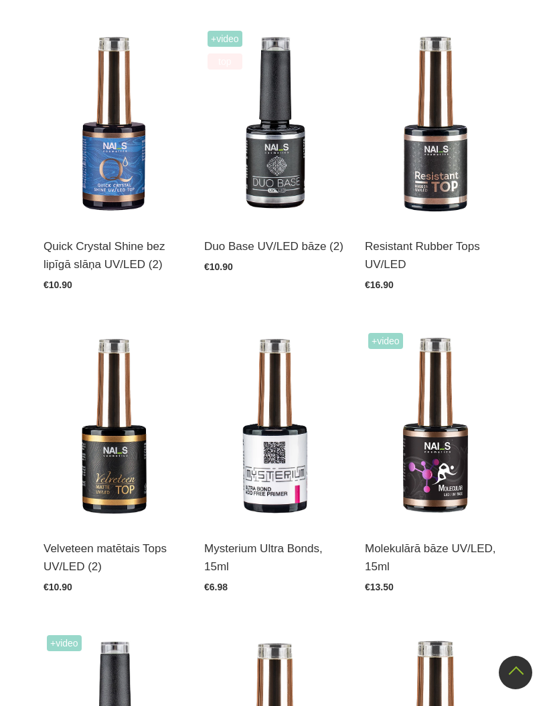
scroll to position [1379, 0]
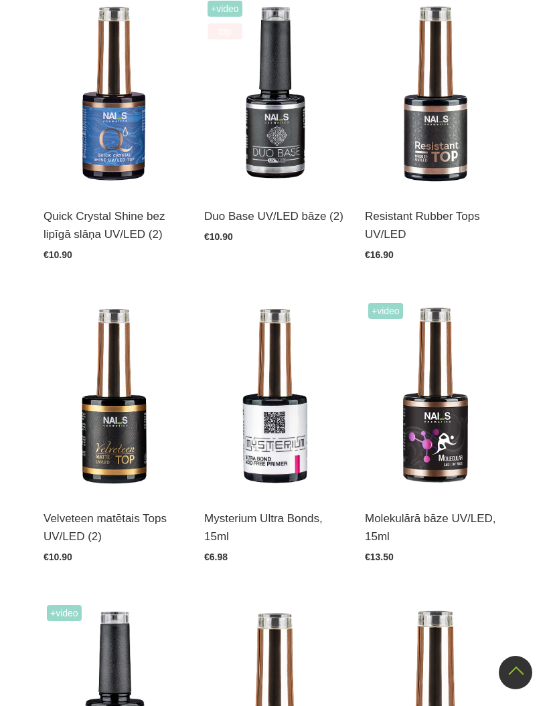
click at [448, 430] on img at bounding box center [435, 396] width 140 height 193
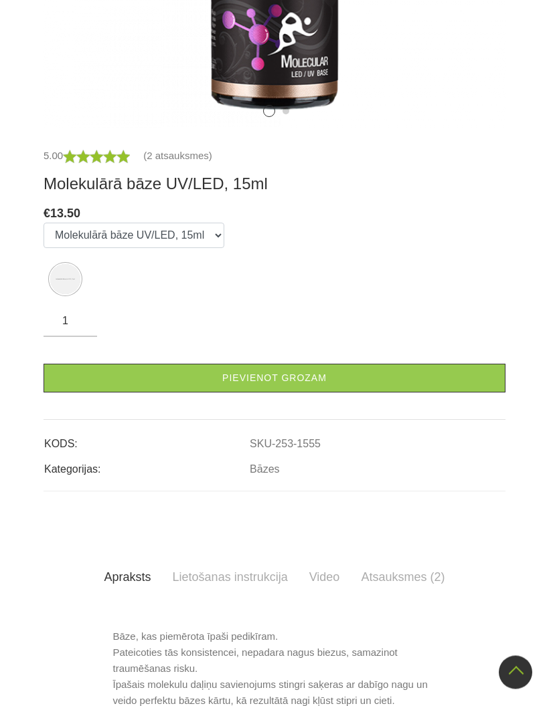
scroll to position [460, 0]
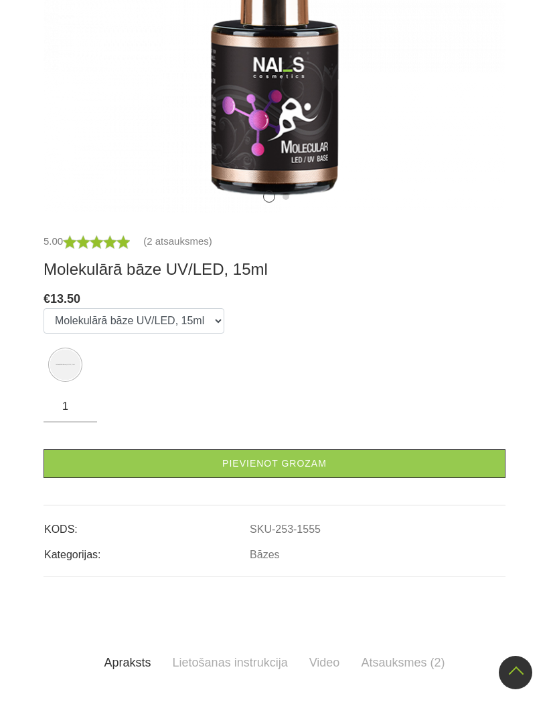
click at [481, 465] on link "Pievienot grozam" at bounding box center [274, 464] width 462 height 29
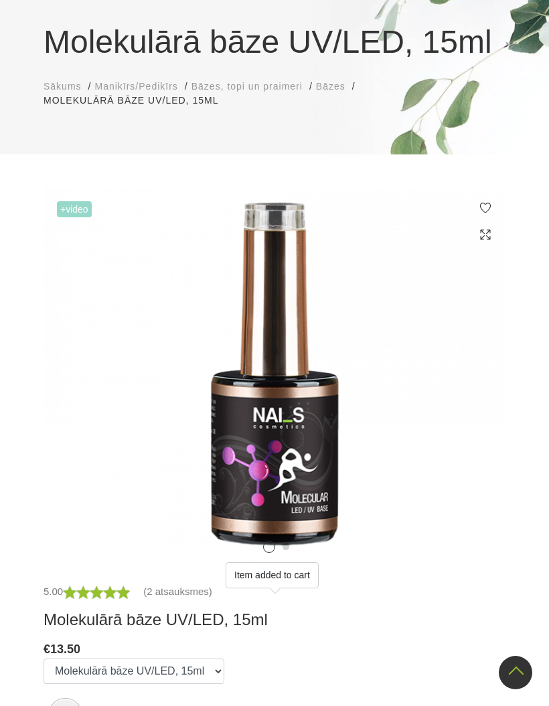
scroll to position [19, 0]
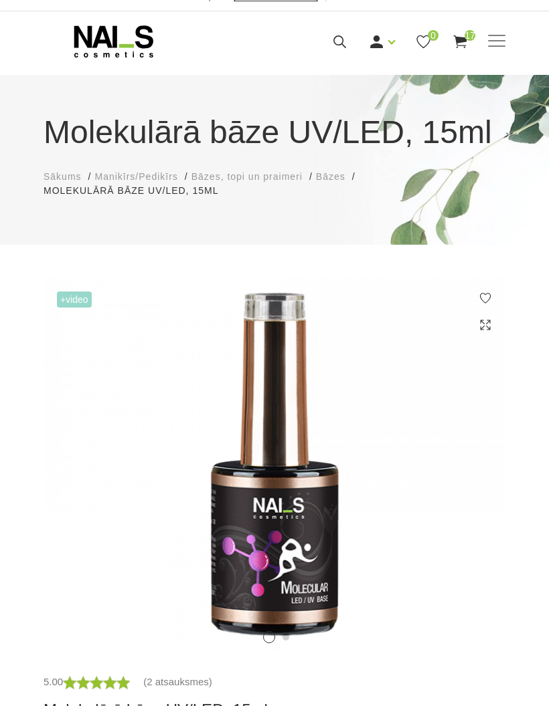
click at [500, 40] on span at bounding box center [496, 40] width 17 height 1
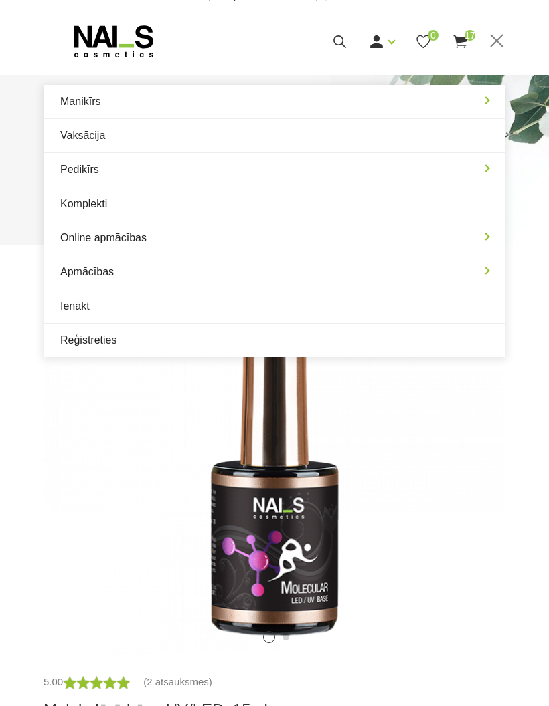
click at [460, 47] on icon at bounding box center [460, 41] width 17 height 17
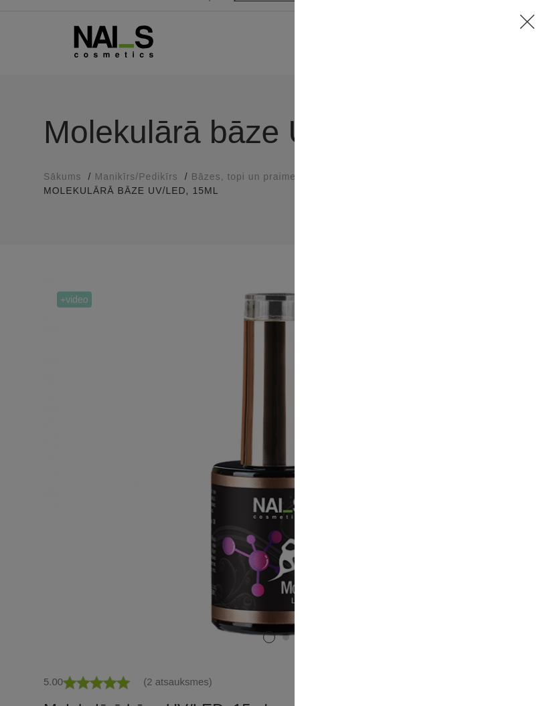
click at [530, 20] on icon at bounding box center [526, 21] width 17 height 17
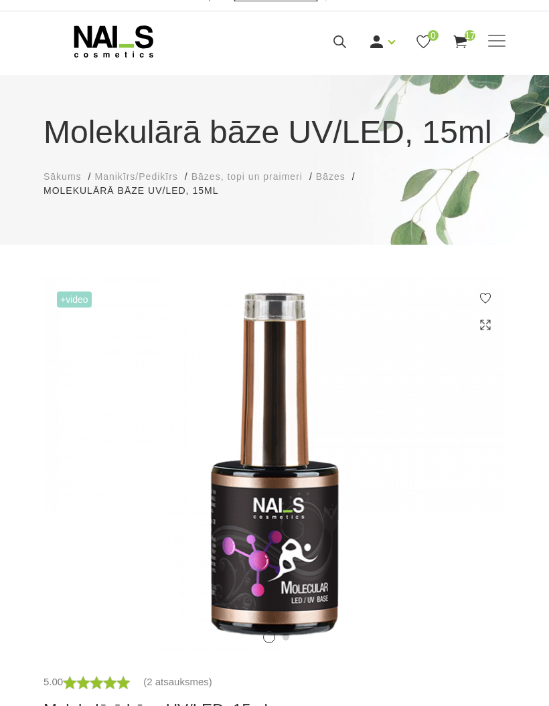
click at [118, 43] on icon at bounding box center [113, 41] width 140 height 33
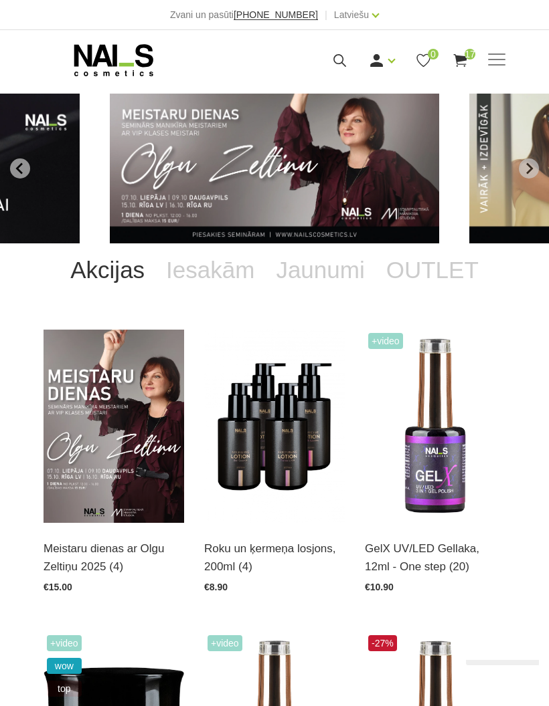
click at [462, 62] on icon at bounding box center [460, 60] width 17 height 17
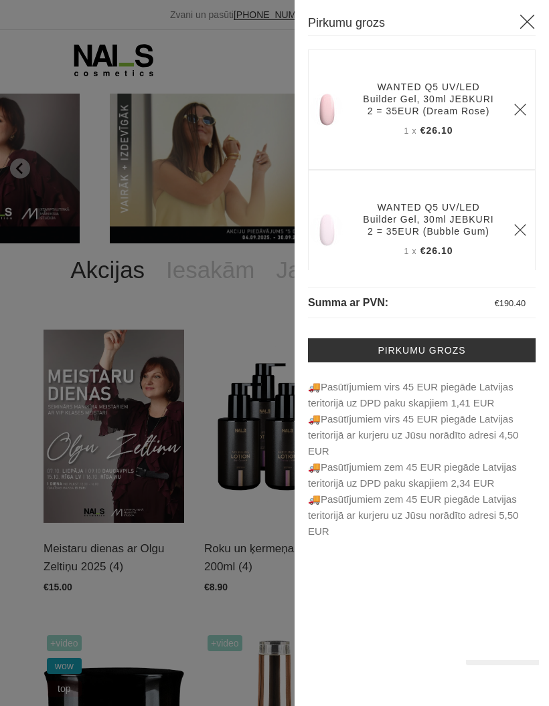
click at [460, 352] on link "Pirkumu grozs" at bounding box center [421, 350] width 227 height 24
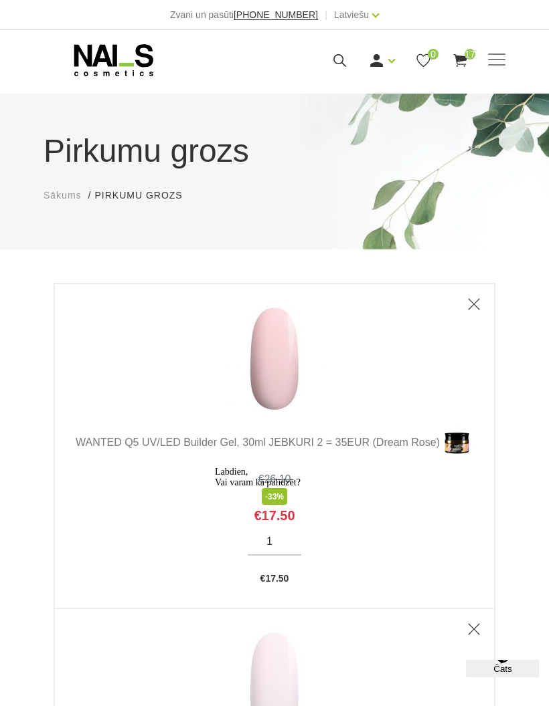
click at [501, 50] on div "Manikīrs Gēllakas Bāzes, topi un praimeri Gēlu sistēmas Dizaina sistēmas Dažādi…" at bounding box center [274, 59] width 462 height 33
click at [498, 60] on span at bounding box center [496, 60] width 17 height 13
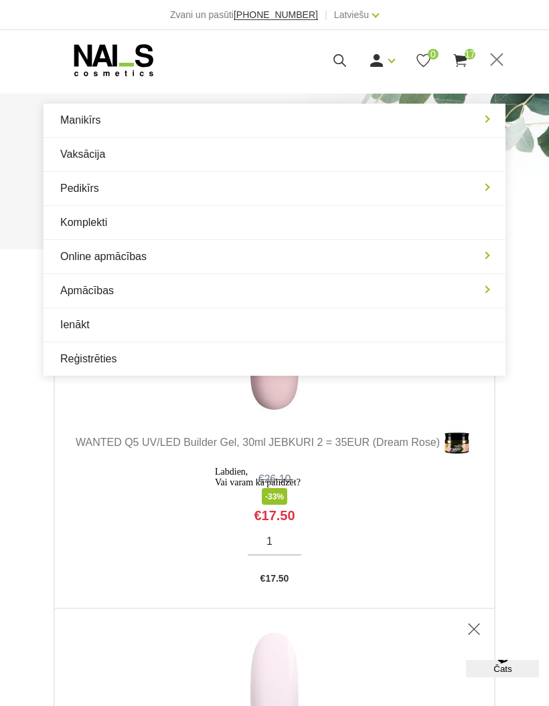
click at [492, 123] on link "Manikīrs" at bounding box center [274, 120] width 462 height 33
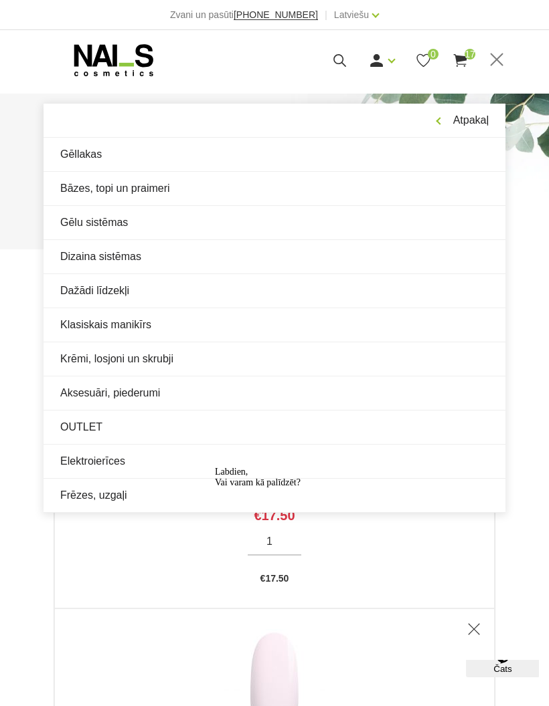
click at [100, 161] on link "Gēllakas" at bounding box center [274, 154] width 462 height 33
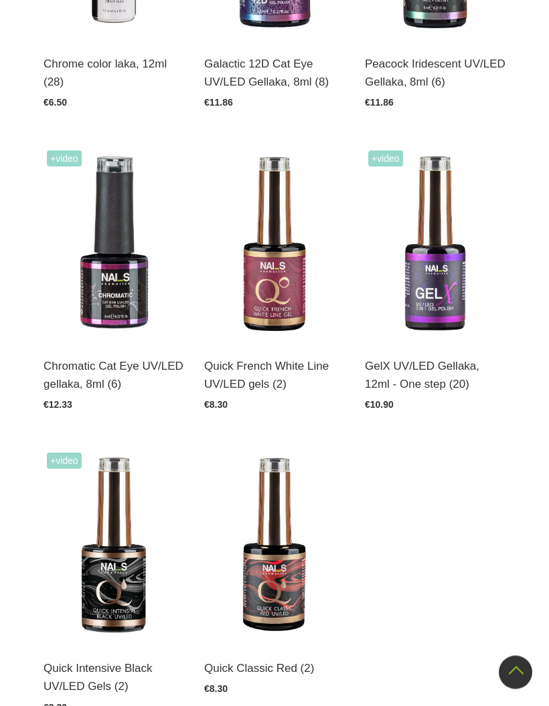
scroll to position [887, 0]
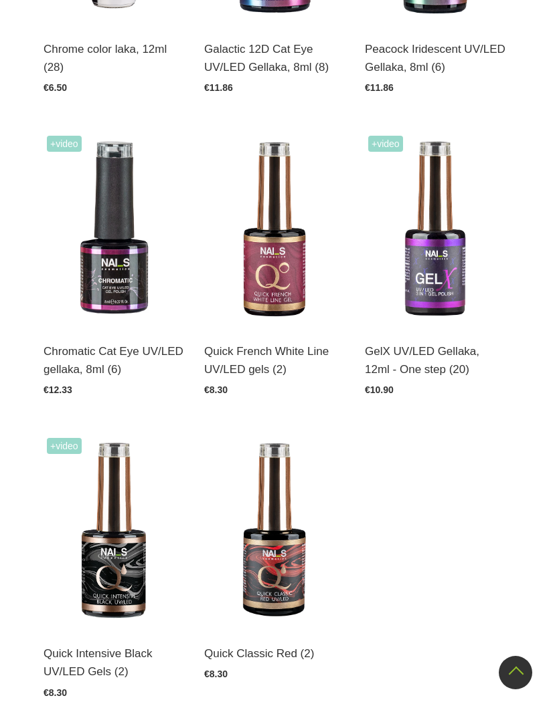
click at [281, 551] on img at bounding box center [274, 531] width 140 height 193
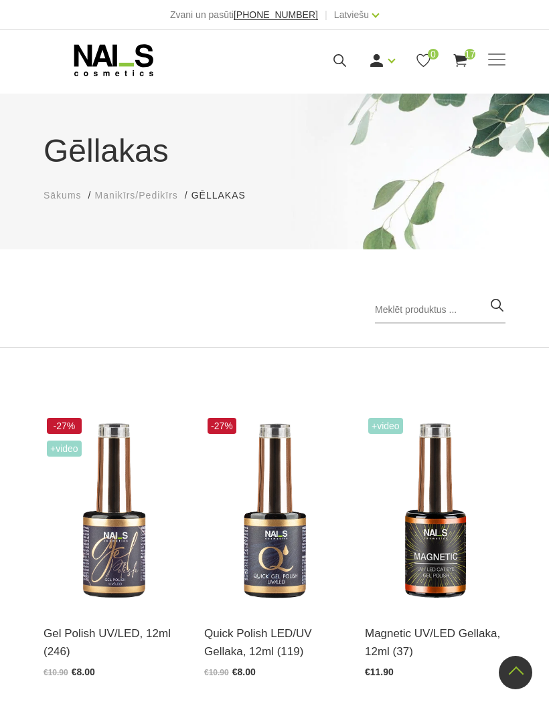
scroll to position [941, 0]
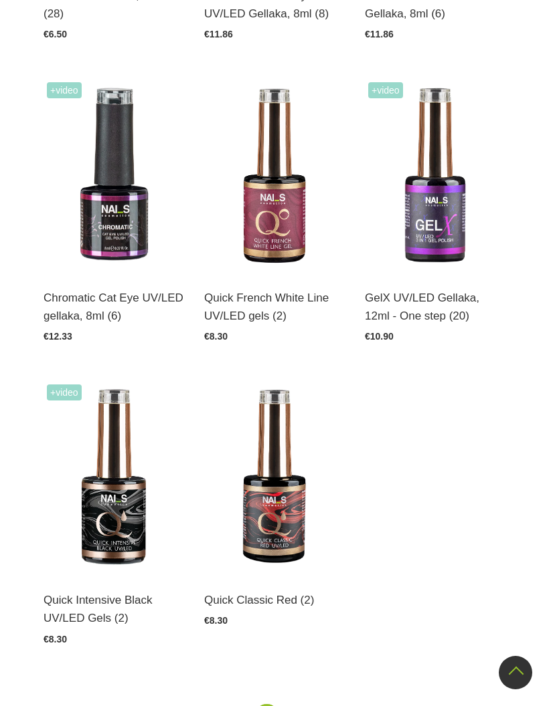
click at [261, 228] on img at bounding box center [274, 175] width 140 height 193
click at [103, 508] on img at bounding box center [113, 477] width 140 height 193
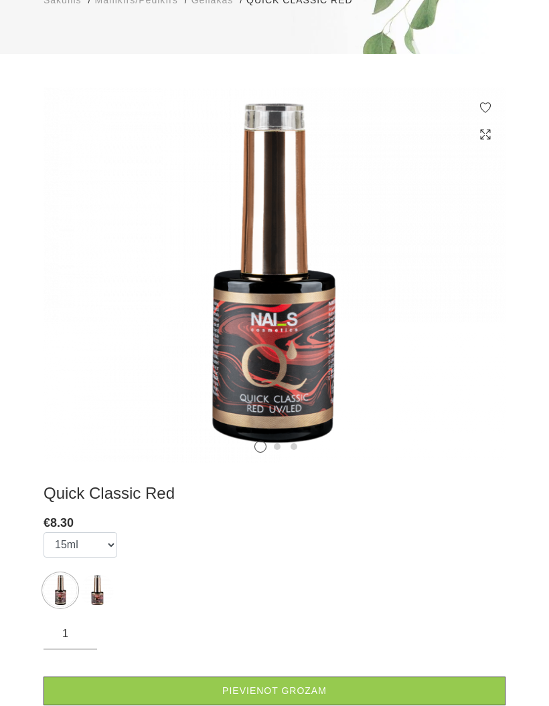
scroll to position [193, 0]
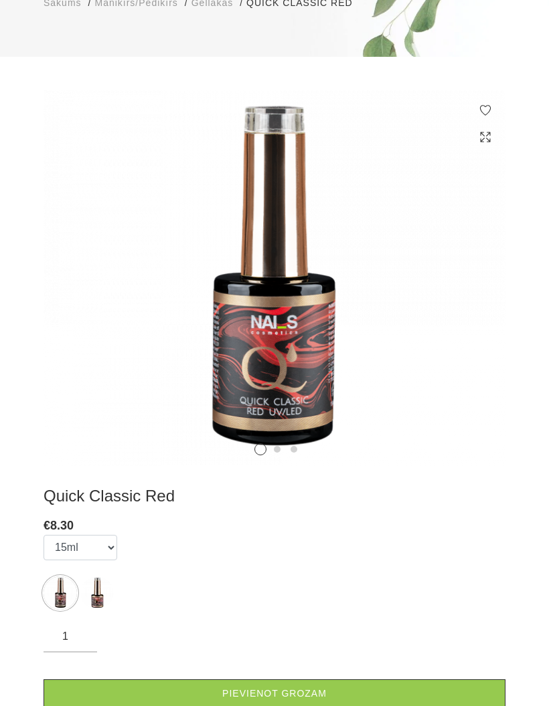
click at [486, 288] on img at bounding box center [274, 278] width 462 height 376
click at [476, 295] on icon at bounding box center [481, 291] width 39 height 39
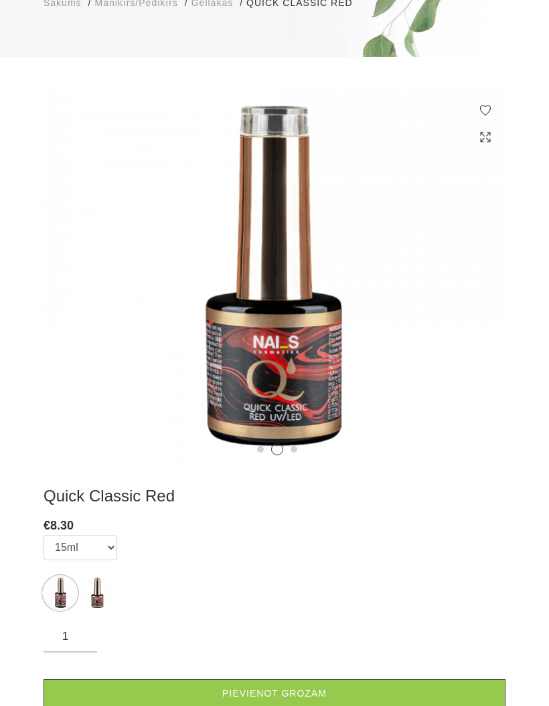
click at [478, 298] on icon at bounding box center [481, 291] width 39 height 39
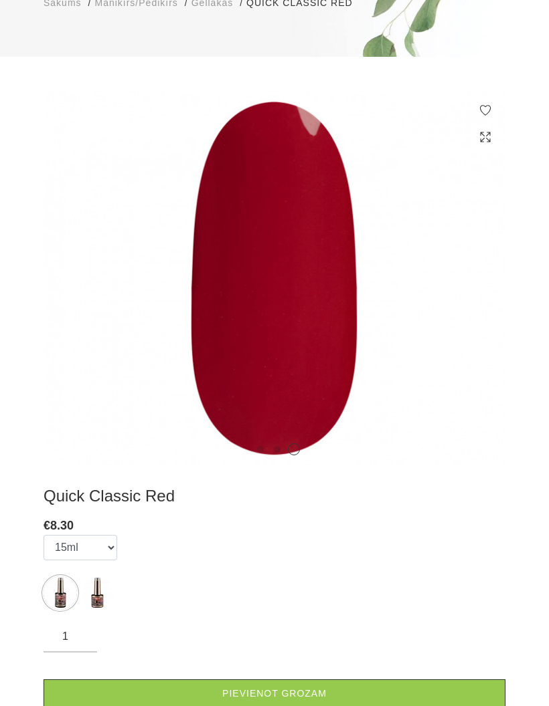
click at [318, 688] on link "Pievienot grozam" at bounding box center [274, 694] width 462 height 29
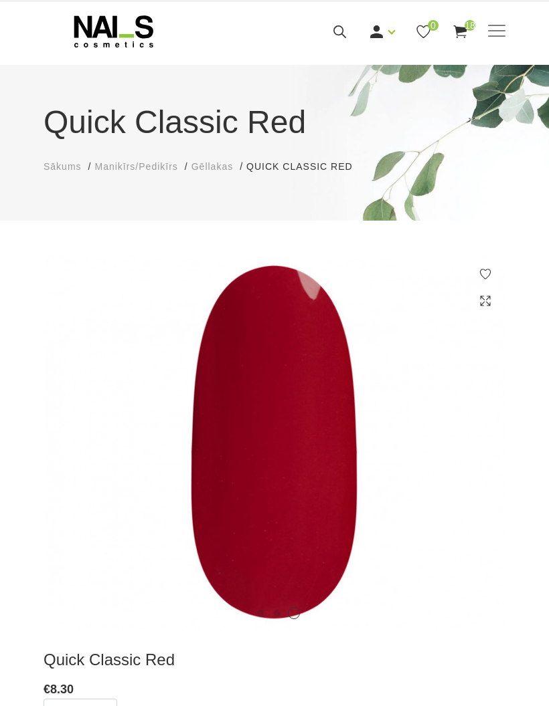
scroll to position [0, 0]
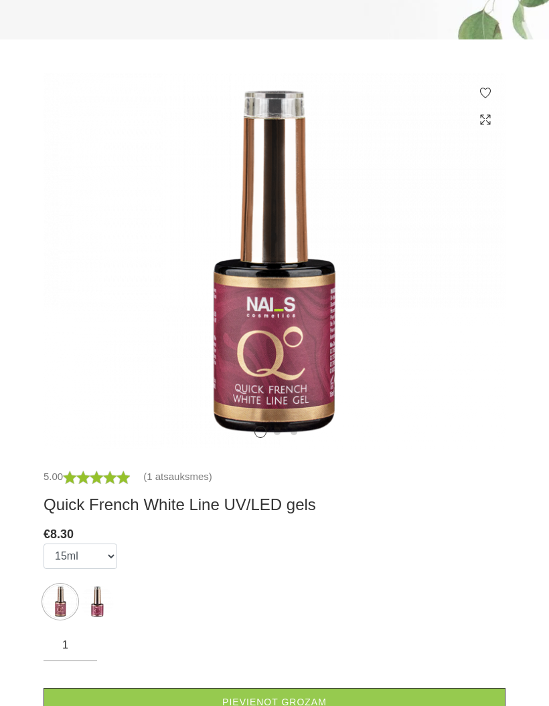
scroll to position [258, 0]
click at [476, 288] on img at bounding box center [274, 261] width 462 height 376
click at [480, 276] on icon at bounding box center [481, 273] width 39 height 39
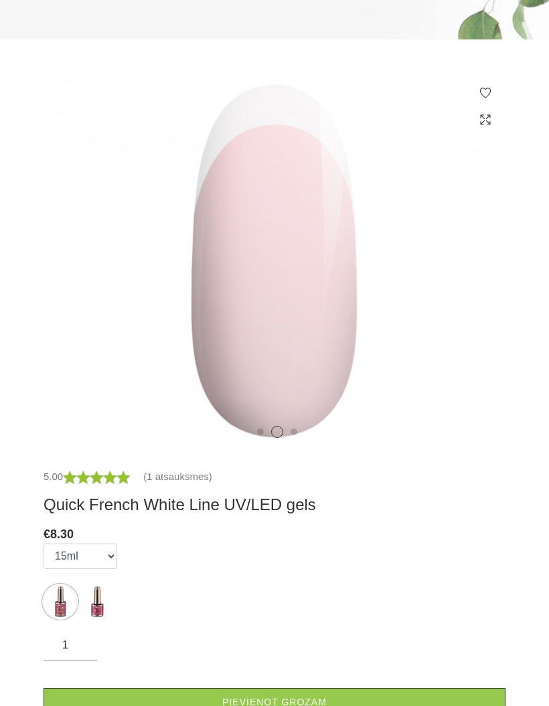
click at [474, 269] on icon at bounding box center [481, 273] width 39 height 39
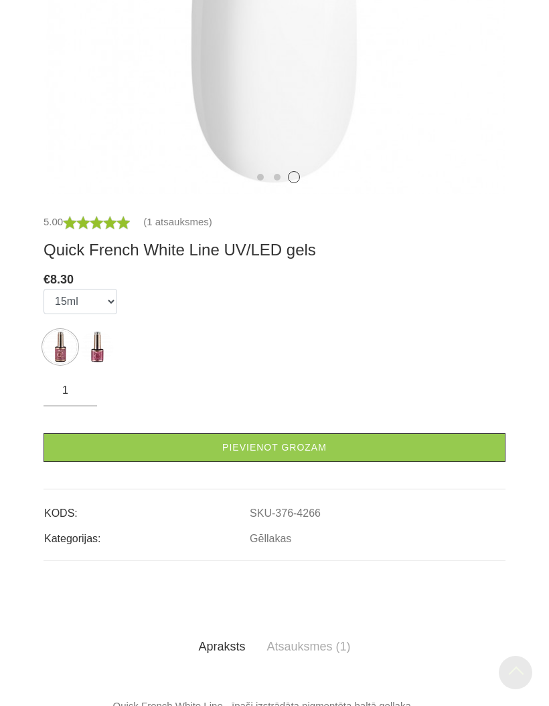
scroll to position [526, 0]
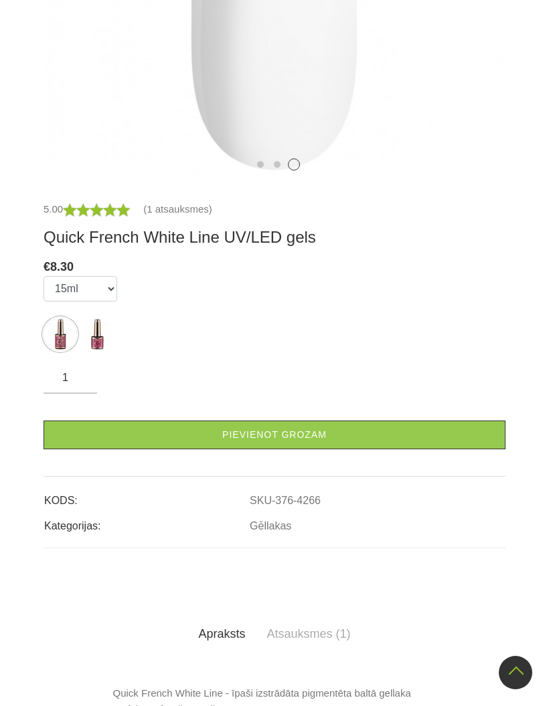
click at [338, 442] on link "Pievienot grozam" at bounding box center [274, 435] width 462 height 29
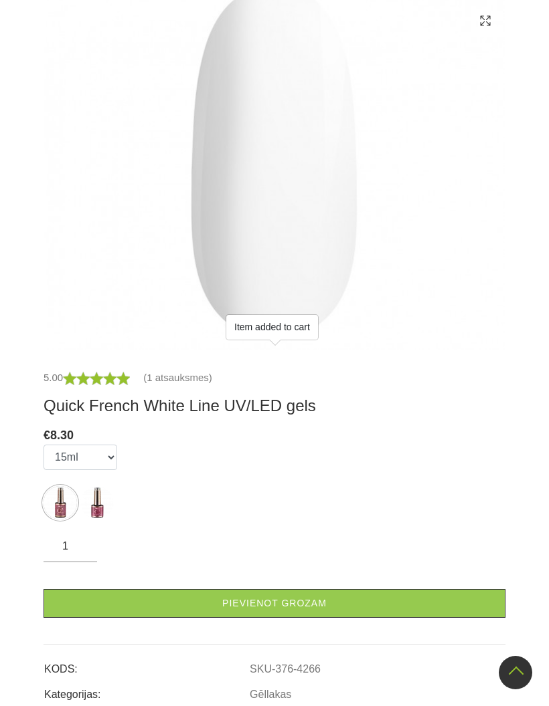
scroll to position [235, 0]
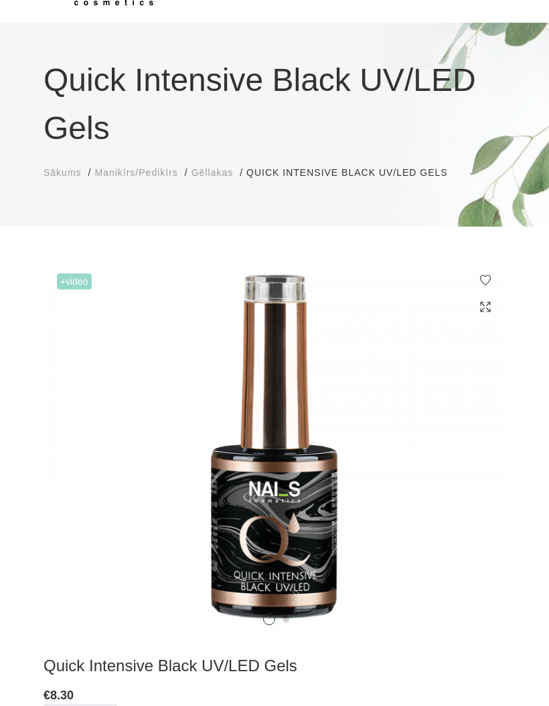
scroll to position [205, 0]
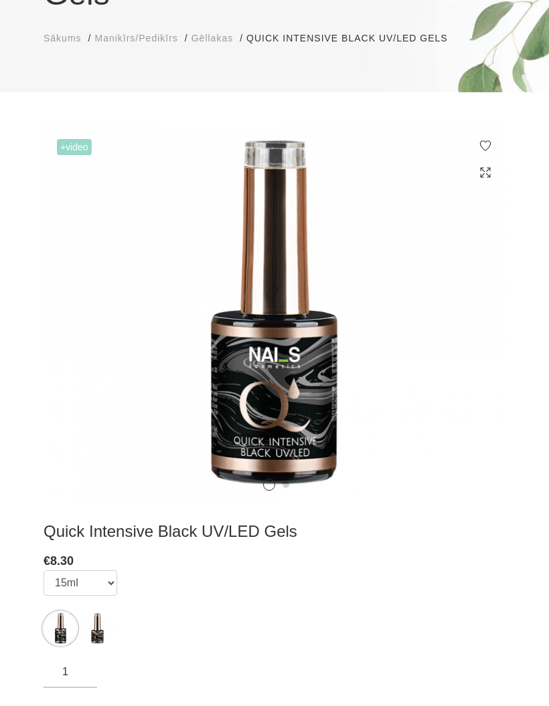
click at [474, 330] on icon at bounding box center [481, 326] width 39 height 39
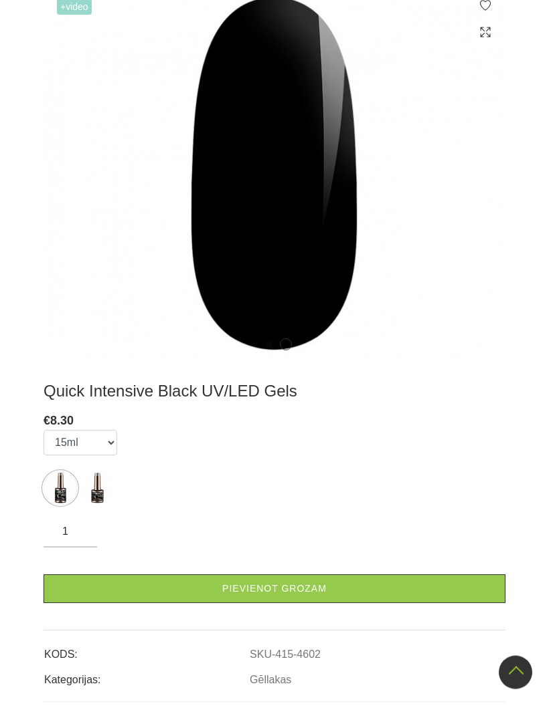
scroll to position [346, 0]
click at [355, 588] on link "Pievienot grozam" at bounding box center [274, 589] width 462 height 29
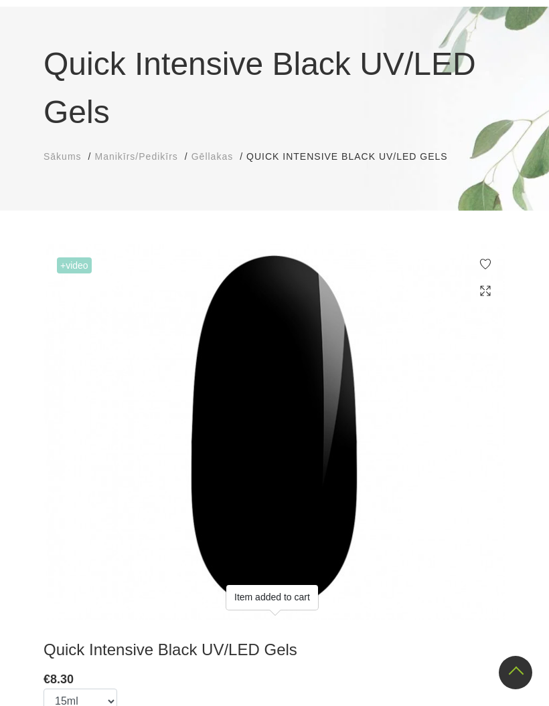
scroll to position [0, 0]
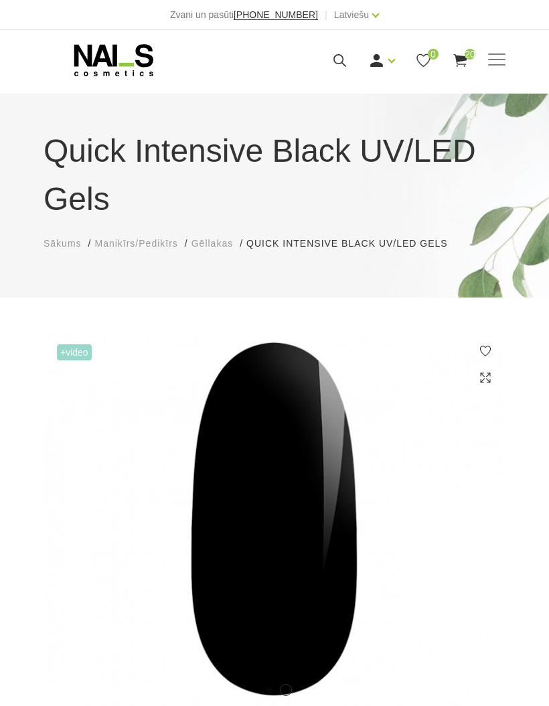
click at [464, 55] on span "20" at bounding box center [469, 54] width 11 height 11
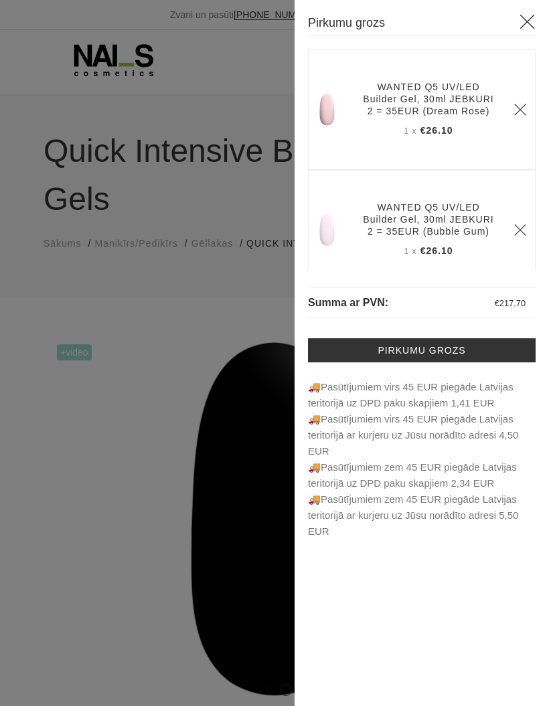
click at [476, 351] on link "Pirkumu grozs" at bounding box center [421, 350] width 227 height 24
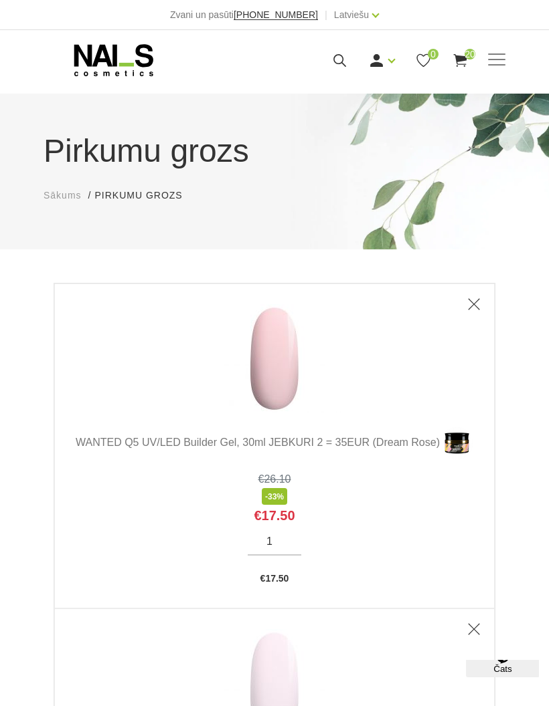
click at [498, 60] on span at bounding box center [496, 59] width 17 height 1
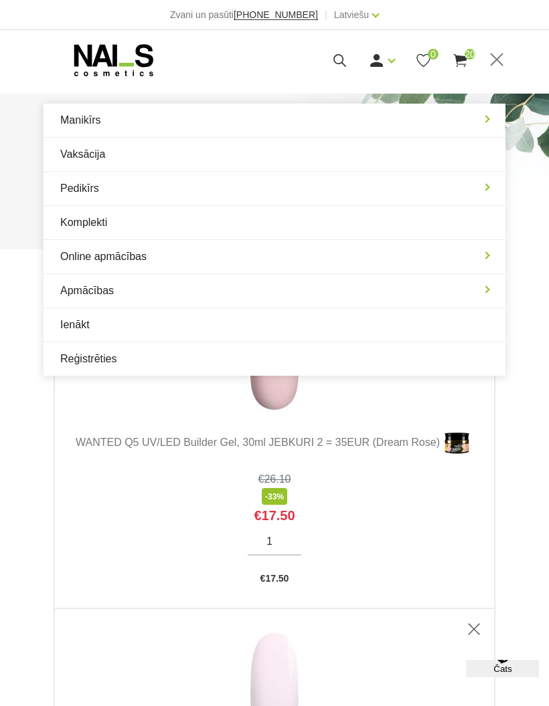
click at [466, 53] on span "20" at bounding box center [469, 54] width 11 height 11
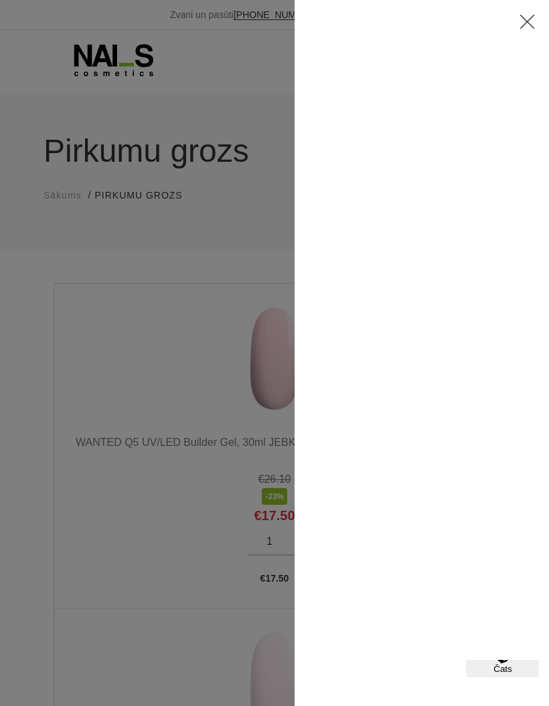
click at [532, 20] on icon at bounding box center [526, 21] width 17 height 17
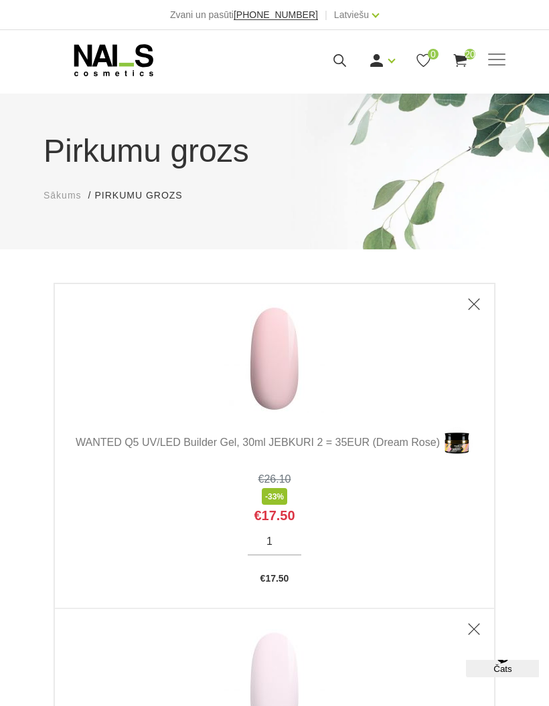
click at [460, 60] on use at bounding box center [459, 60] width 13 height 13
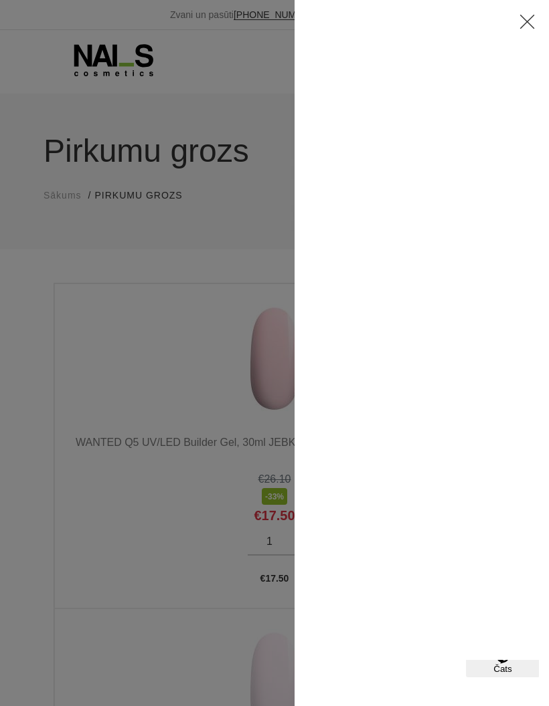
click at [231, 265] on div at bounding box center [274, 353] width 549 height 706
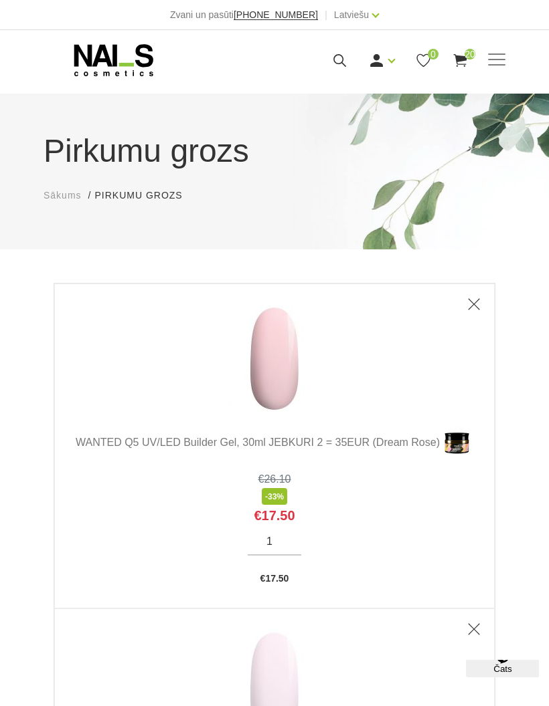
click at [93, 74] on icon at bounding box center [113, 59] width 140 height 33
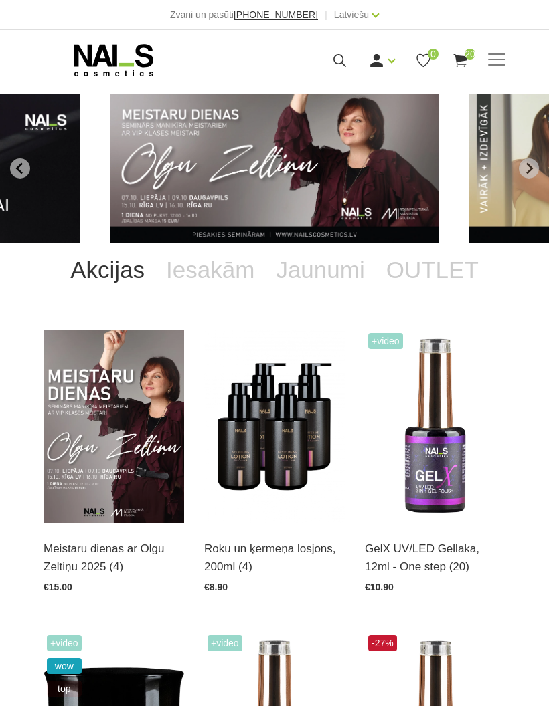
click at [468, 58] on span "20" at bounding box center [469, 54] width 11 height 11
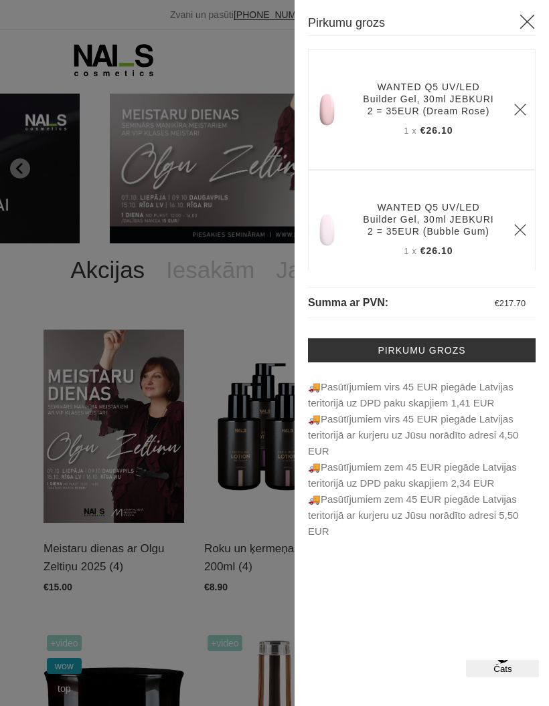
click at [466, 350] on link "Pirkumu grozs" at bounding box center [421, 350] width 227 height 24
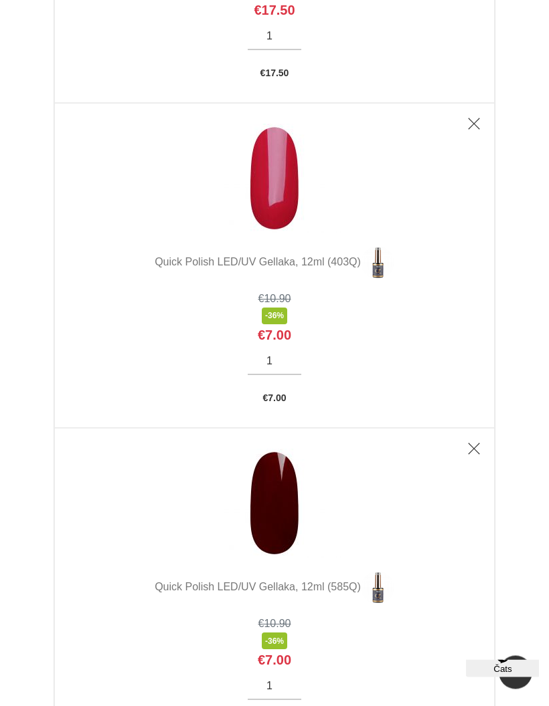
scroll to position [1482, 0]
click at [387, 605] on img at bounding box center [377, 587] width 33 height 33
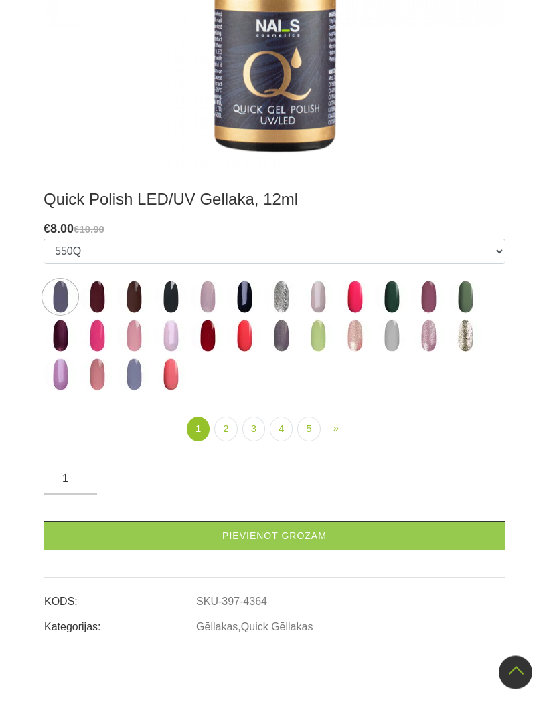
scroll to position [552, 0]
click at [209, 341] on img at bounding box center [207, 335] width 33 height 33
select select "4344"
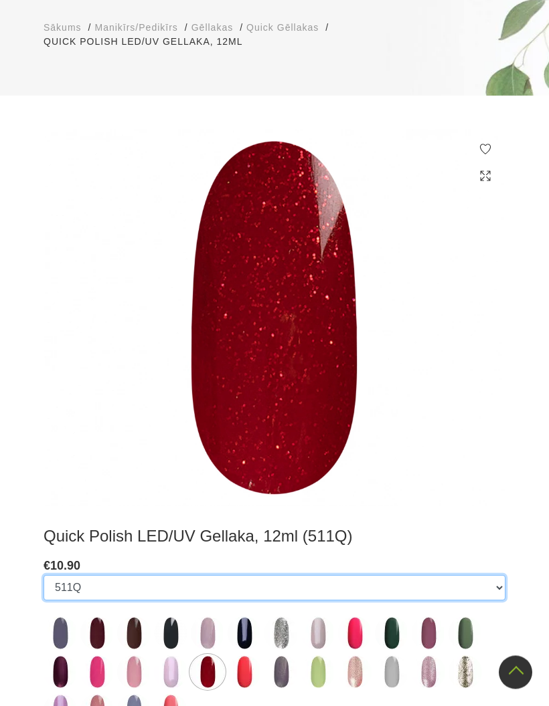
scroll to position [0, 0]
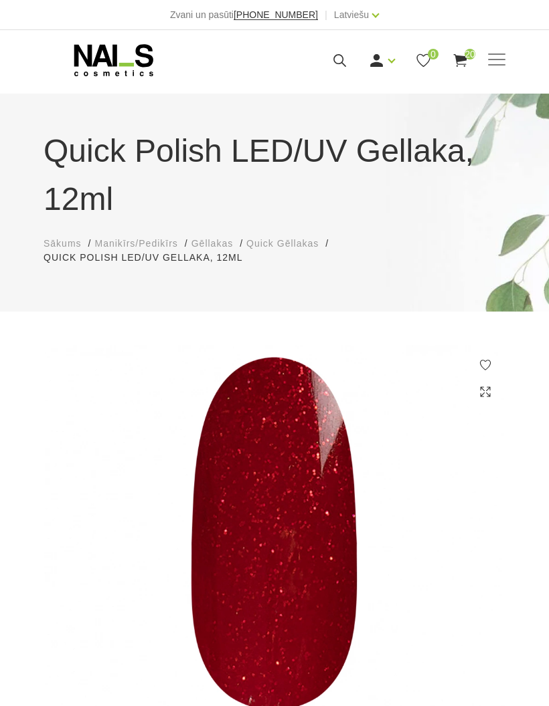
click at [337, 65] on icon at bounding box center [339, 60] width 17 height 17
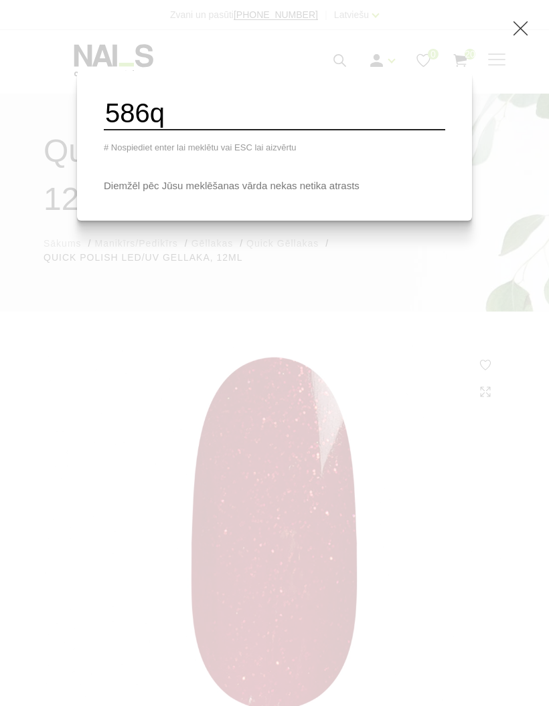
type input "586q"
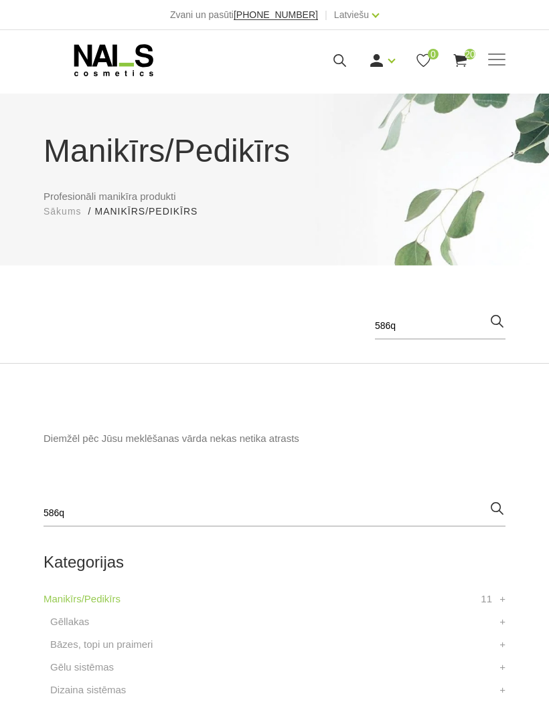
click at [489, 57] on span at bounding box center [496, 60] width 17 height 13
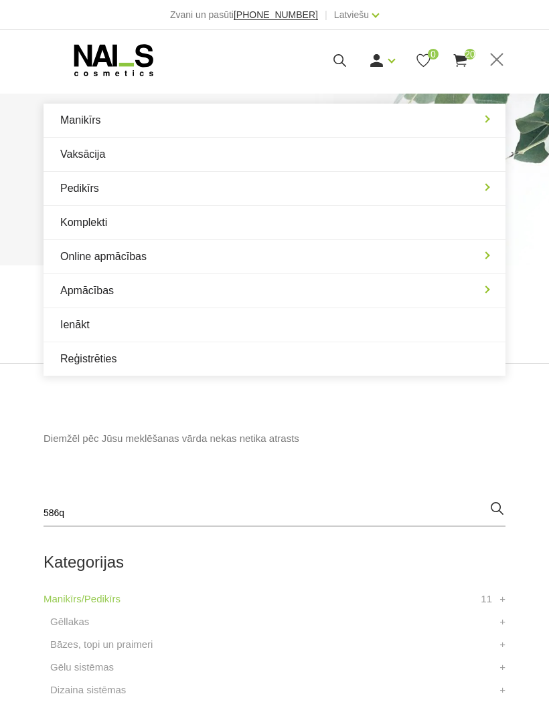
click at [484, 118] on link "Manikīrs" at bounding box center [274, 120] width 462 height 33
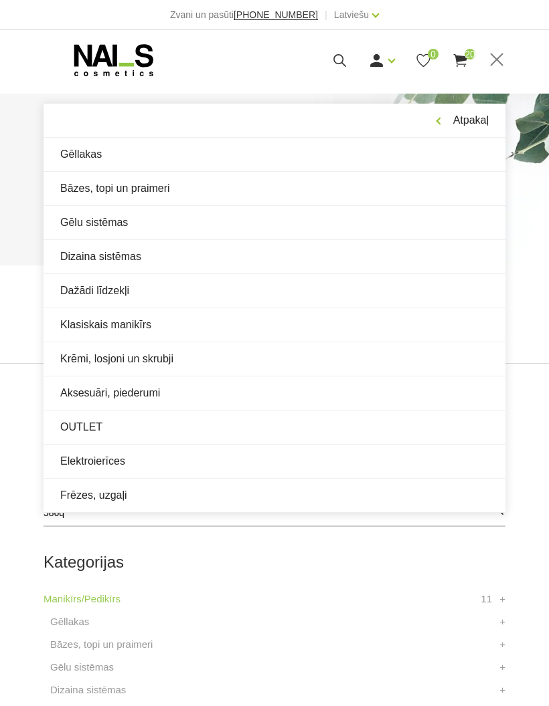
click at [96, 155] on link "Gēllakas" at bounding box center [274, 154] width 462 height 33
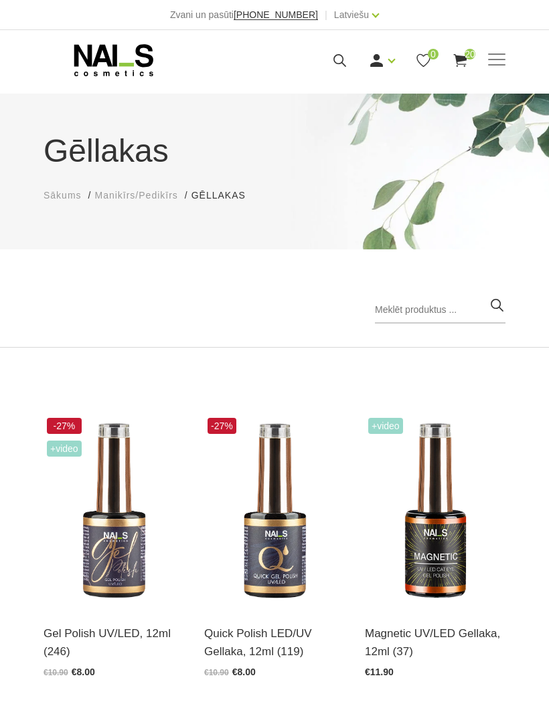
click at [274, 538] on img at bounding box center [274, 511] width 140 height 193
click at [114, 530] on img at bounding box center [113, 511] width 140 height 193
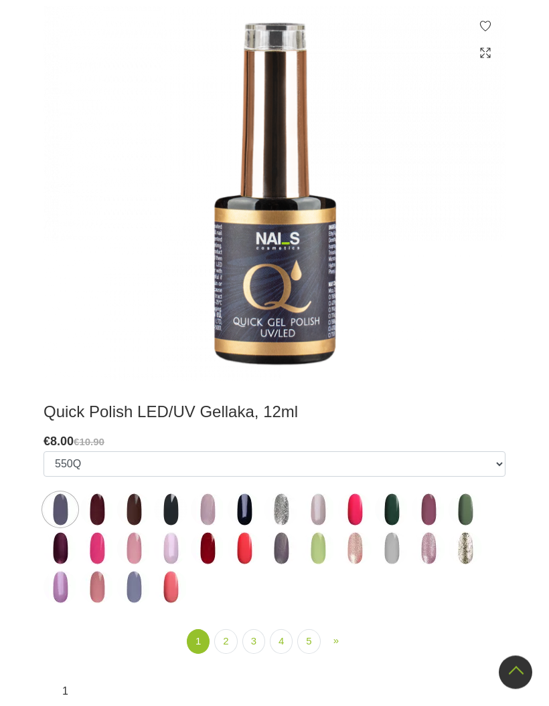
scroll to position [339, 0]
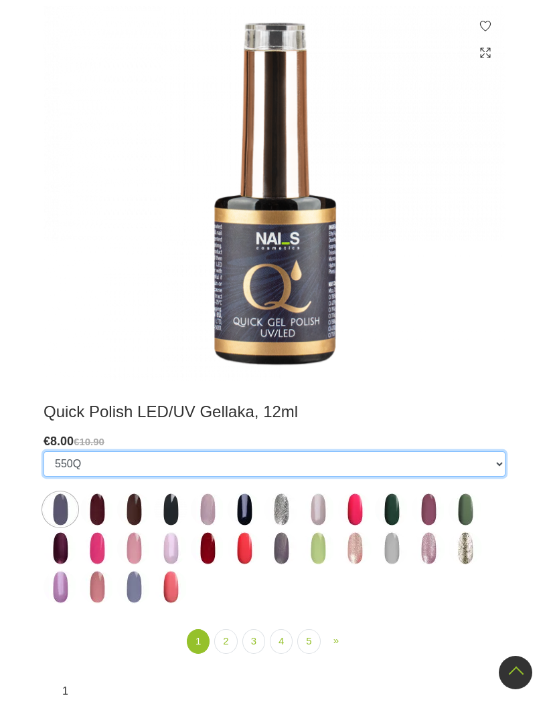
click at [493, 475] on select "550Q 551Q 807Q 813Q 462Q 401Q 443Q 445Q 569Q 560Q 552Q 568Q 510Q 413Q 529Q 484Q…" at bounding box center [274, 464] width 462 height 25
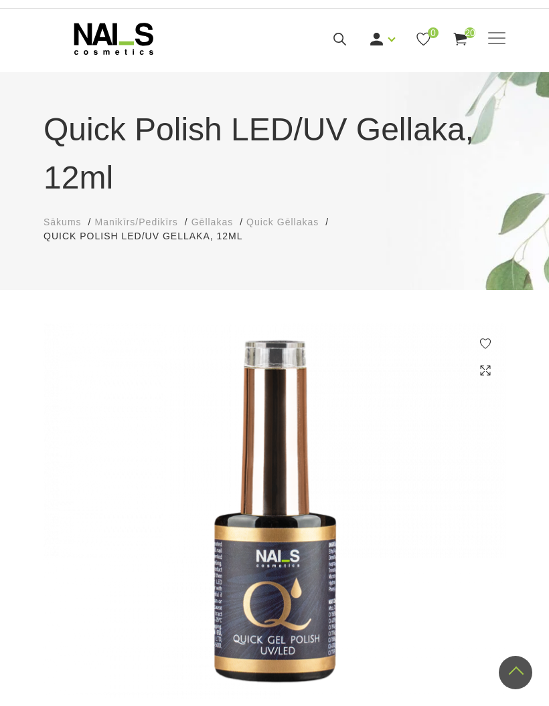
scroll to position [0, 0]
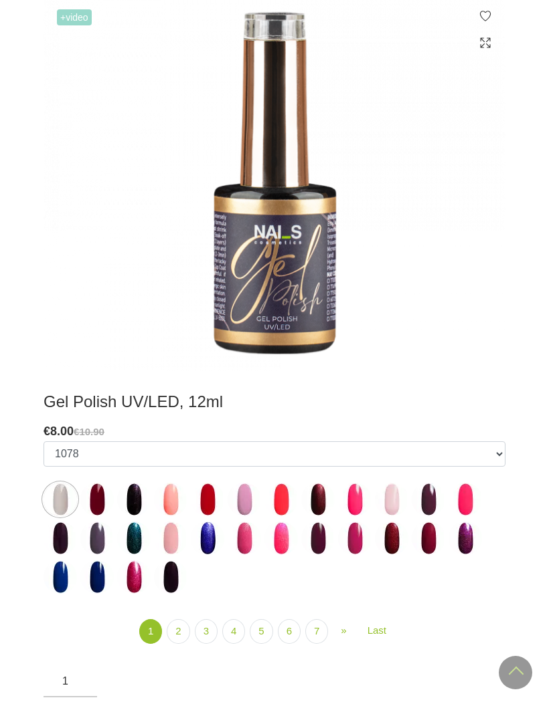
scroll to position [306, 0]
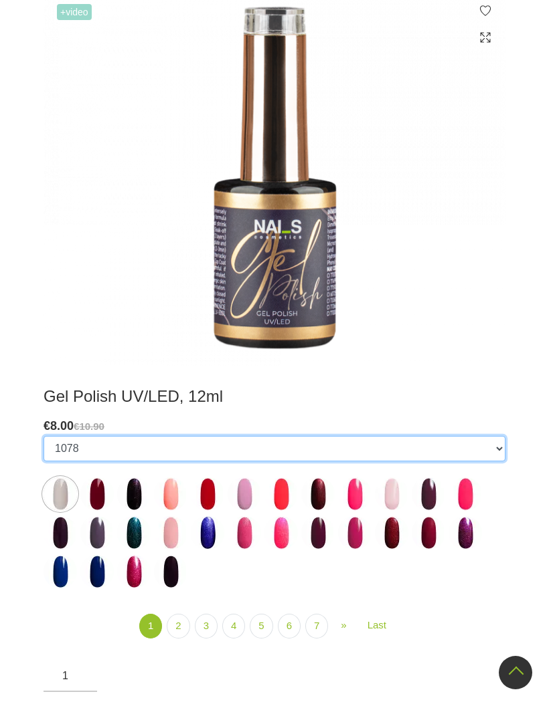
click at [482, 452] on select "1078 1081 001g 001n 003c 008b 011n 012g 016n 020b 044v 065v 068p 069v 083g 085p…" at bounding box center [274, 448] width 462 height 25
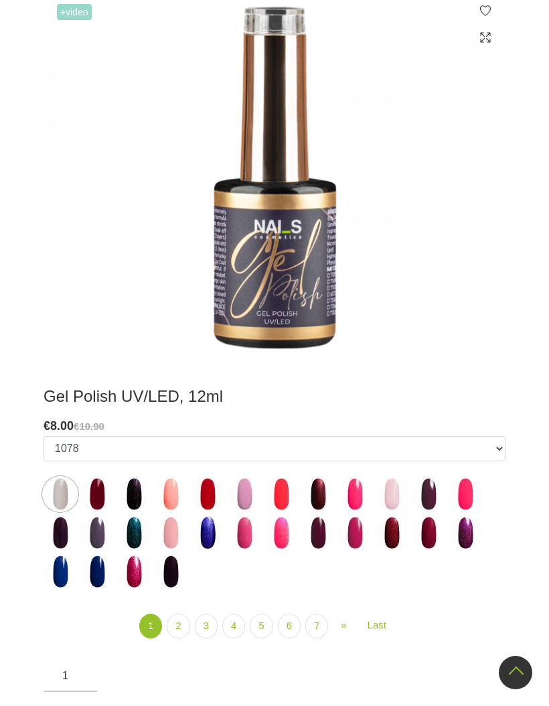
click at [328, 627] on link "7" at bounding box center [316, 626] width 23 height 25
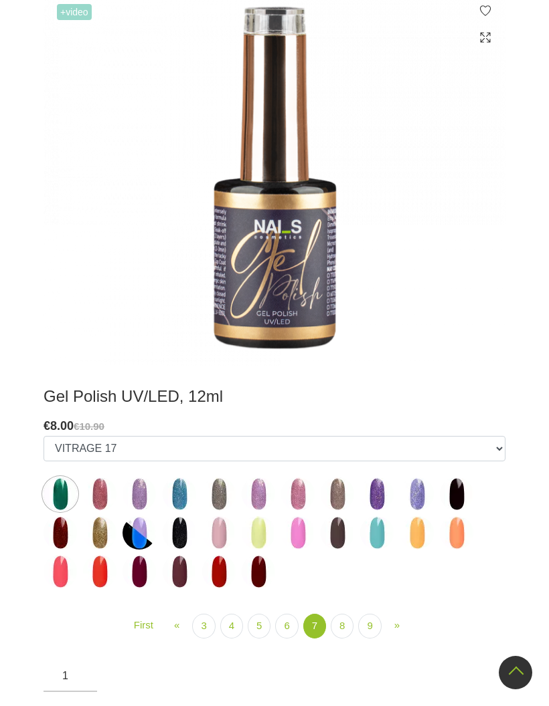
click at [201, 629] on link "3" at bounding box center [203, 626] width 23 height 25
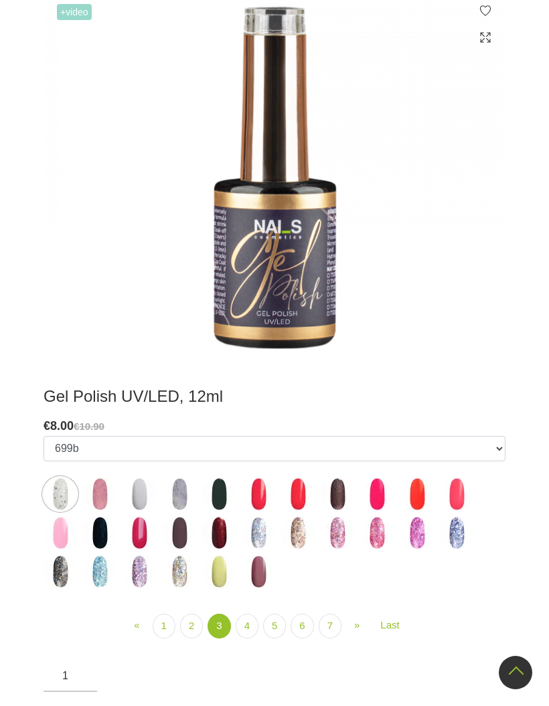
click at [260, 497] on img at bounding box center [257, 494] width 33 height 33
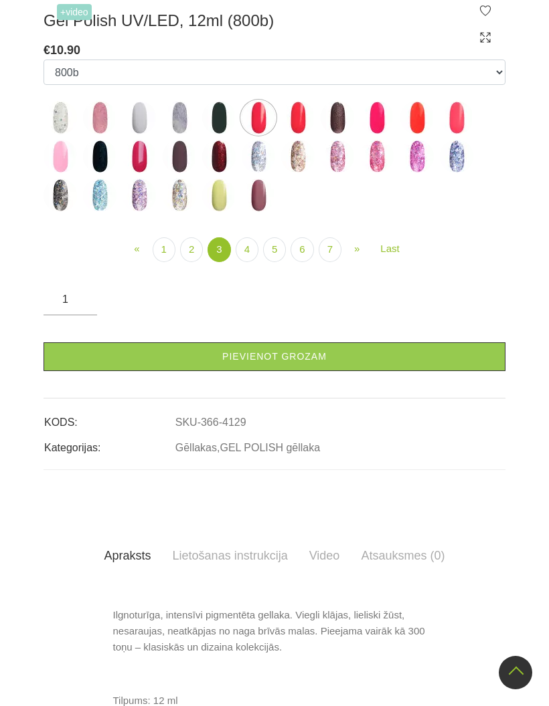
click at [300, 134] on img at bounding box center [297, 117] width 33 height 33
select select "4130"
click at [193, 262] on link "2" at bounding box center [191, 249] width 23 height 25
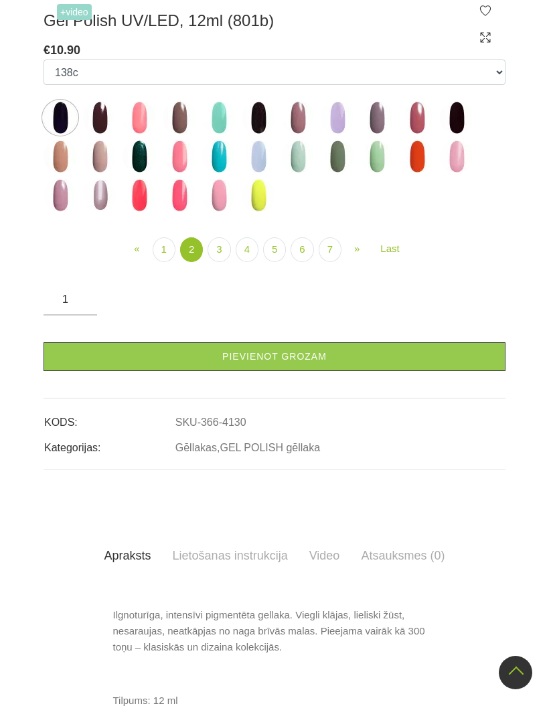
click at [161, 262] on link "1" at bounding box center [164, 249] width 23 height 25
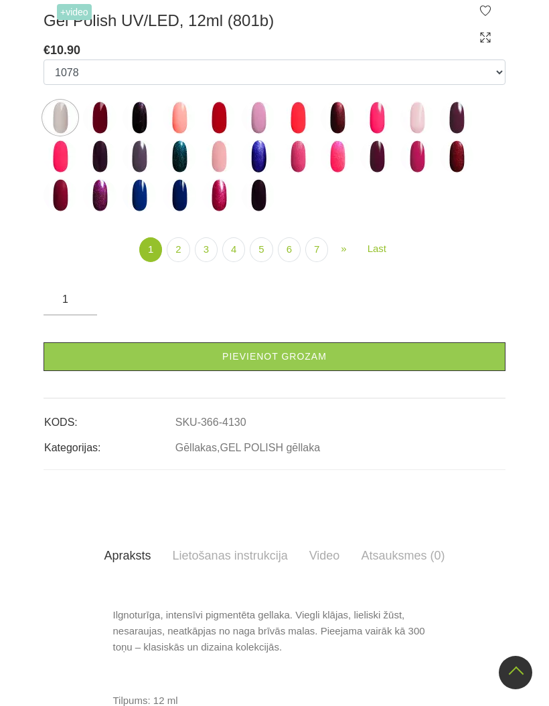
click at [304, 134] on img at bounding box center [297, 117] width 33 height 33
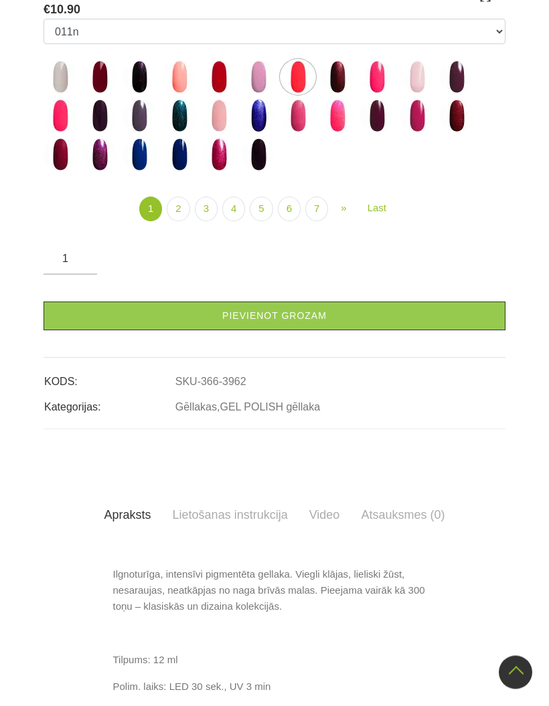
scroll to position [351, 0]
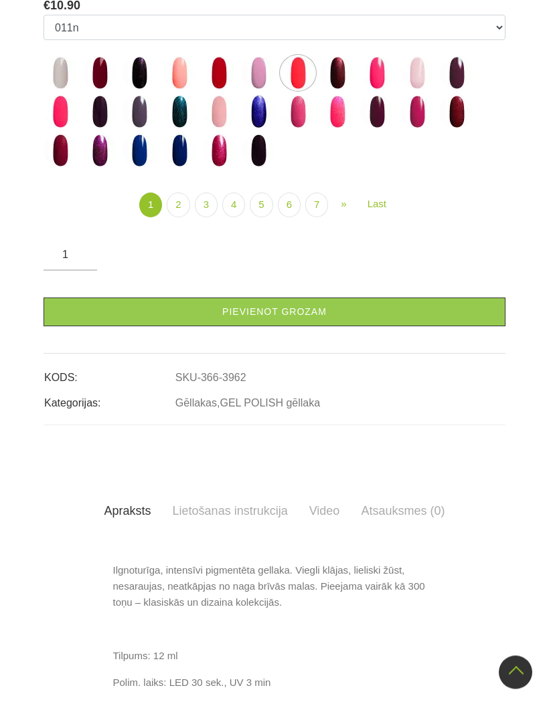
click at [369, 327] on link "Pievienot grozam" at bounding box center [274, 312] width 462 height 29
click at [54, 167] on img at bounding box center [59, 150] width 33 height 33
click at [465, 128] on img at bounding box center [456, 111] width 33 height 33
click at [95, 90] on img at bounding box center [99, 72] width 33 height 33
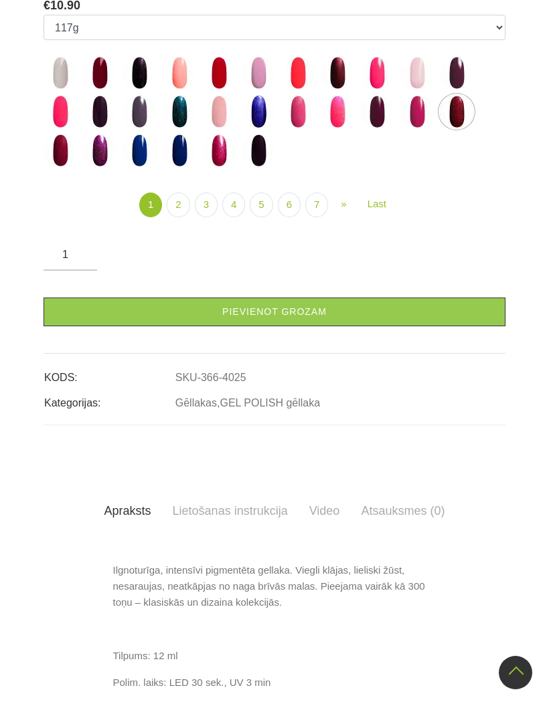
select select "5894"
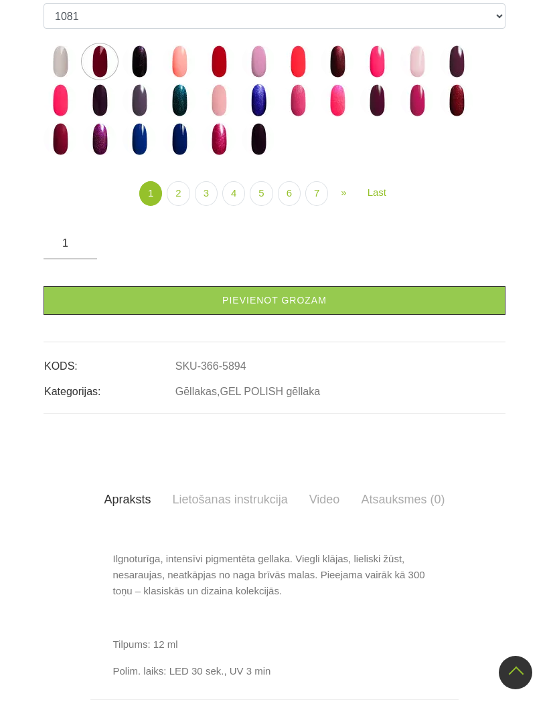
click at [172, 206] on link "2" at bounding box center [178, 193] width 23 height 25
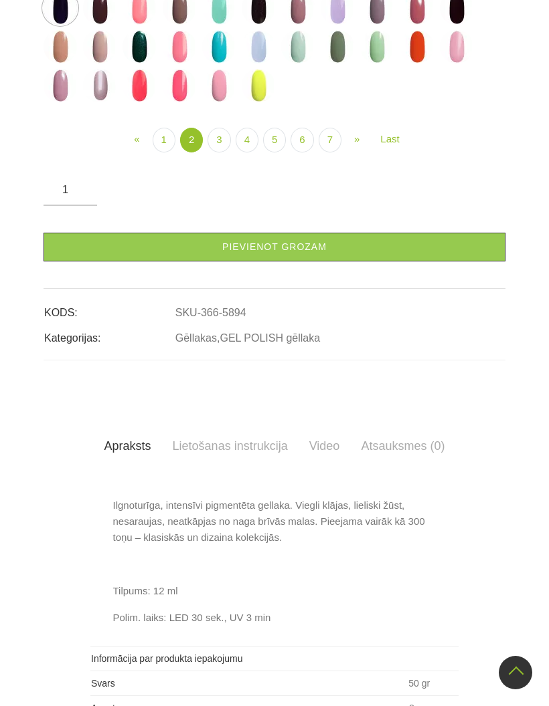
click at [239, 153] on link "4" at bounding box center [246, 140] width 23 height 25
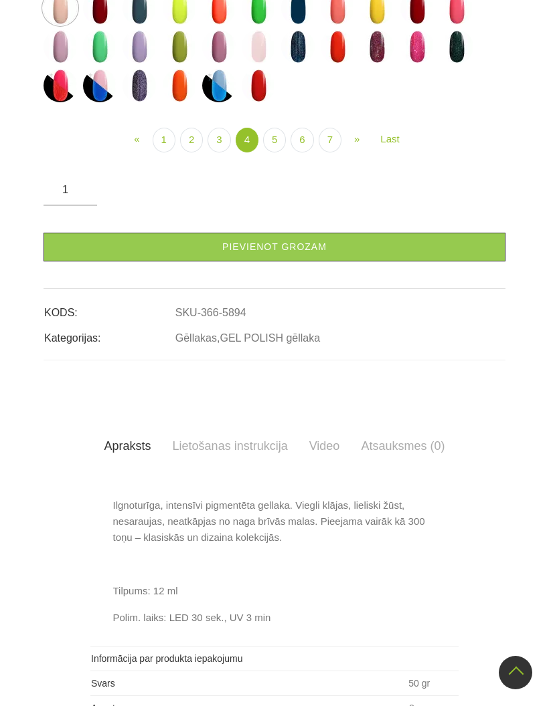
click at [99, 25] on img at bounding box center [99, 7] width 33 height 33
select select "4182"
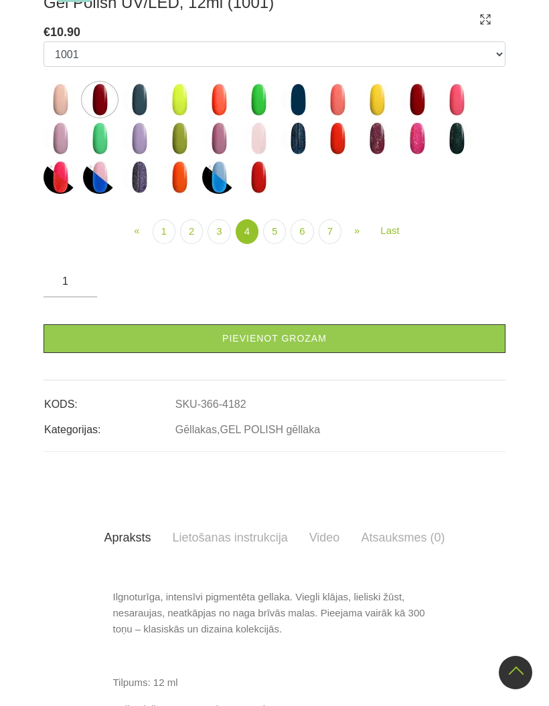
click at [280, 244] on link "5" at bounding box center [274, 231] width 23 height 25
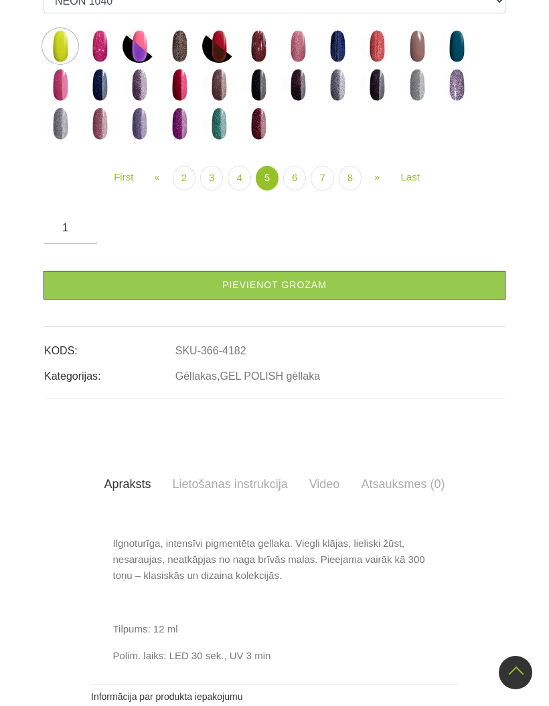
click at [298, 191] on link "6" at bounding box center [294, 178] width 23 height 25
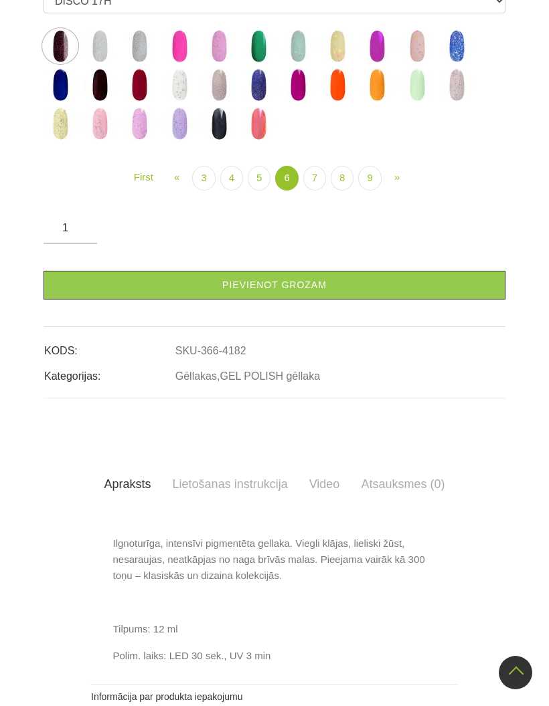
click at [134, 102] on img at bounding box center [138, 84] width 33 height 33
select select "5284"
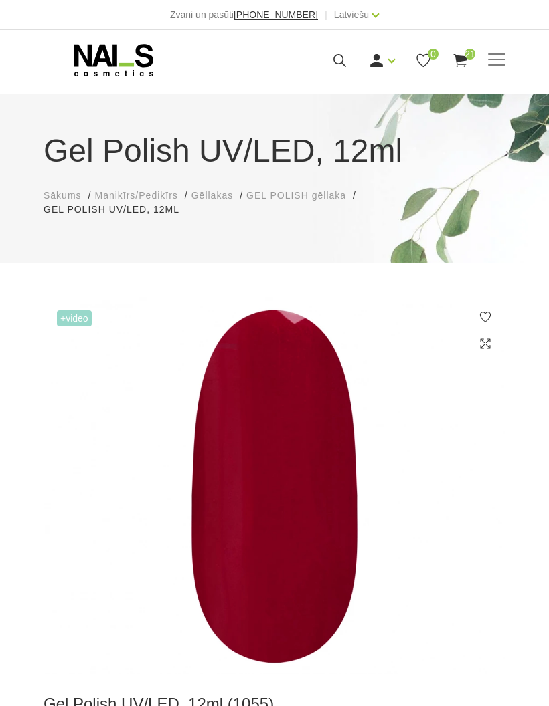
click at [111, 58] on icon at bounding box center [113, 59] width 140 height 33
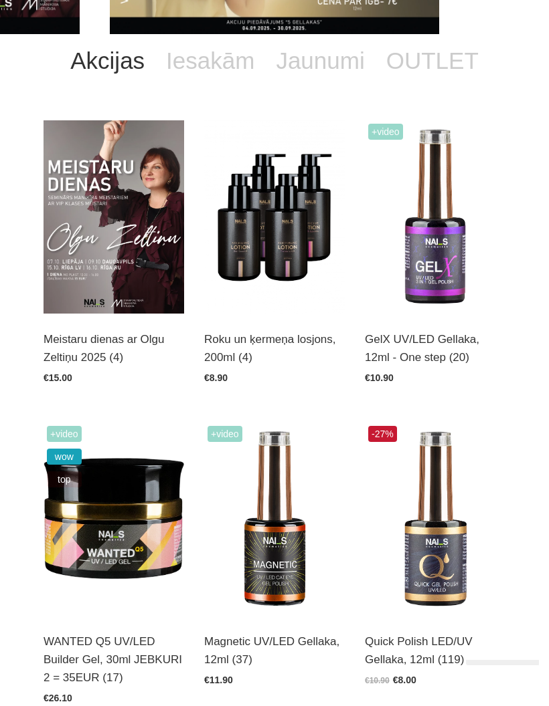
scroll to position [186, 0]
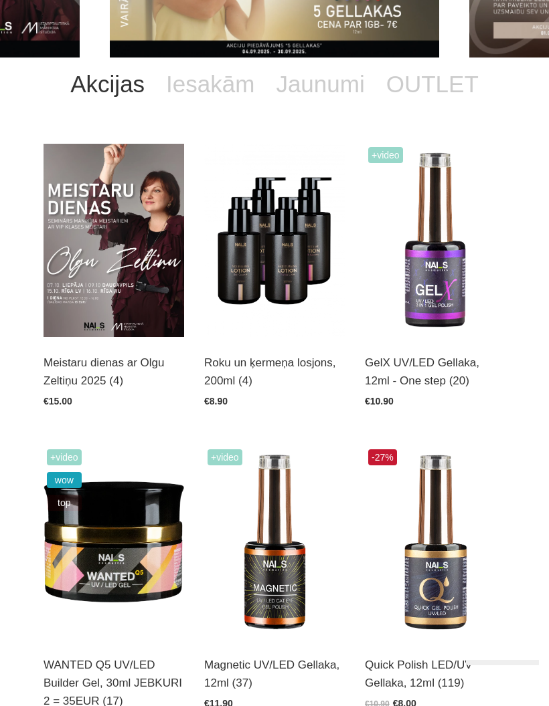
click at [431, 89] on link "OUTLET" at bounding box center [432, 85] width 114 height 54
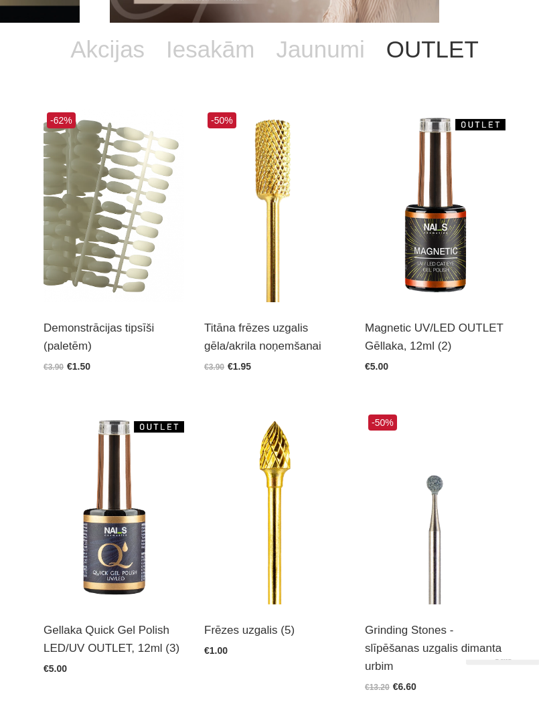
scroll to position [221, 0]
click at [108, 478] on img at bounding box center [113, 507] width 140 height 193
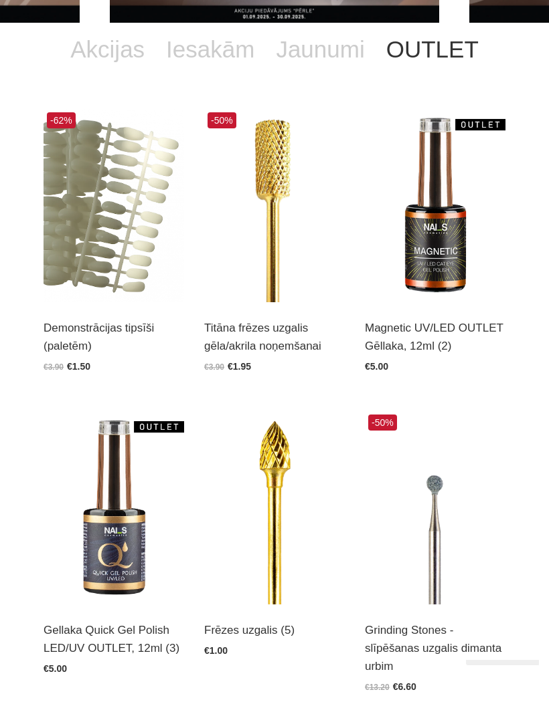
click at [441, 260] on img at bounding box center [435, 205] width 140 height 193
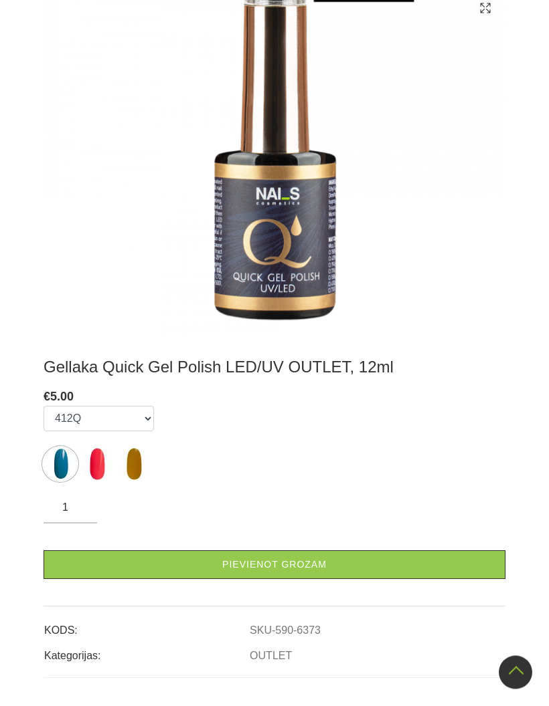
scroll to position [384, 0]
click at [98, 471] on img at bounding box center [96, 464] width 33 height 33
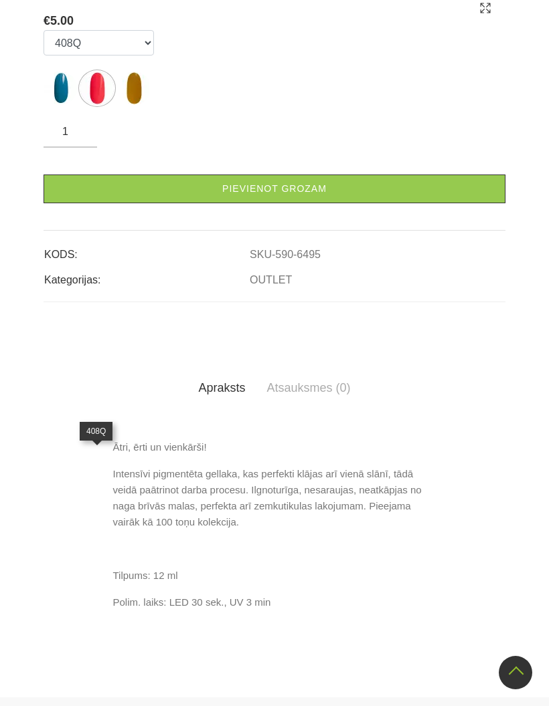
click at [134, 105] on img at bounding box center [133, 88] width 33 height 33
click at [56, 105] on img at bounding box center [59, 88] width 33 height 33
click at [101, 105] on img at bounding box center [96, 88] width 33 height 33
select select "6495"
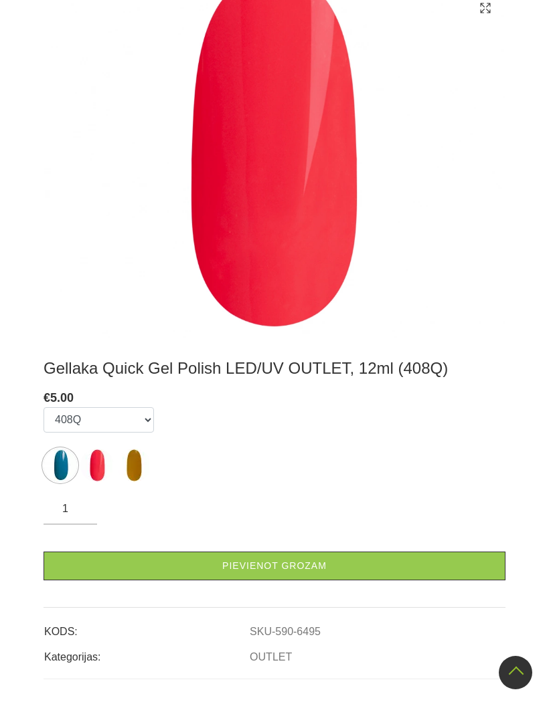
click at [440, 569] on link "Pievienot grozam" at bounding box center [274, 566] width 462 height 29
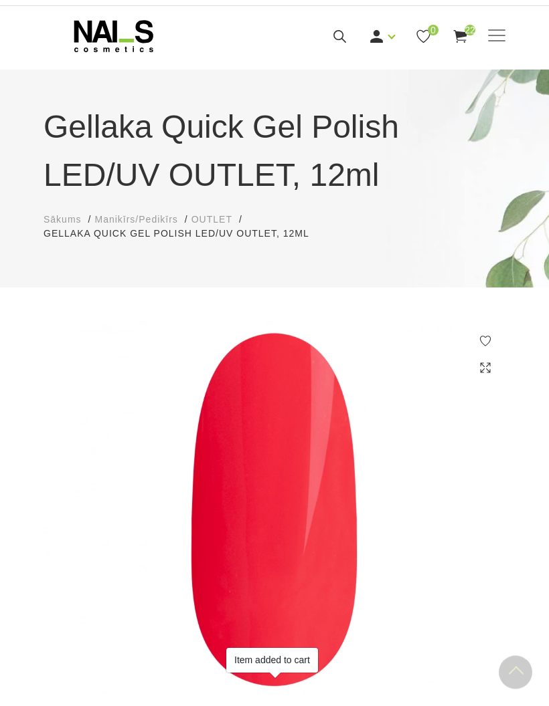
scroll to position [0, 0]
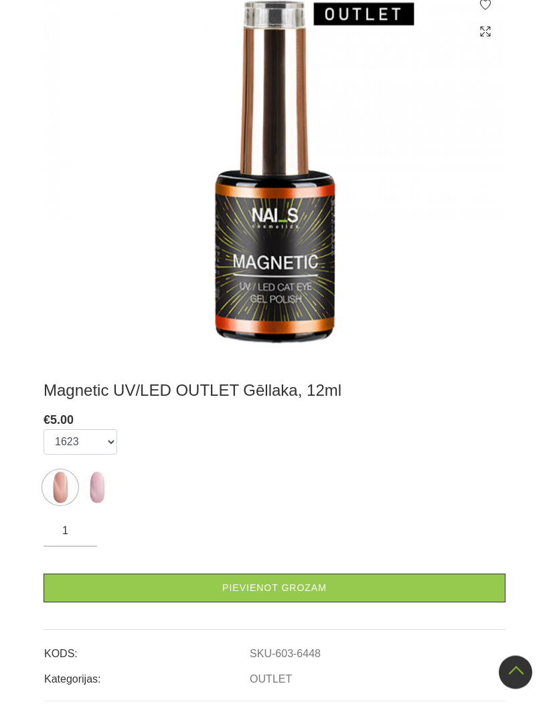
scroll to position [347, 0]
click at [100, 494] on img at bounding box center [96, 487] width 33 height 33
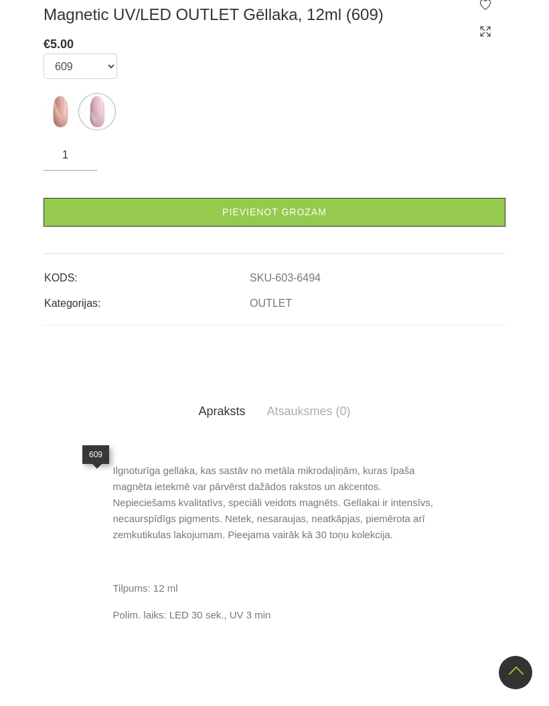
click at [45, 128] on img at bounding box center [59, 111] width 33 height 33
select select "6448"
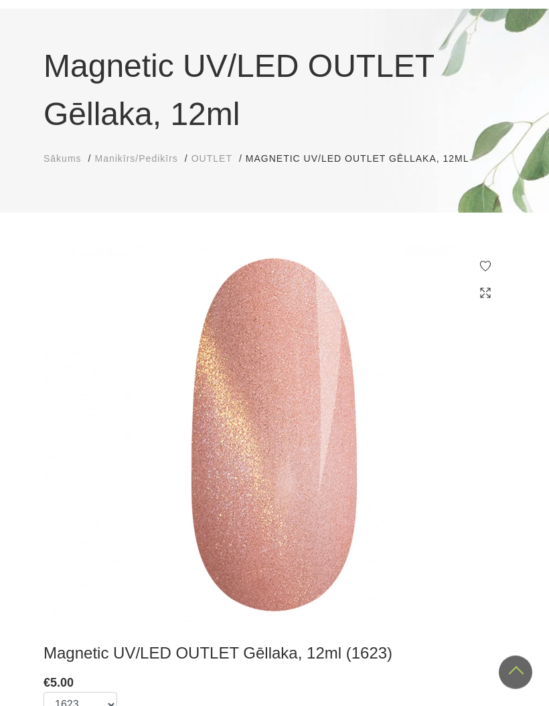
scroll to position [0, 0]
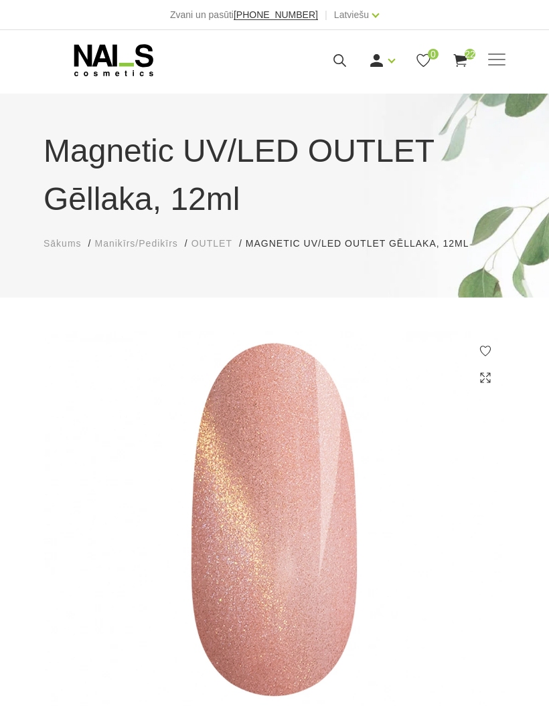
click at [467, 58] on span "22" at bounding box center [469, 54] width 11 height 11
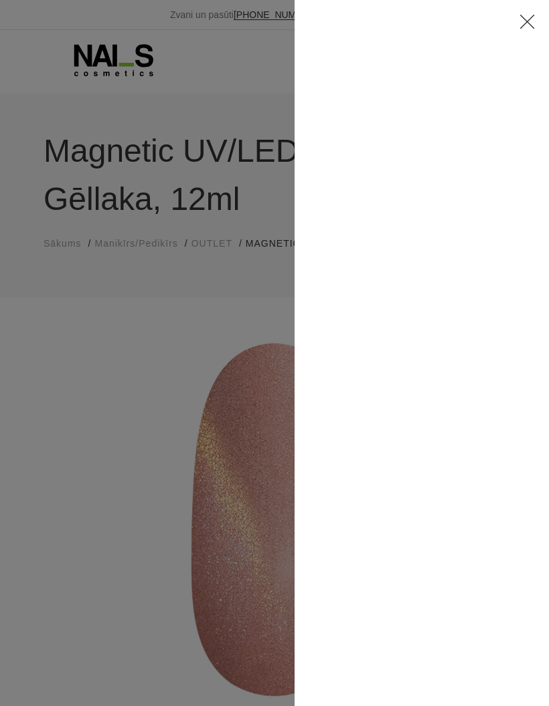
click at [95, 380] on div at bounding box center [274, 353] width 549 height 706
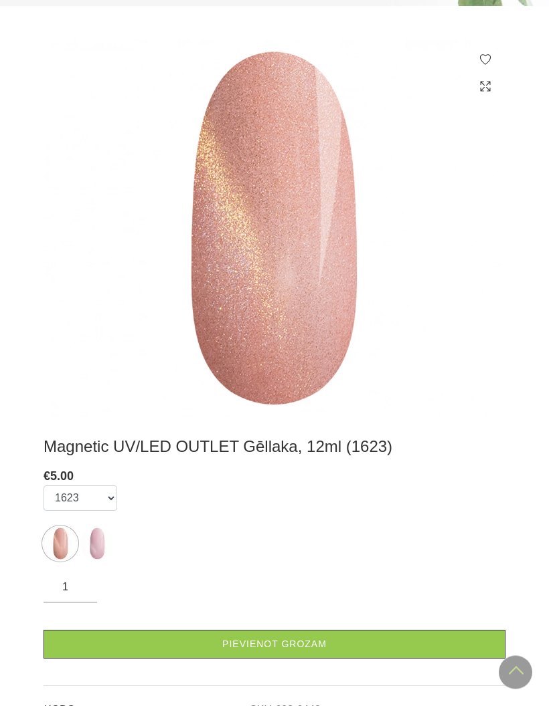
scroll to position [291, 0]
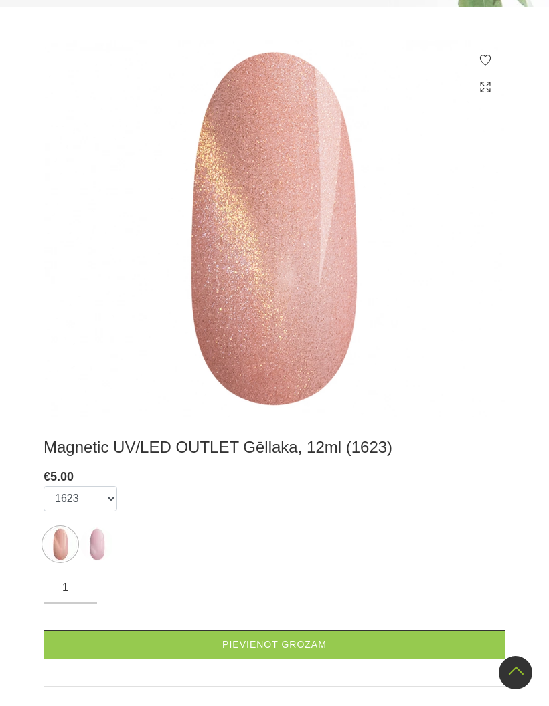
click at [384, 644] on link "Pievienot grozam" at bounding box center [274, 645] width 462 height 29
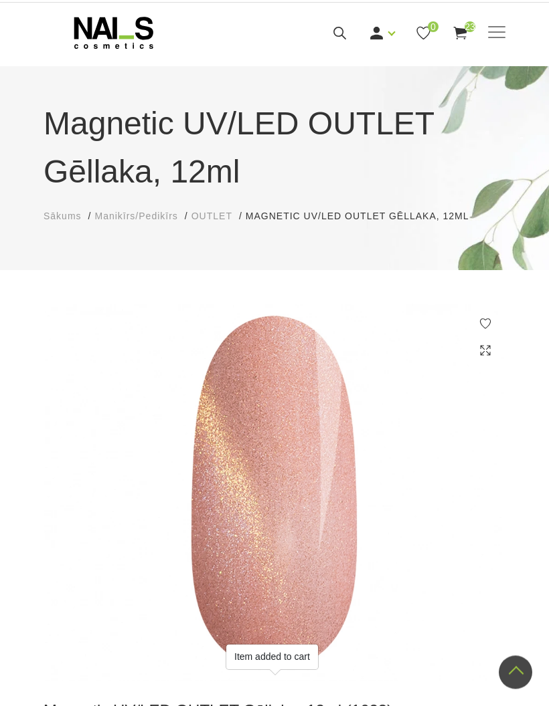
scroll to position [0, 0]
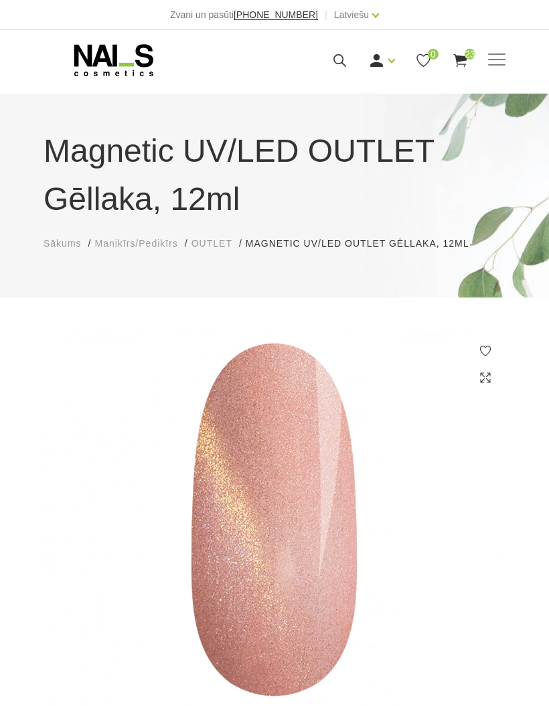
click at [466, 62] on icon at bounding box center [460, 60] width 17 height 17
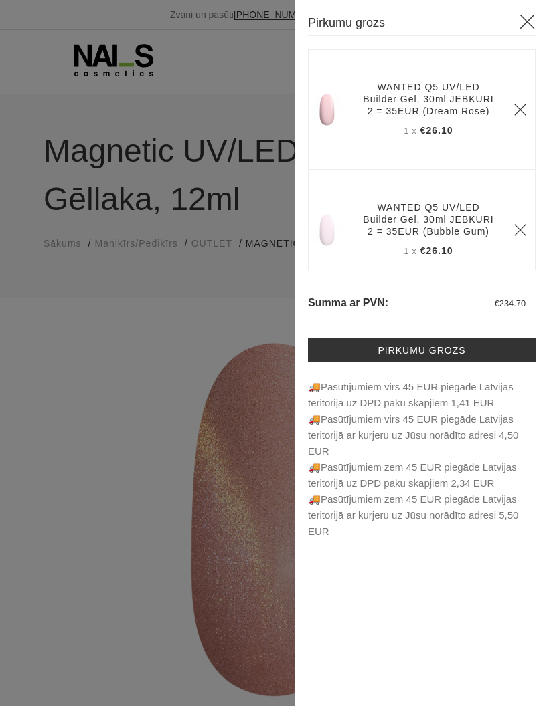
click at [486, 353] on link "Pirkumu grozs" at bounding box center [421, 350] width 227 height 24
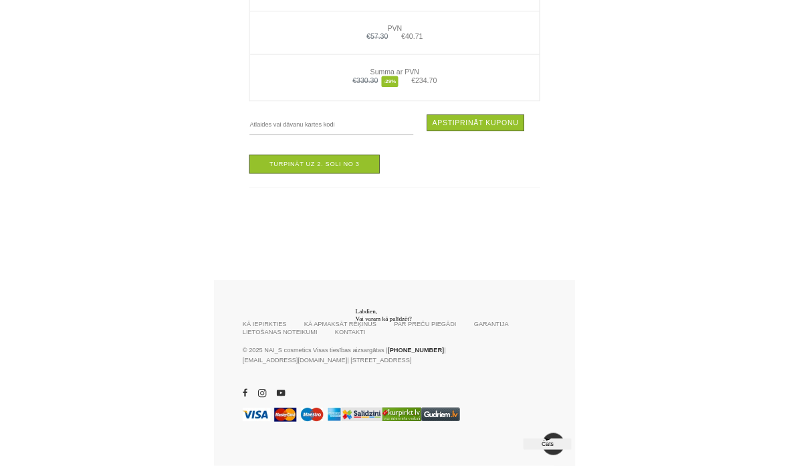
scroll to position [3873, 0]
